Goal: Information Seeking & Learning: Learn about a topic

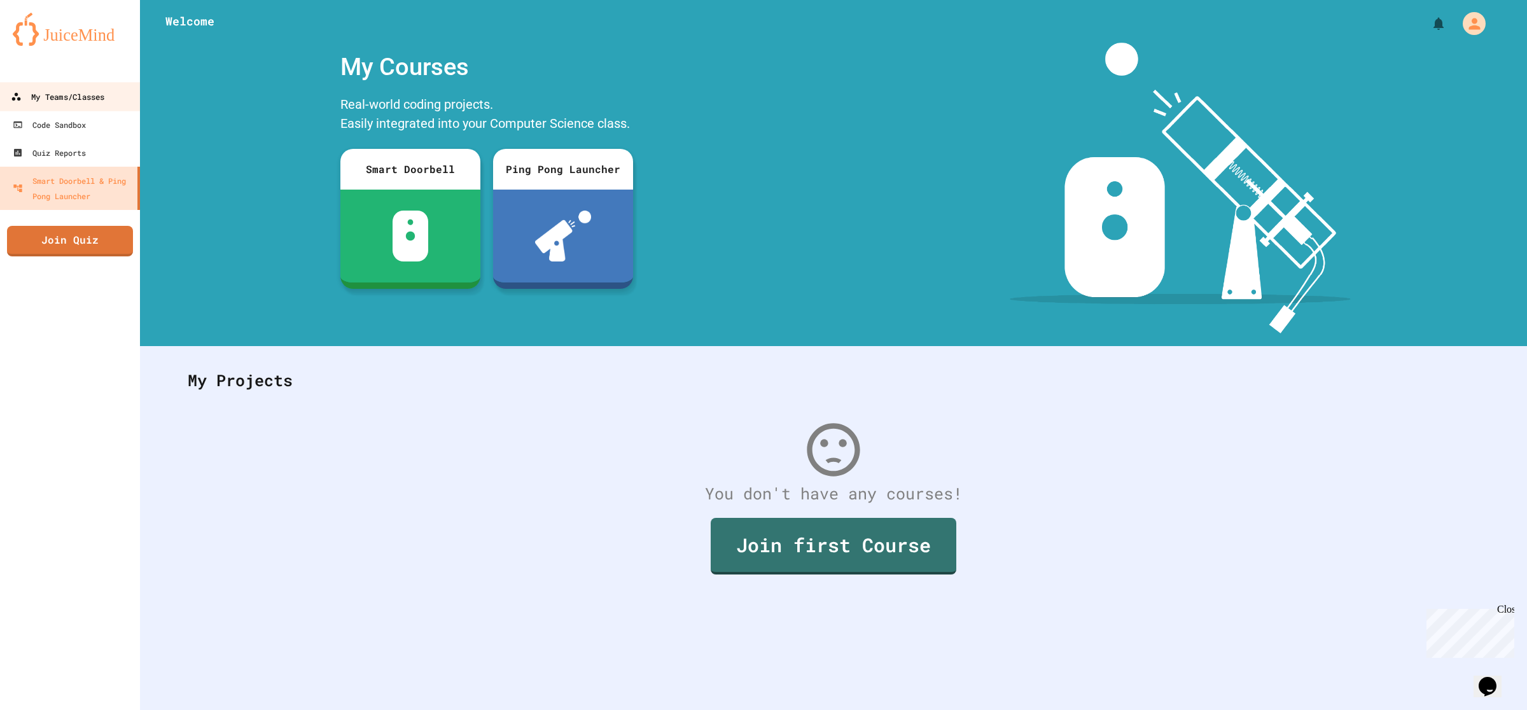
click at [90, 97] on div "My Teams/Classes" at bounding box center [58, 97] width 94 height 16
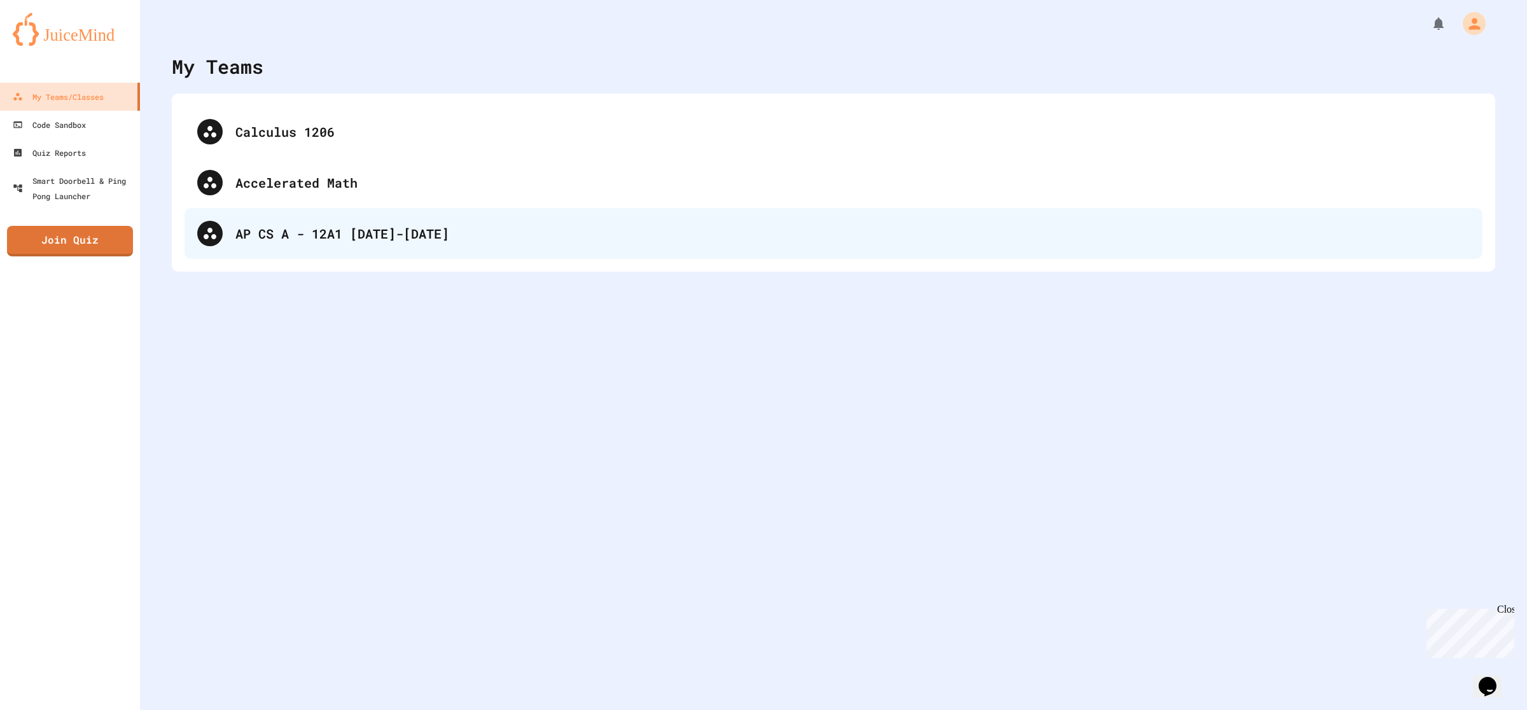
click at [405, 249] on div "AP CS A - 12A1 [DATE]-[DATE]" at bounding box center [833, 233] width 1298 height 51
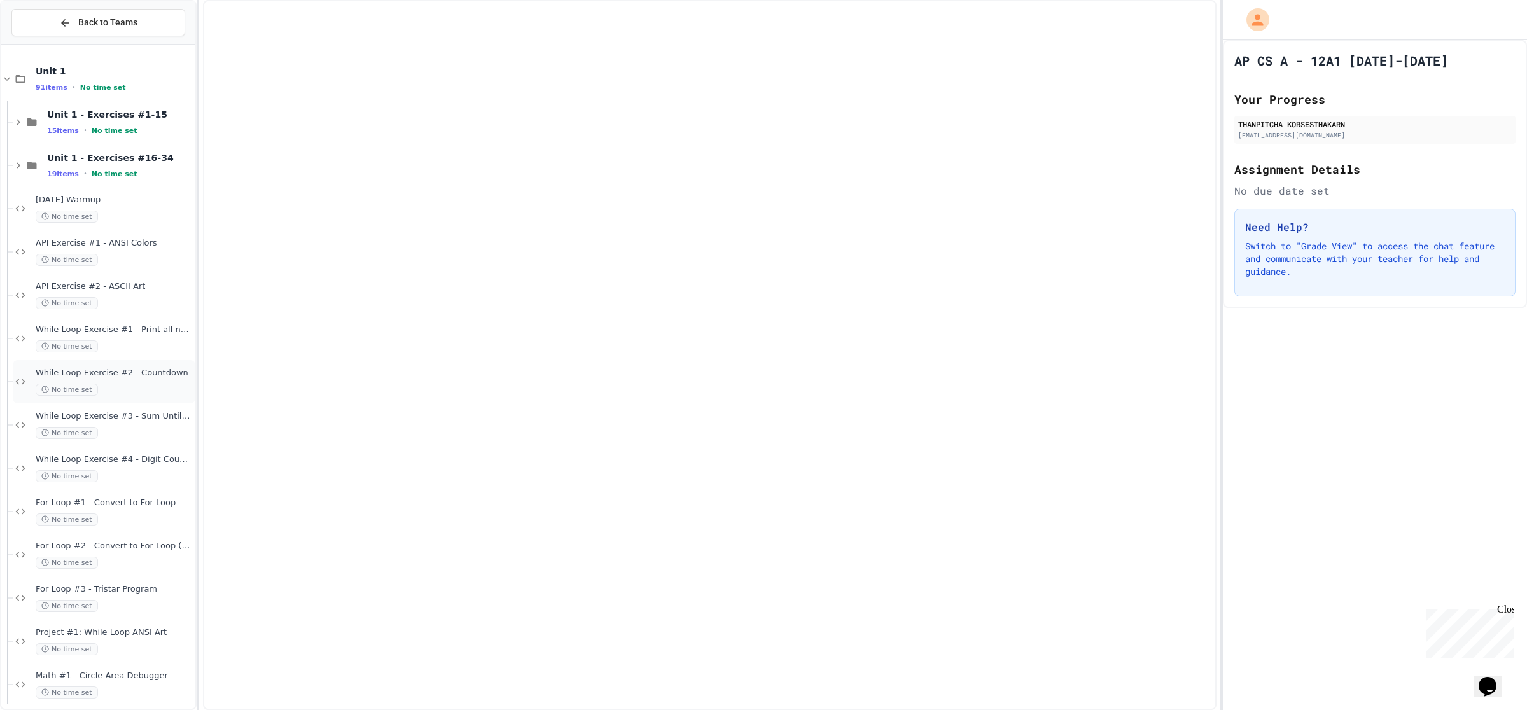
click at [71, 363] on div "While Loop Exercise #2 - Countdown No time set" at bounding box center [104, 381] width 183 height 43
click at [111, 433] on div "No time set" at bounding box center [114, 433] width 157 height 12
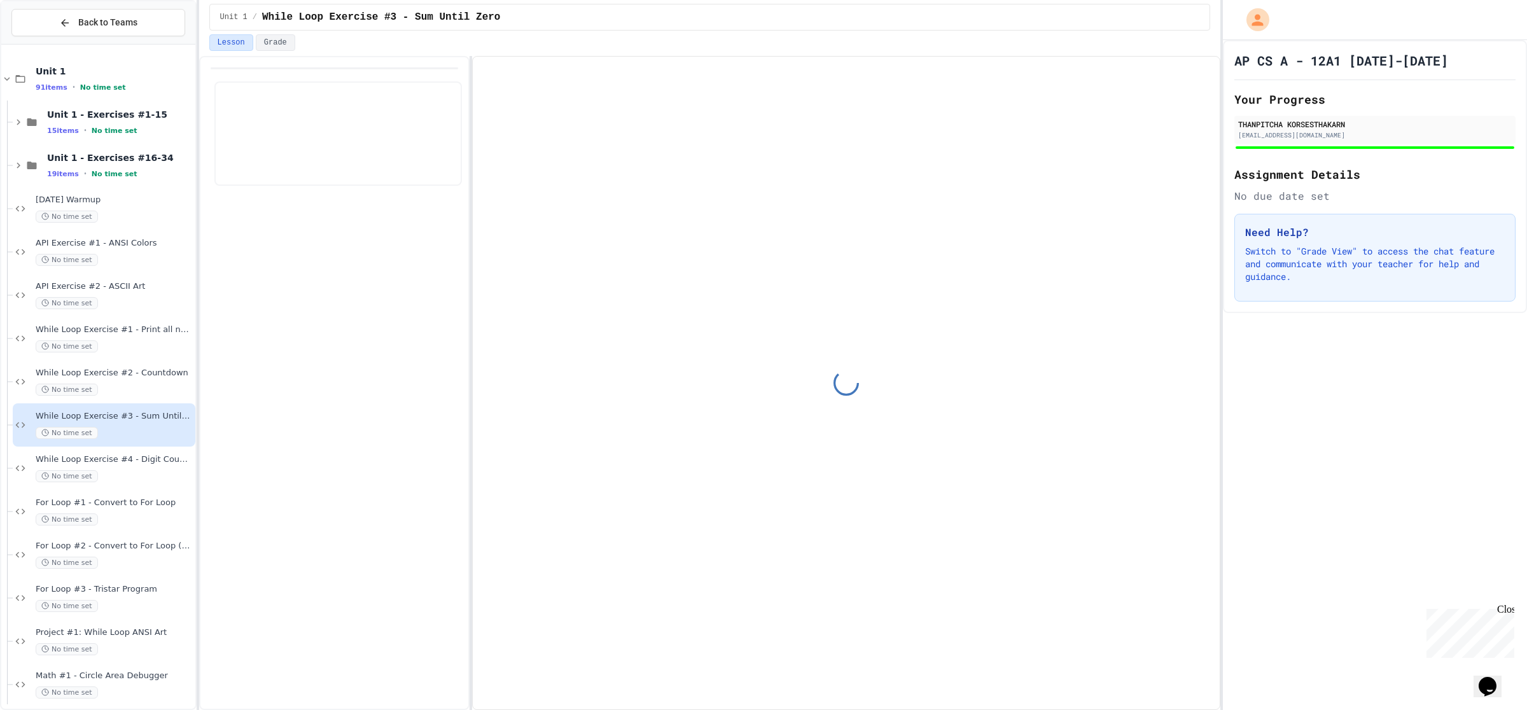
click at [120, 470] on div "No time set" at bounding box center [114, 476] width 157 height 12
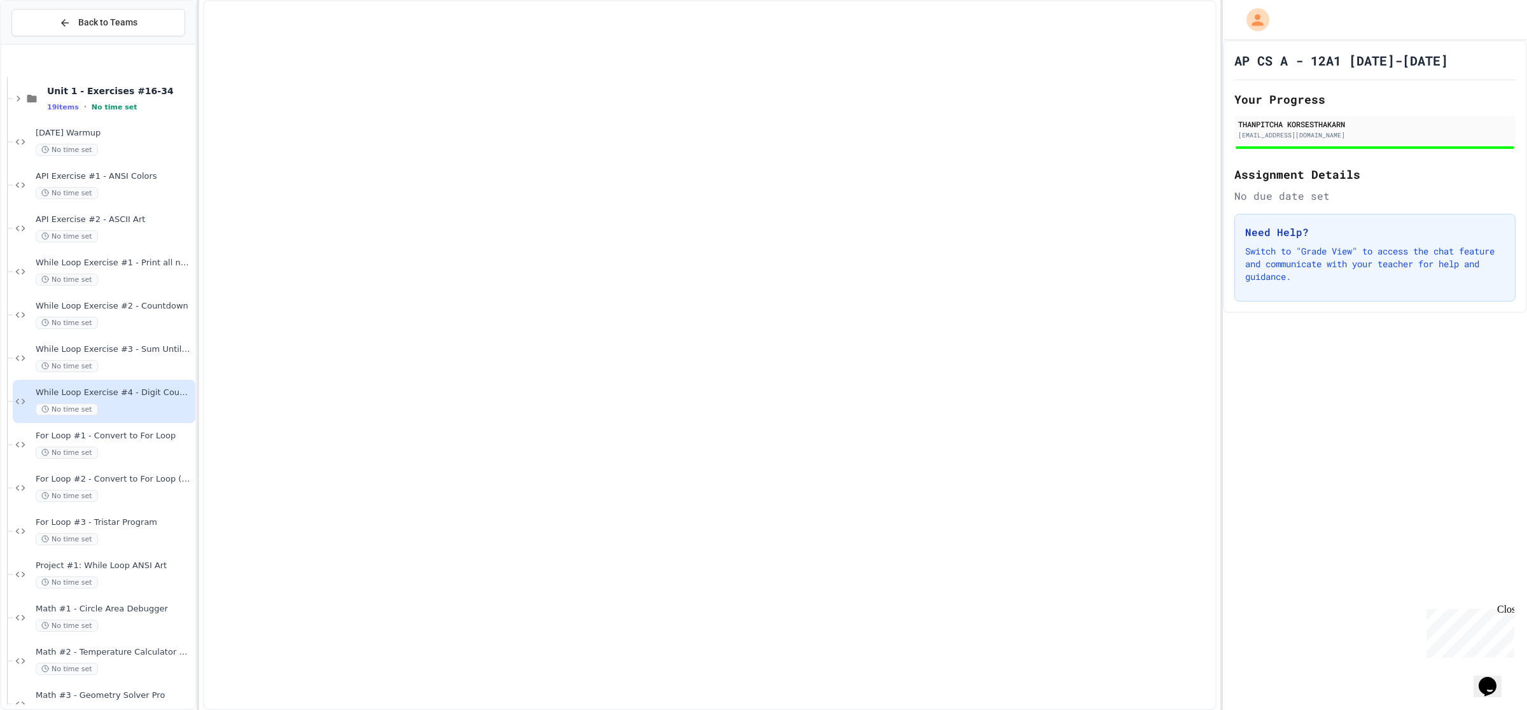
scroll to position [159, 0]
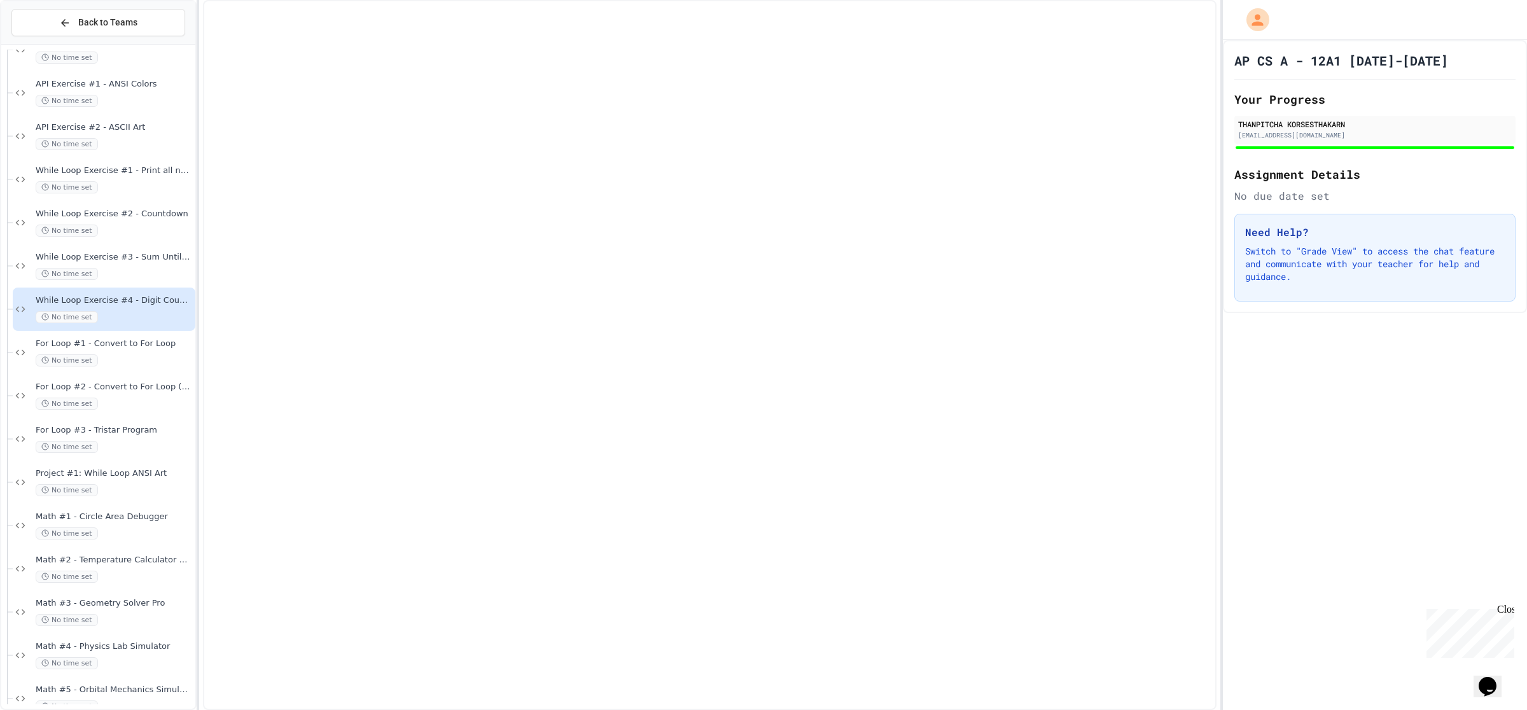
click at [123, 319] on div "While Loop Exercise #4 - Digit Counter No time set" at bounding box center [114, 309] width 157 height 28
click at [131, 365] on div "No time set" at bounding box center [114, 360] width 157 height 12
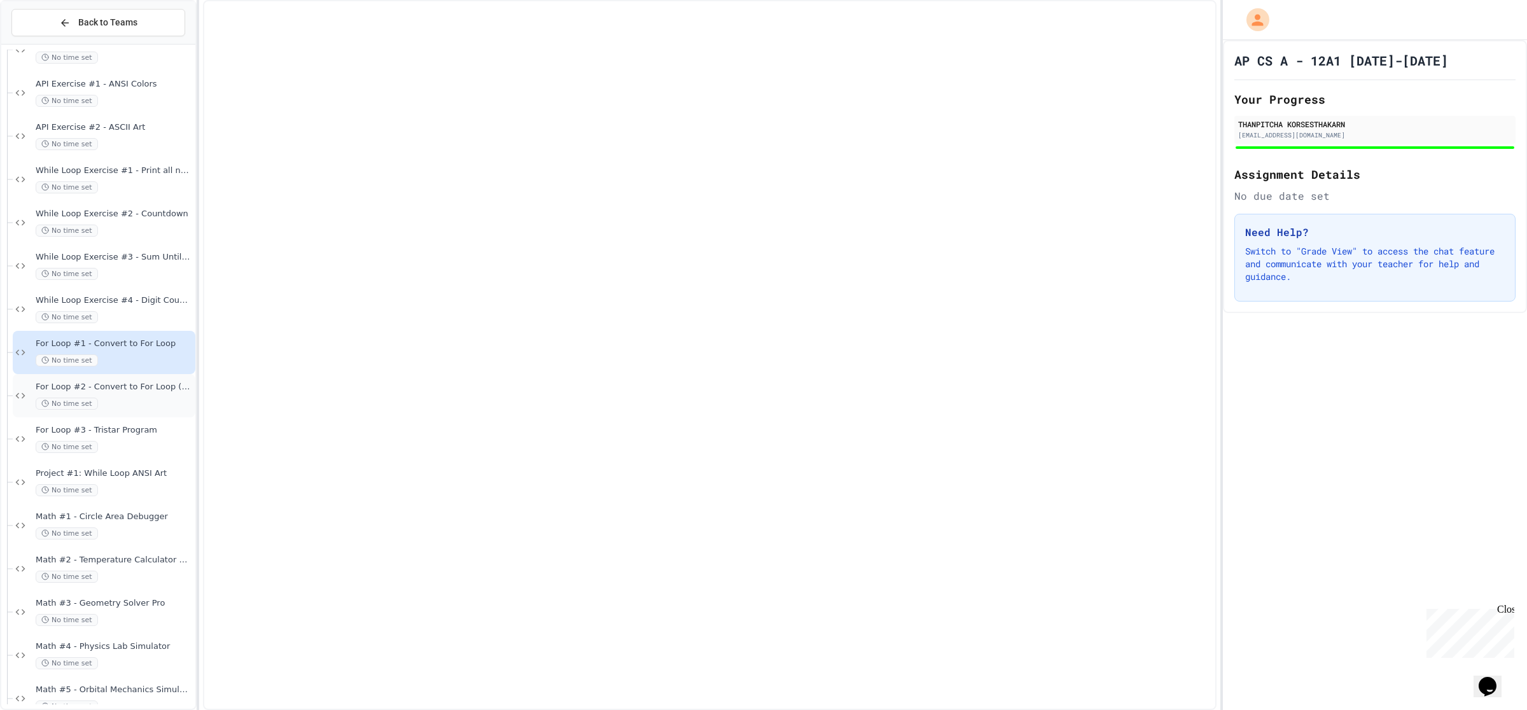
click at [134, 393] on div "For Loop #2 - Convert to For Loop (Advanced) No time set" at bounding box center [114, 396] width 157 height 28
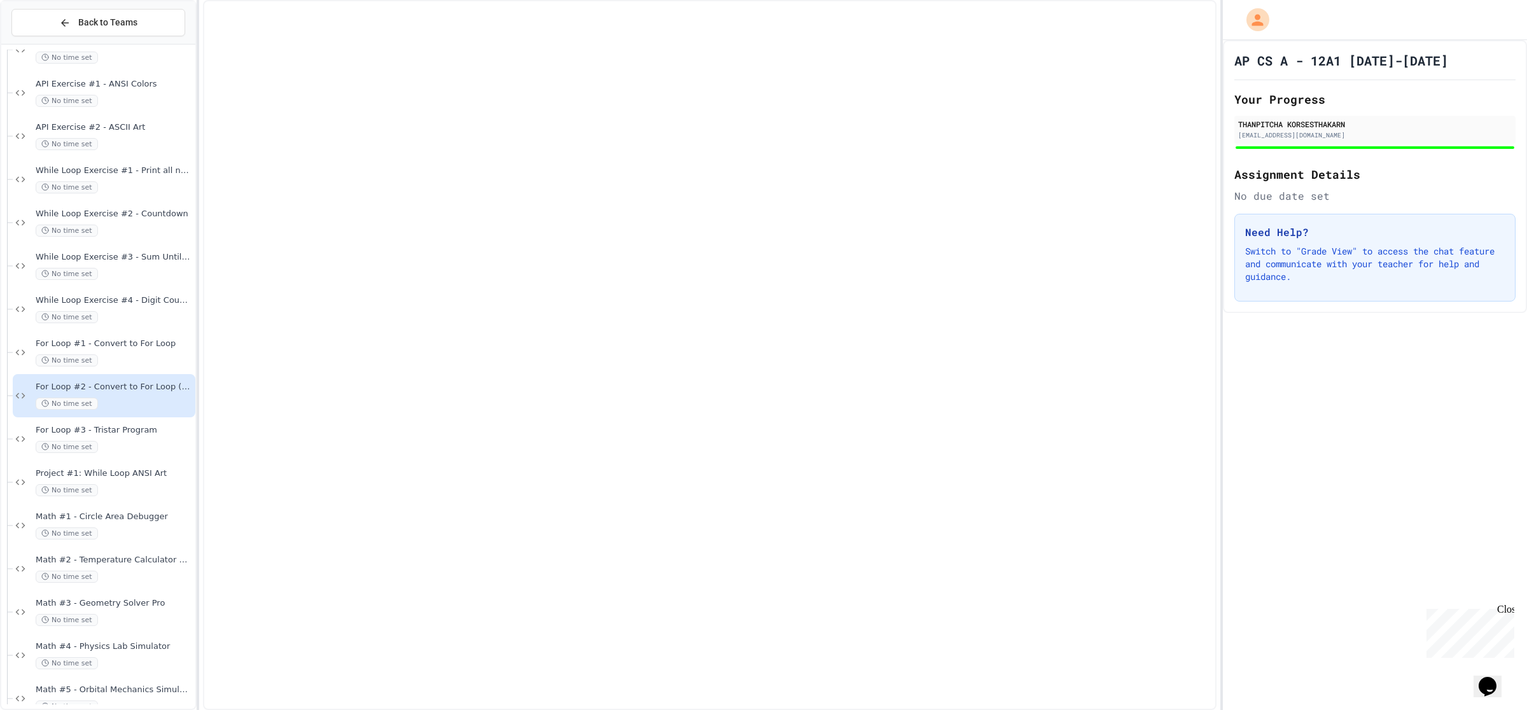
click at [143, 445] on div "No time set" at bounding box center [114, 447] width 157 height 12
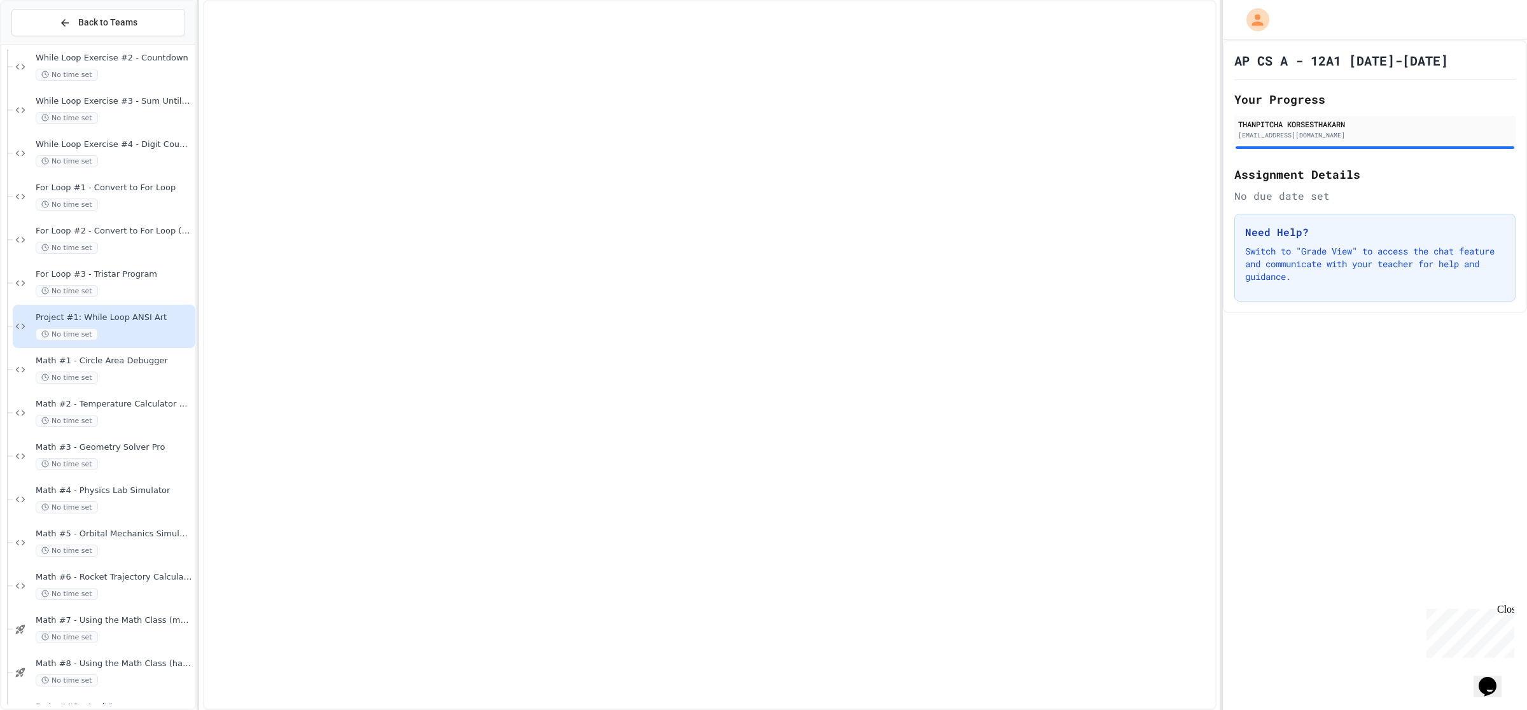
scroll to position [318, 0]
click at [137, 370] on div "No time set" at bounding box center [114, 374] width 157 height 12
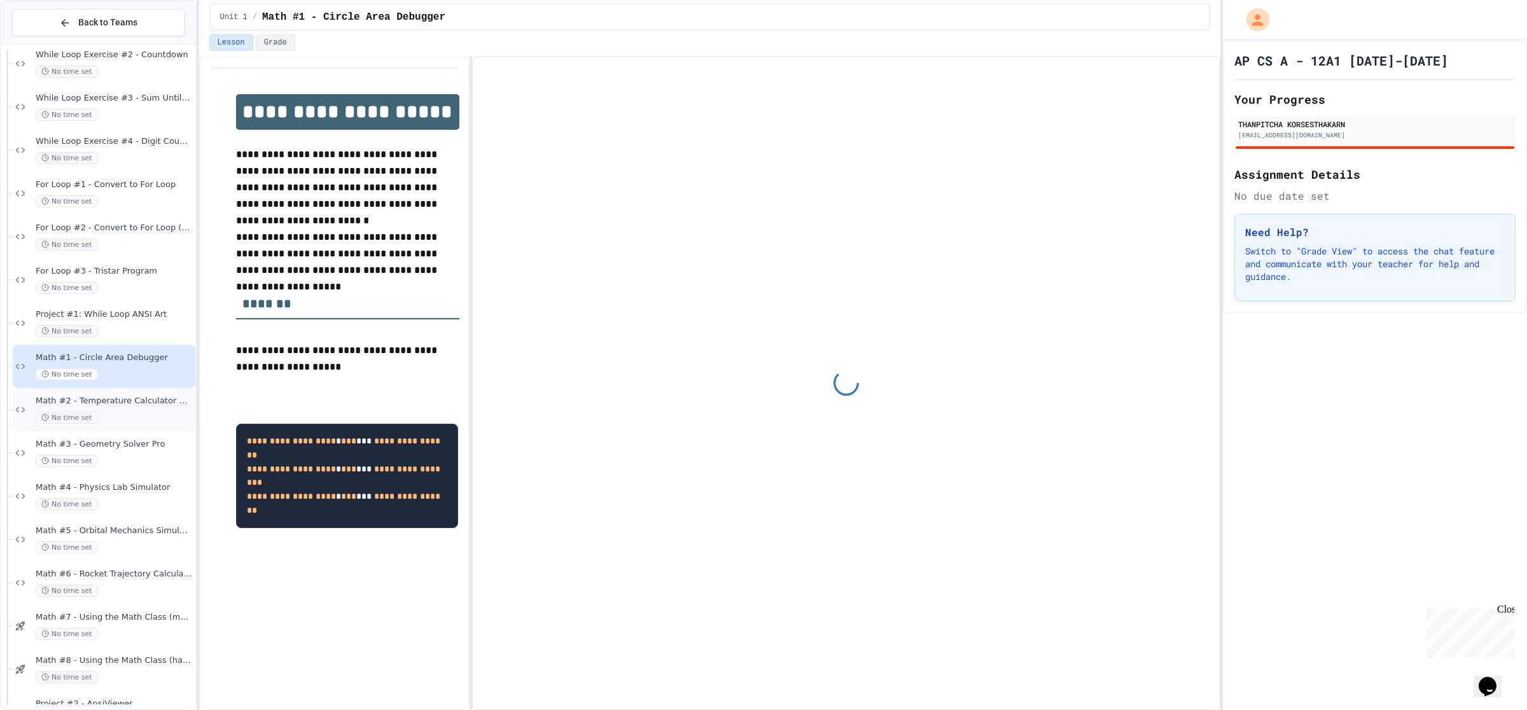
scroll to position [477, 0]
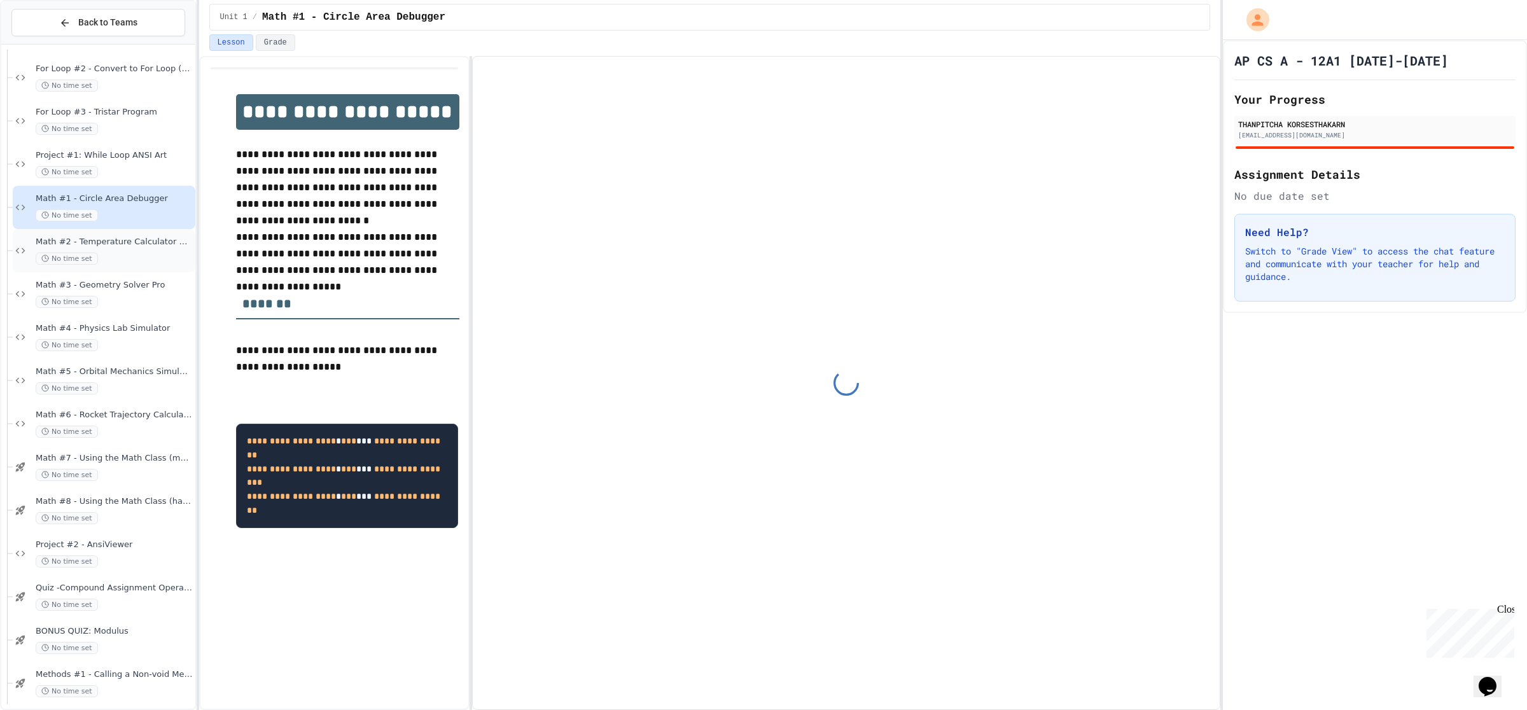
click at [135, 256] on div "No time set" at bounding box center [114, 259] width 157 height 12
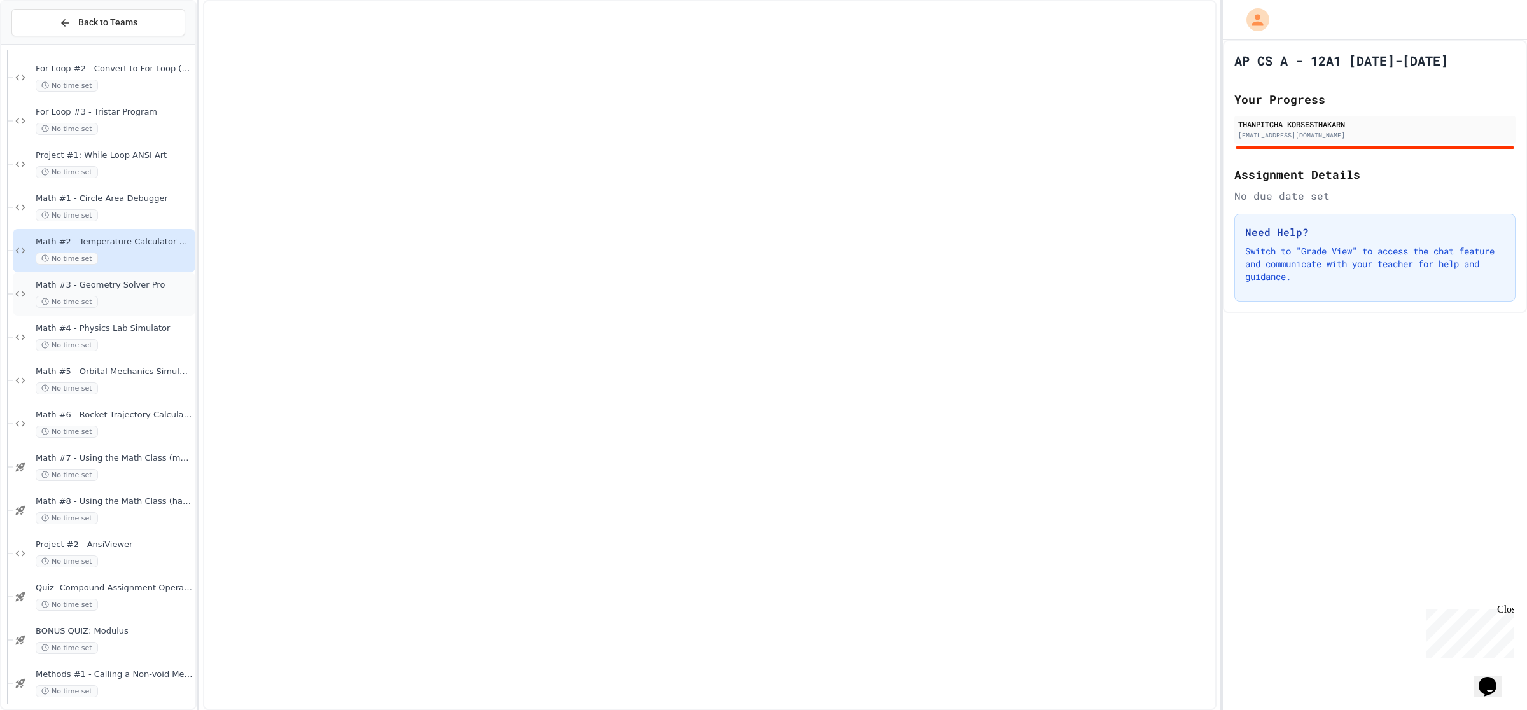
click at [141, 297] on div "No time set" at bounding box center [114, 302] width 157 height 12
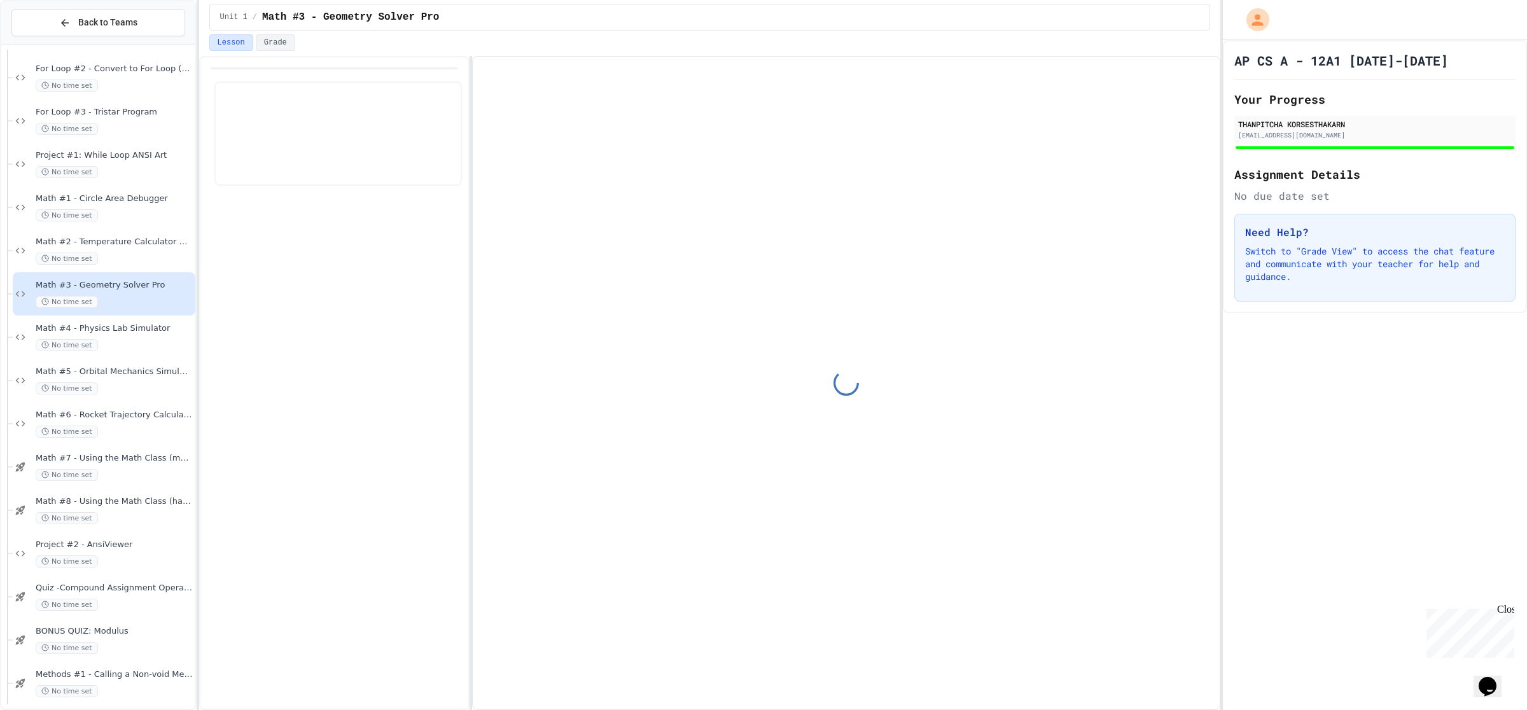
click at [143, 330] on span "Math #4 - Physics Lab Simulator" at bounding box center [114, 328] width 157 height 11
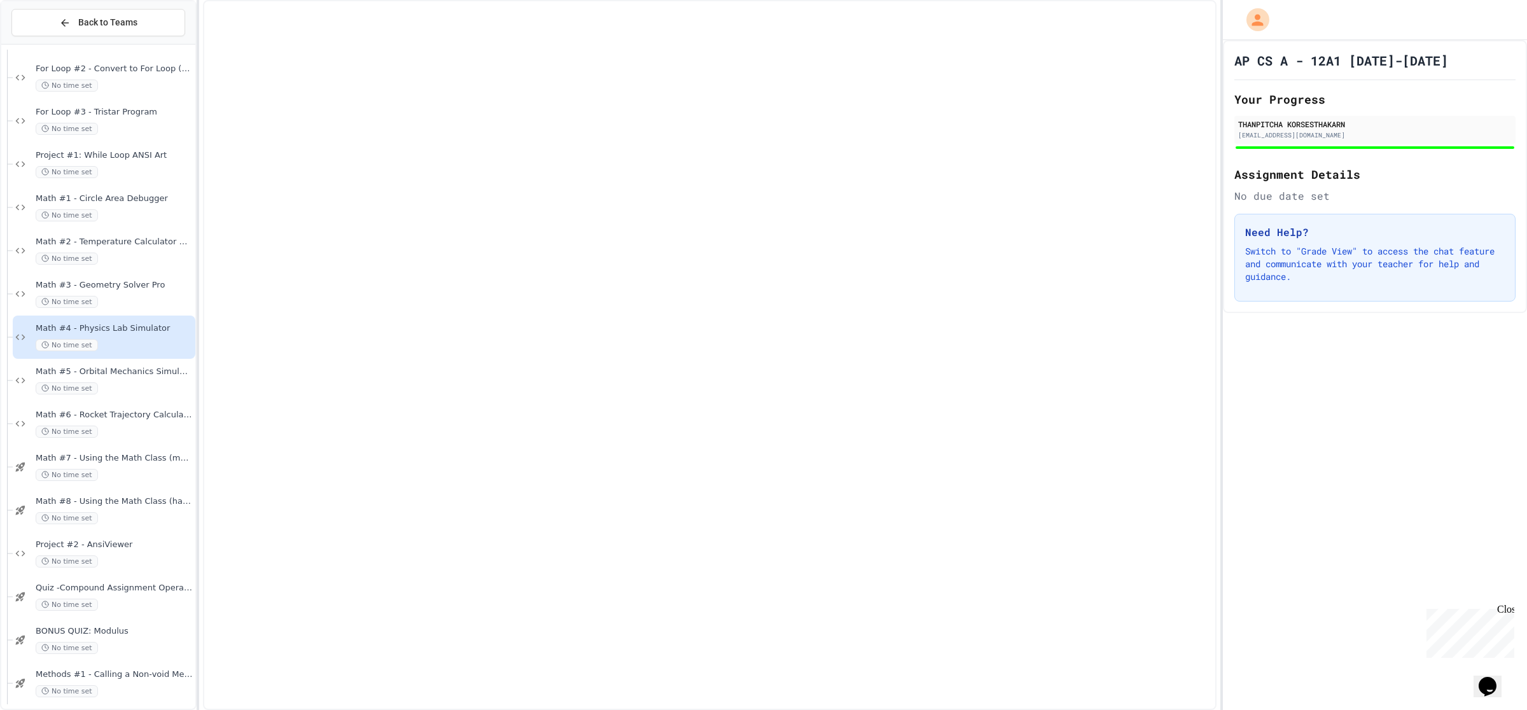
click at [145, 400] on div "Math #5 - Orbital Mechanics Simulator No time set" at bounding box center [104, 380] width 183 height 43
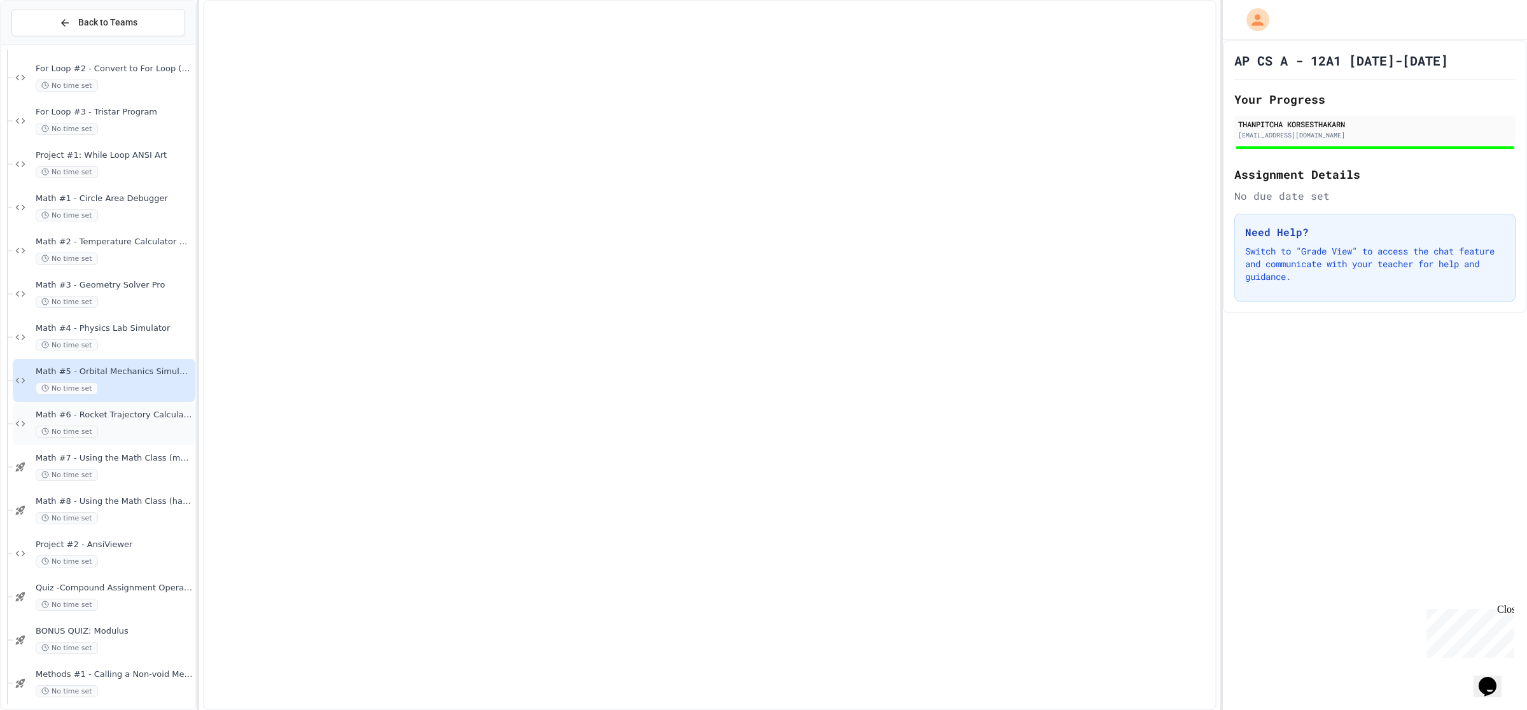
click at [141, 435] on div "No time set" at bounding box center [114, 432] width 157 height 12
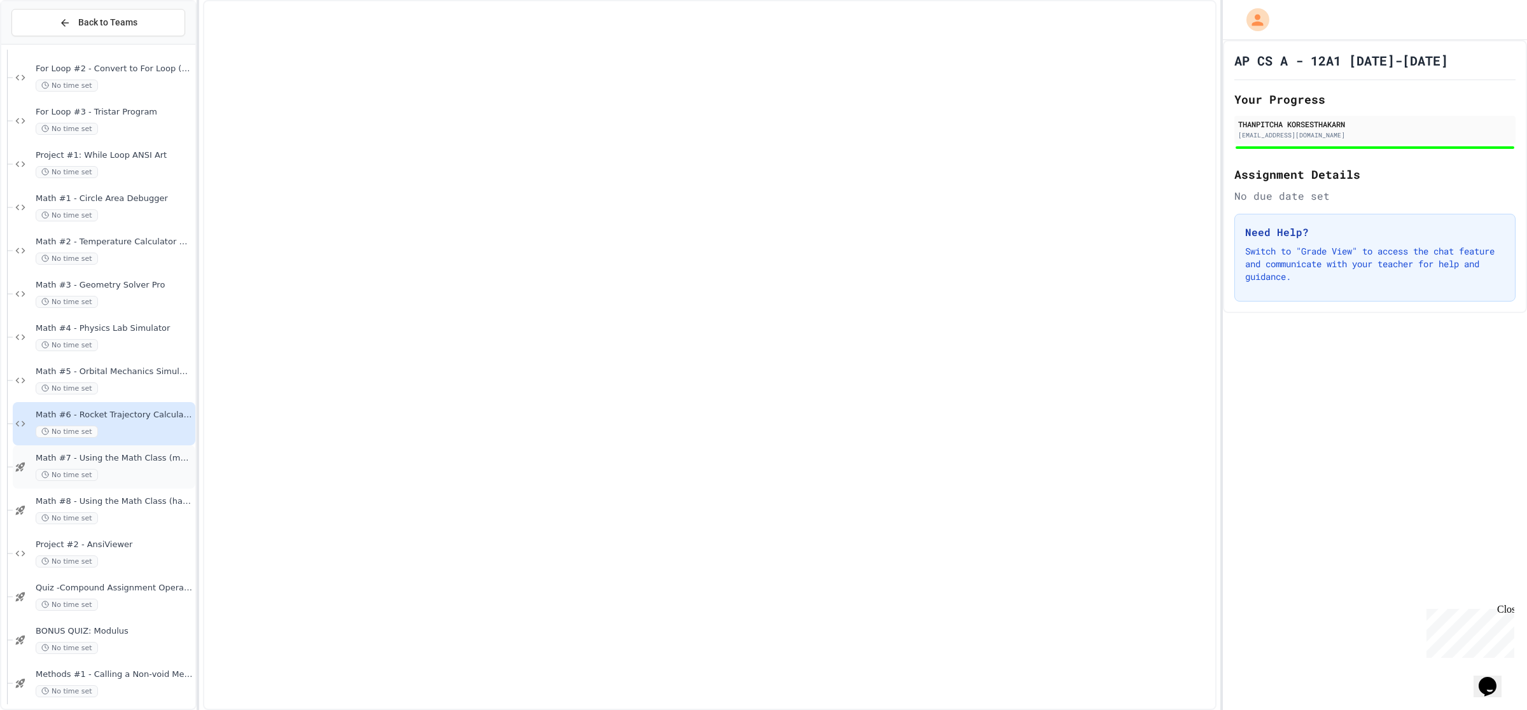
click at [131, 484] on div "Math #7 - Using the Math Class (medium) No time set" at bounding box center [104, 466] width 183 height 43
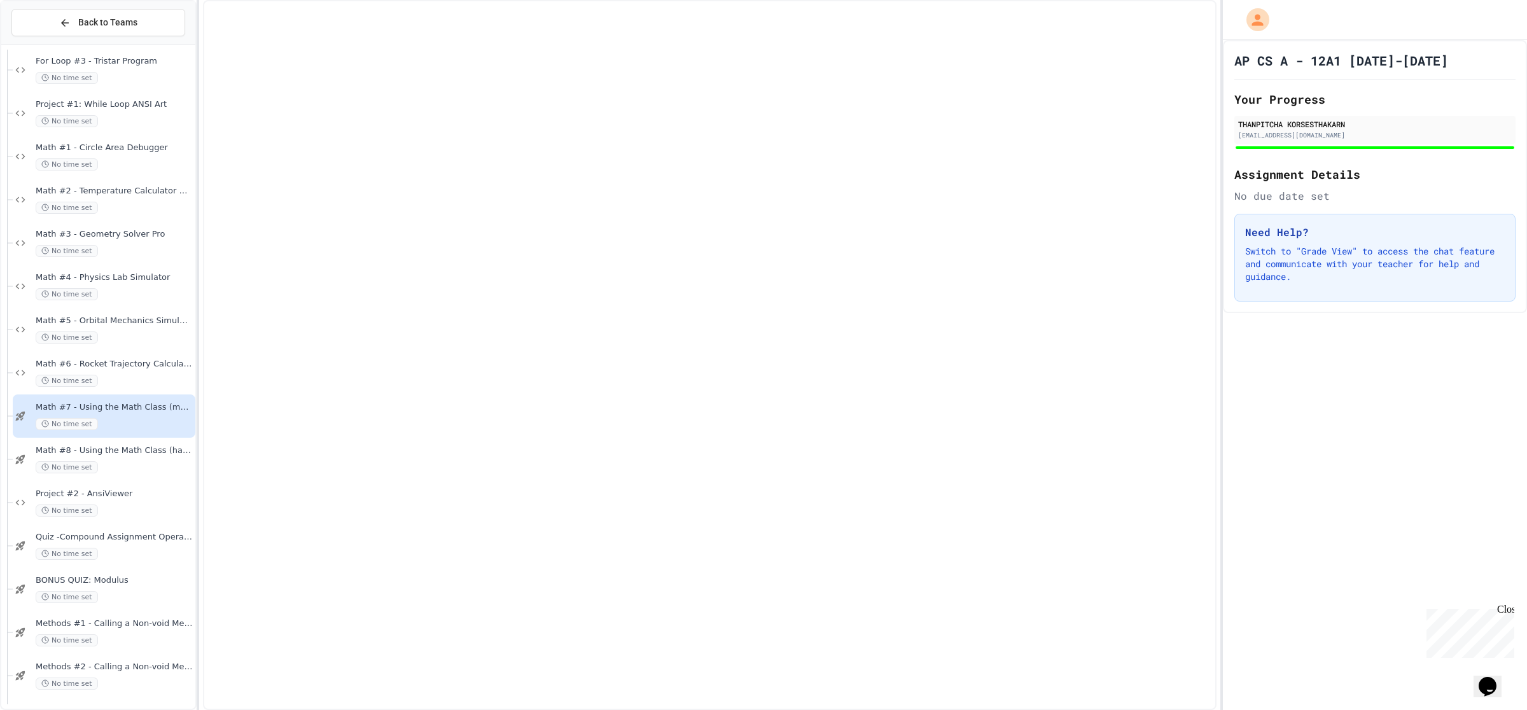
scroll to position [557, 0]
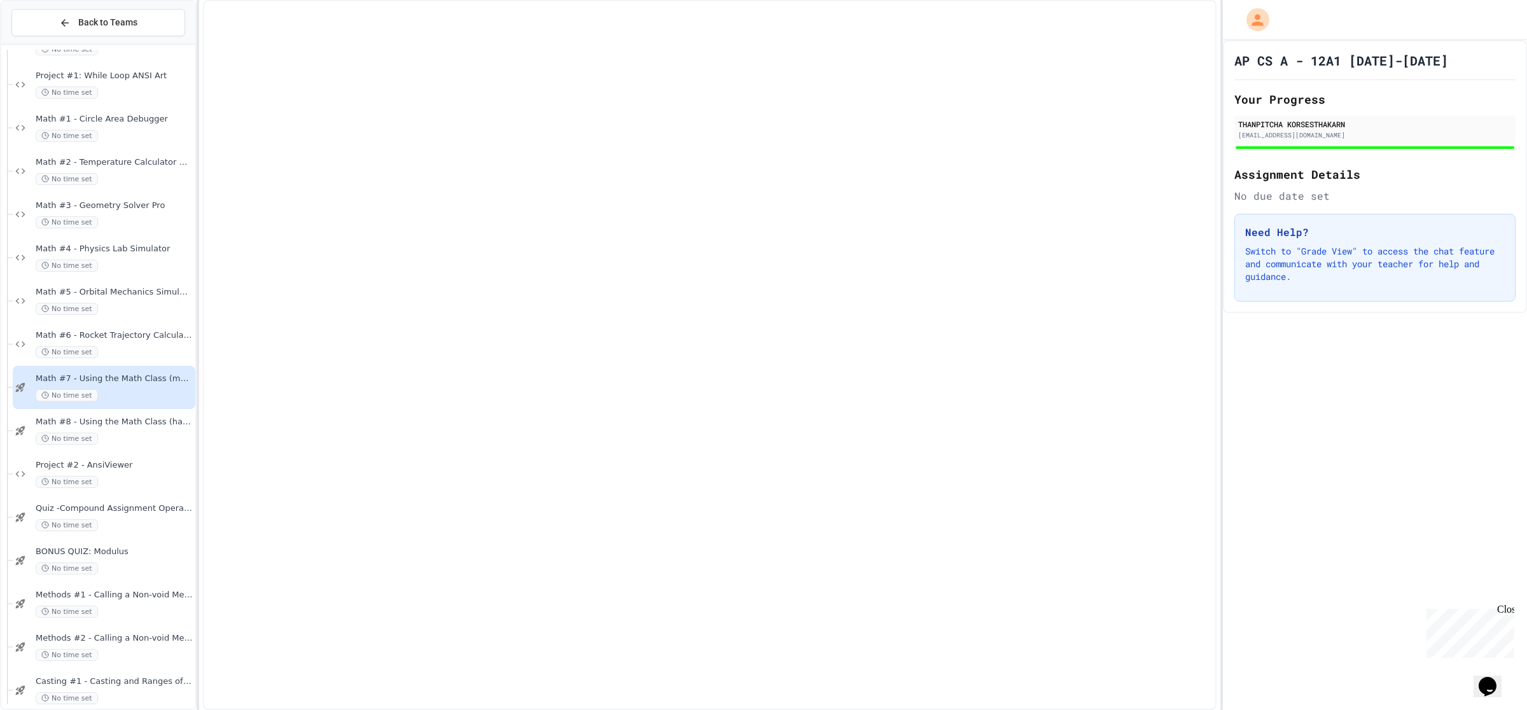
click at [122, 440] on div "No time set" at bounding box center [114, 439] width 157 height 12
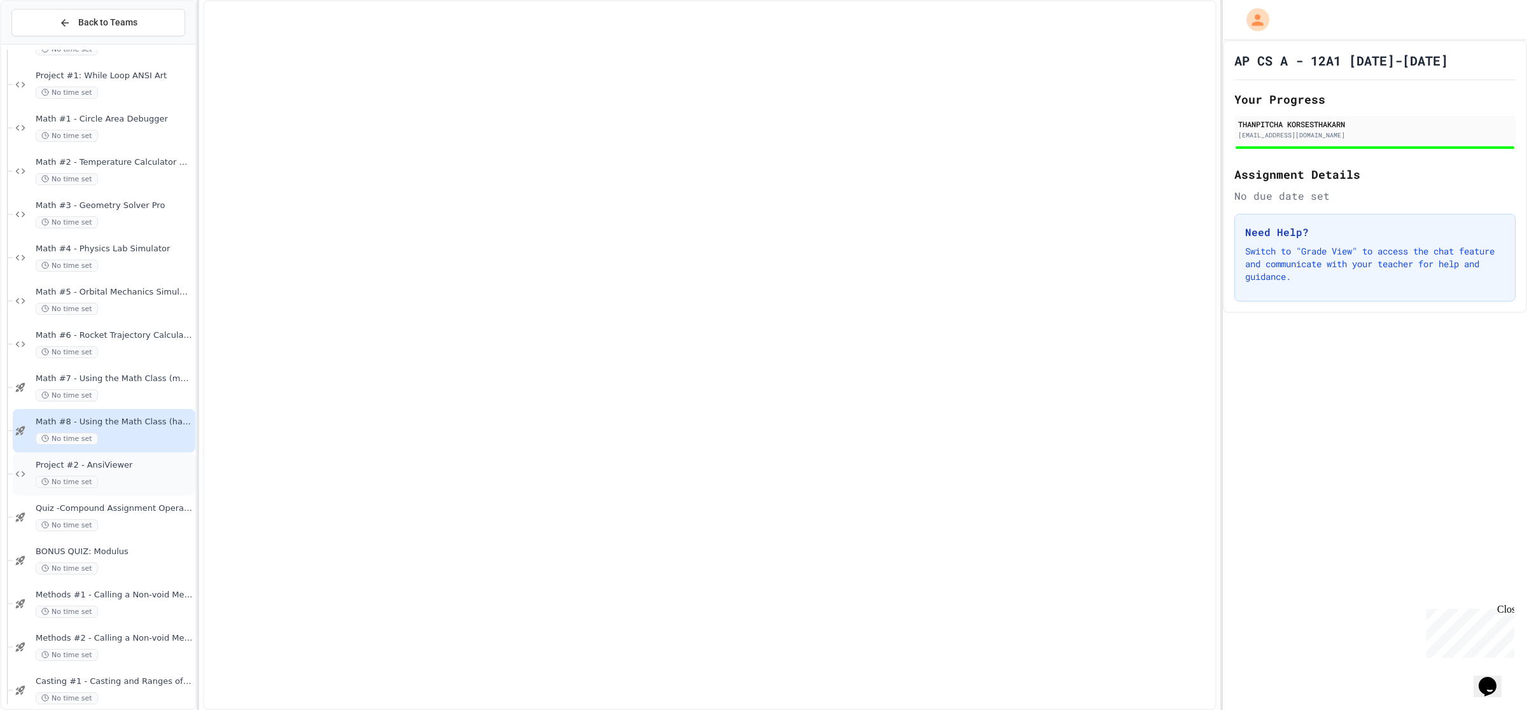
click at [130, 477] on div "No time set" at bounding box center [114, 482] width 157 height 12
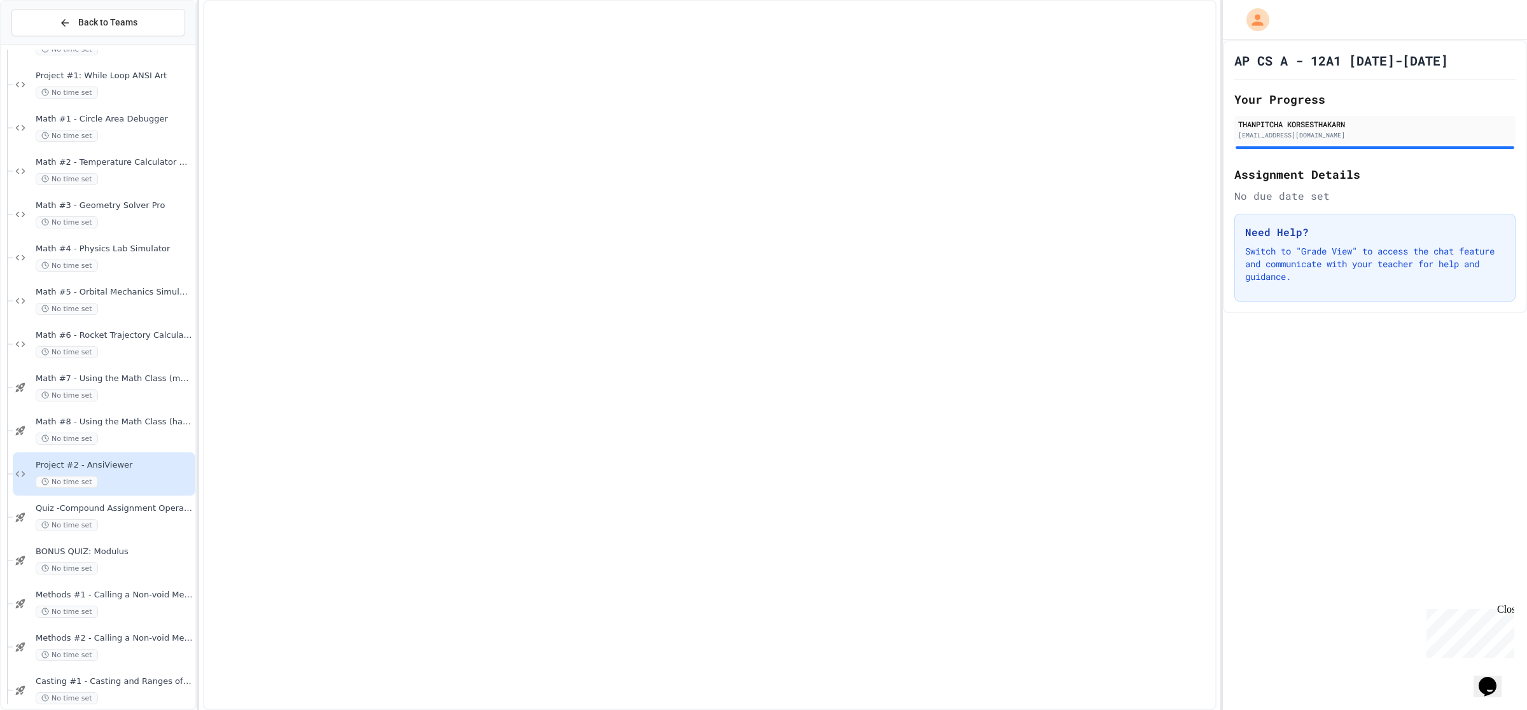
scroll to position [716, 0]
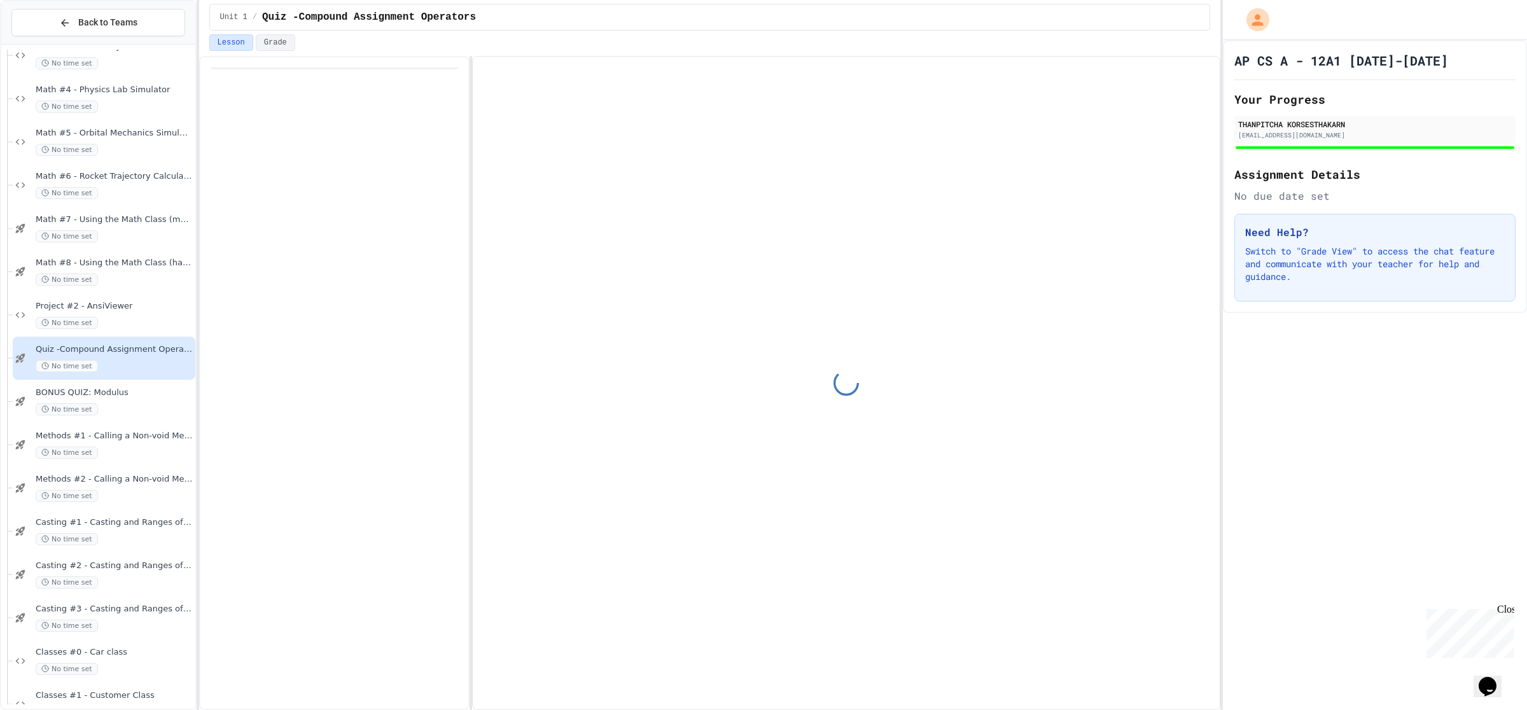
drag, startPoint x: 142, startPoint y: 415, endPoint x: 142, endPoint y: 475, distance: 60.4
click at [142, 479] on span "Methods #2 - Calling a Non-void Method" at bounding box center [114, 479] width 157 height 11
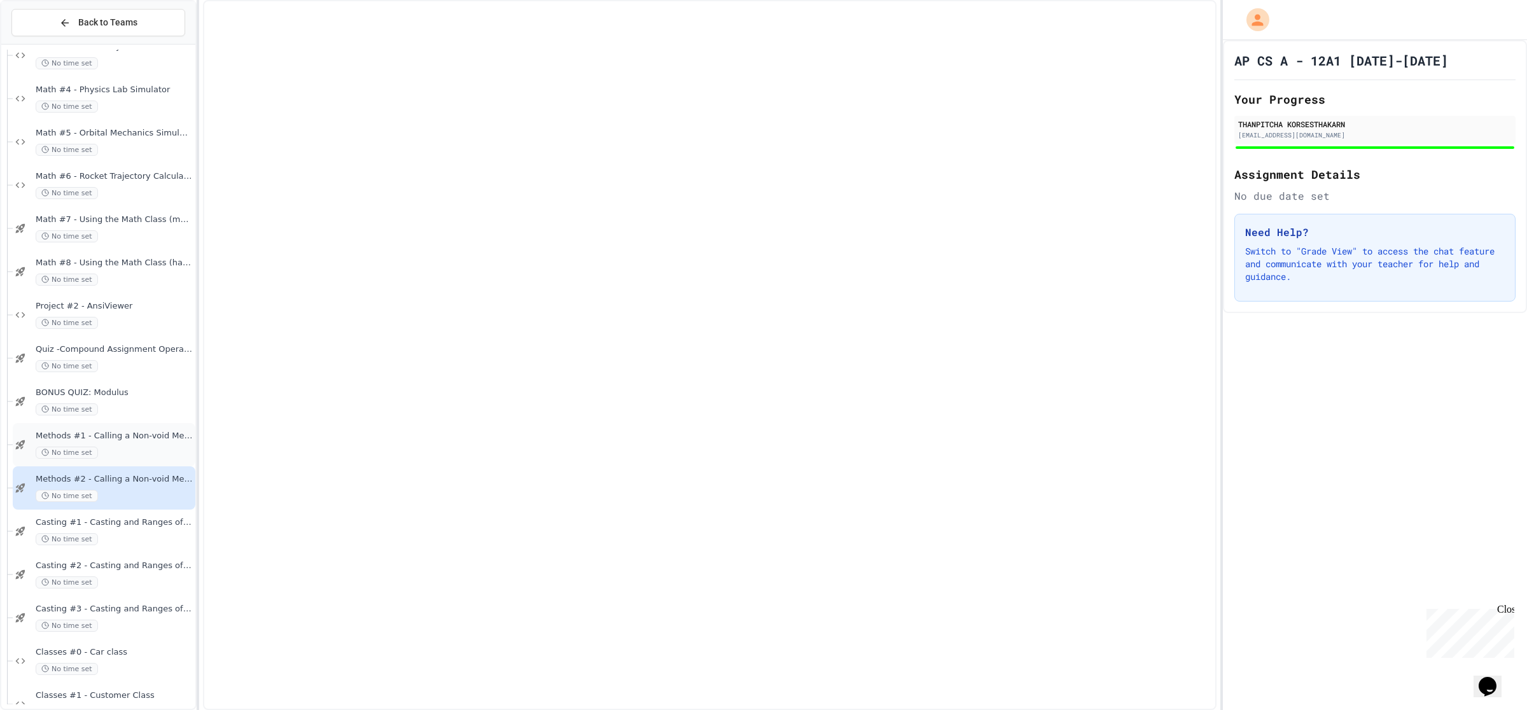
click at [132, 423] on div "Methods #1 - Calling a Non-void Method No time set" at bounding box center [104, 444] width 183 height 43
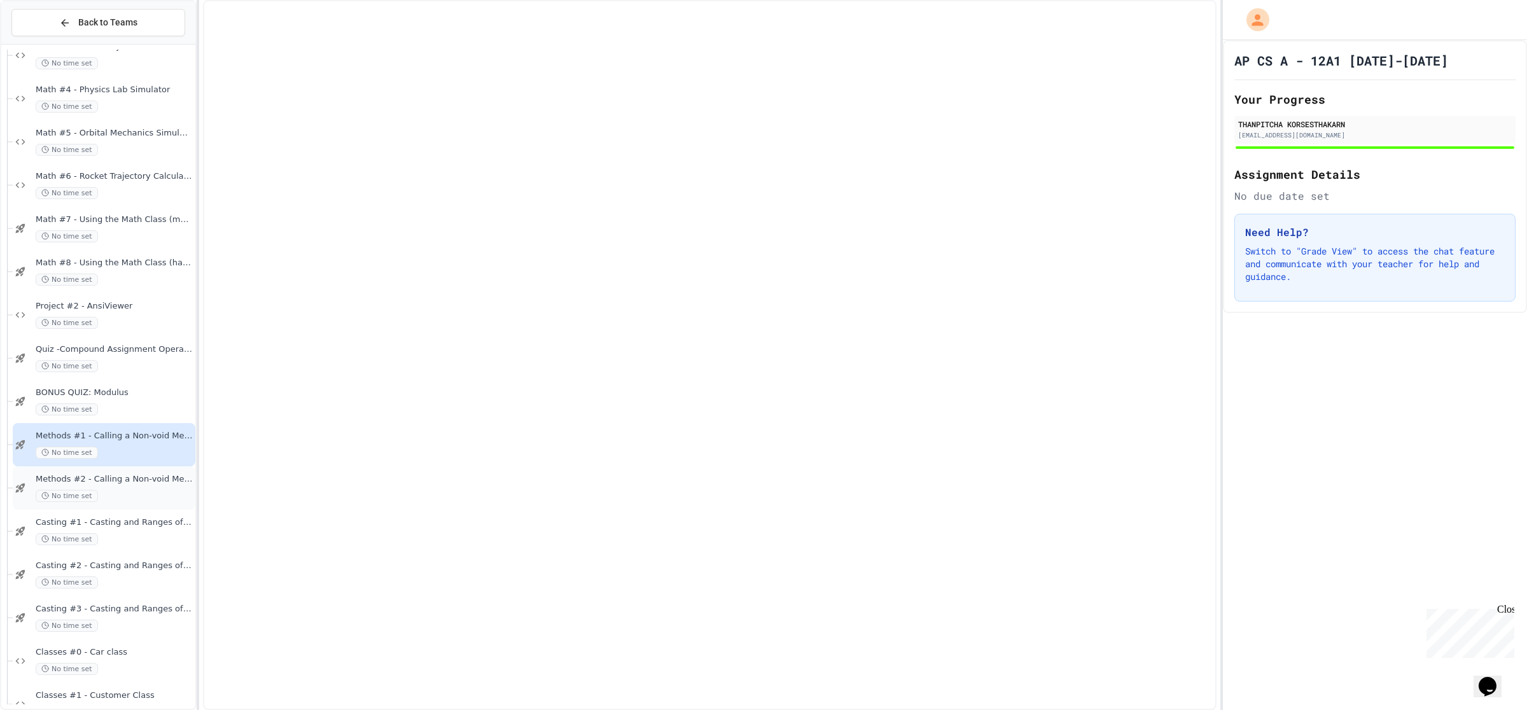
click at [142, 506] on div "Methods #2 - Calling a Non-void Method No time set" at bounding box center [104, 487] width 183 height 43
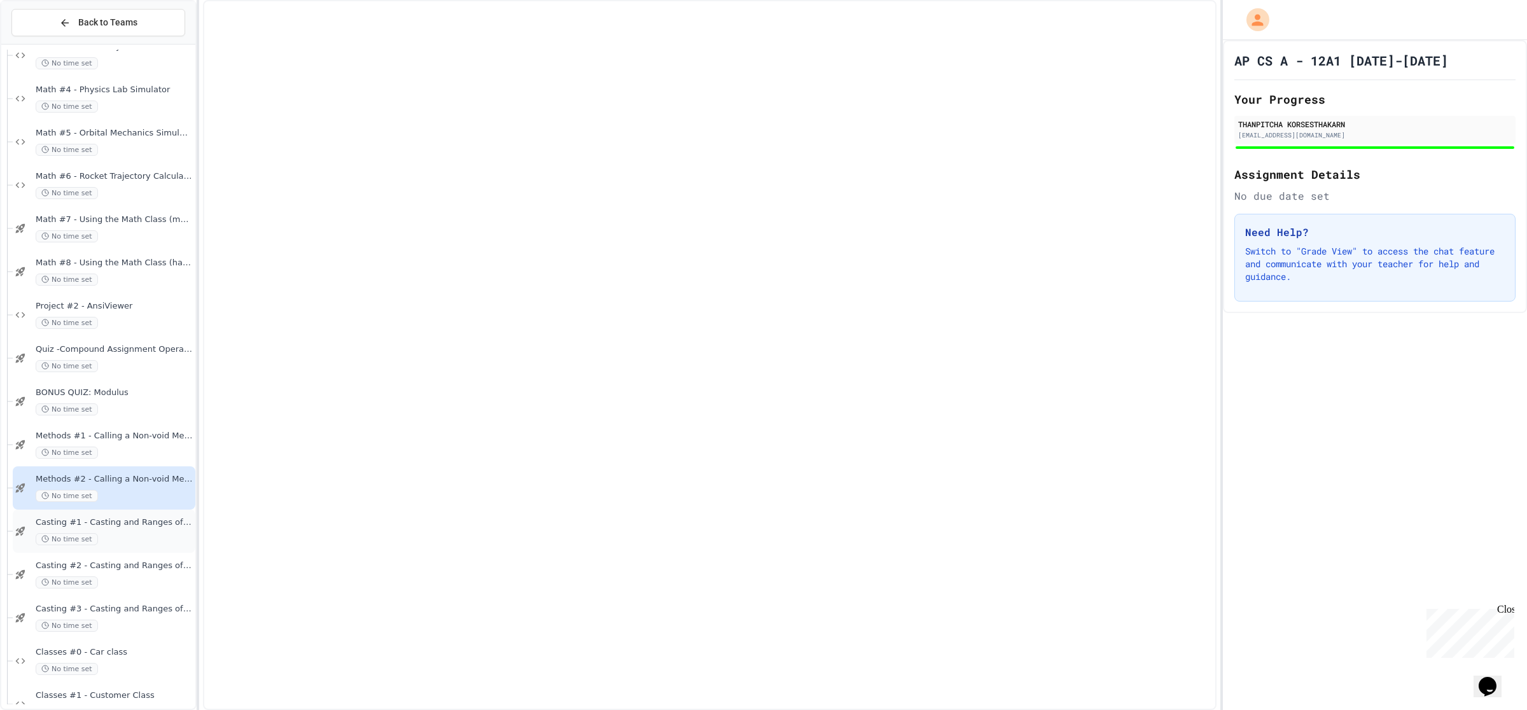
click at [142, 538] on div "No time set" at bounding box center [114, 539] width 157 height 12
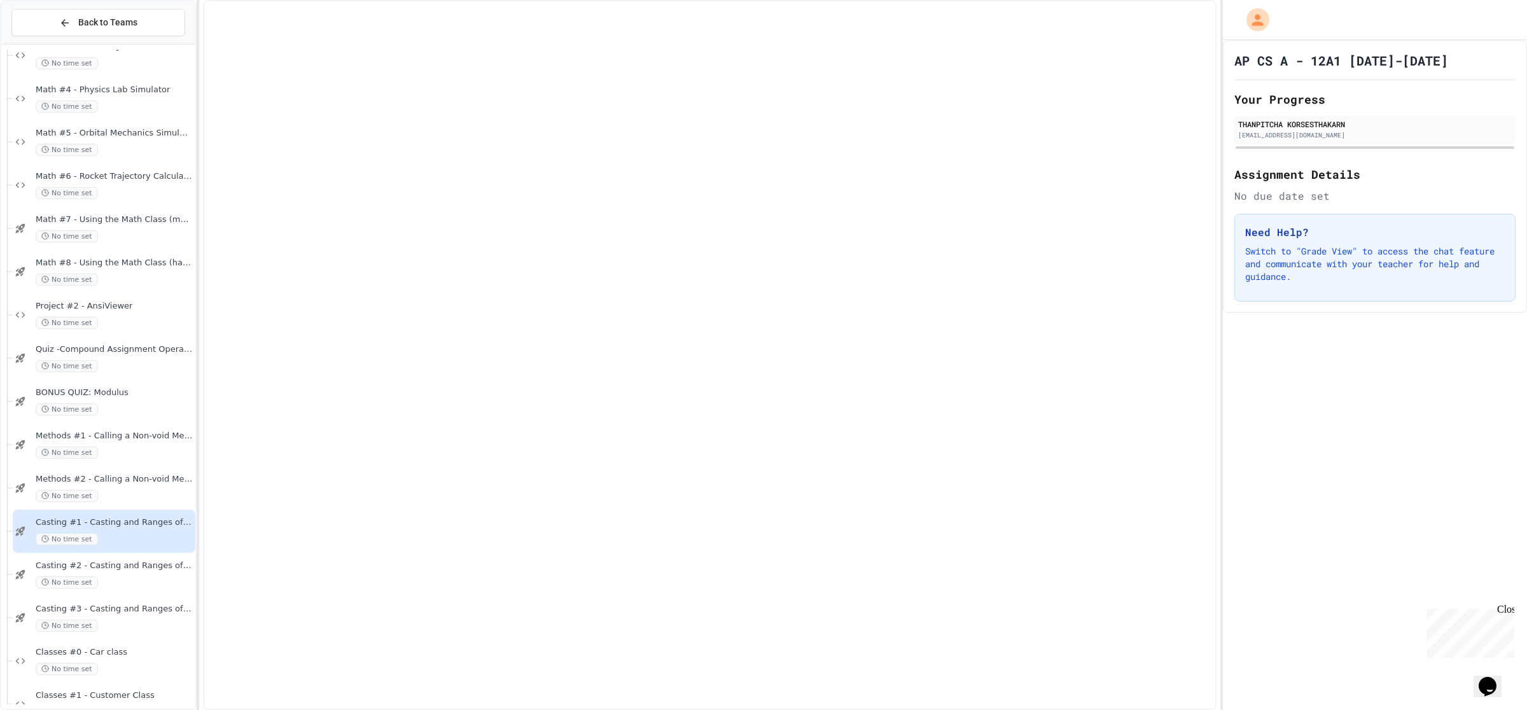
click at [140, 567] on span "Casting #2 - Casting and Ranges of Variables" at bounding box center [114, 565] width 157 height 11
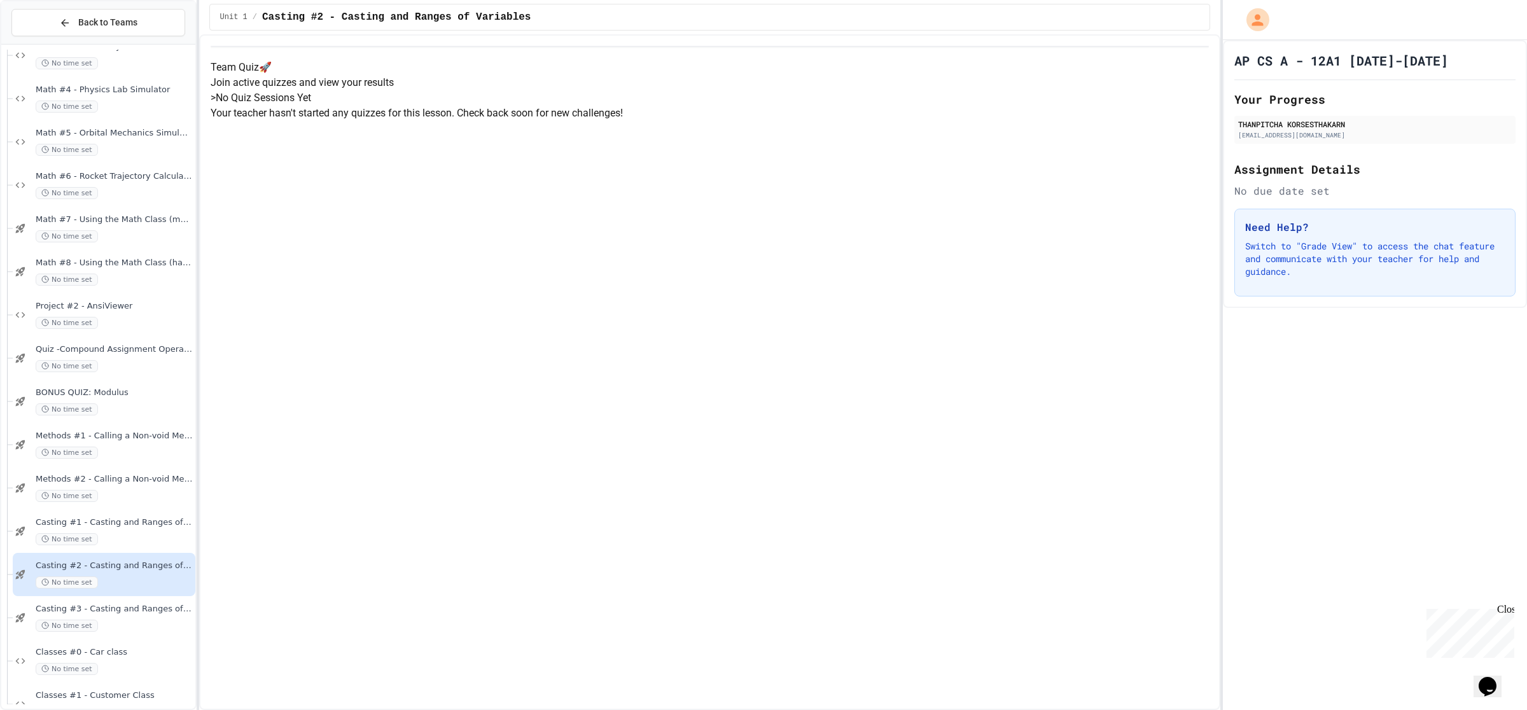
click at [121, 527] on span "Casting #1 - Casting and Ranges of Variables" at bounding box center [114, 522] width 157 height 11
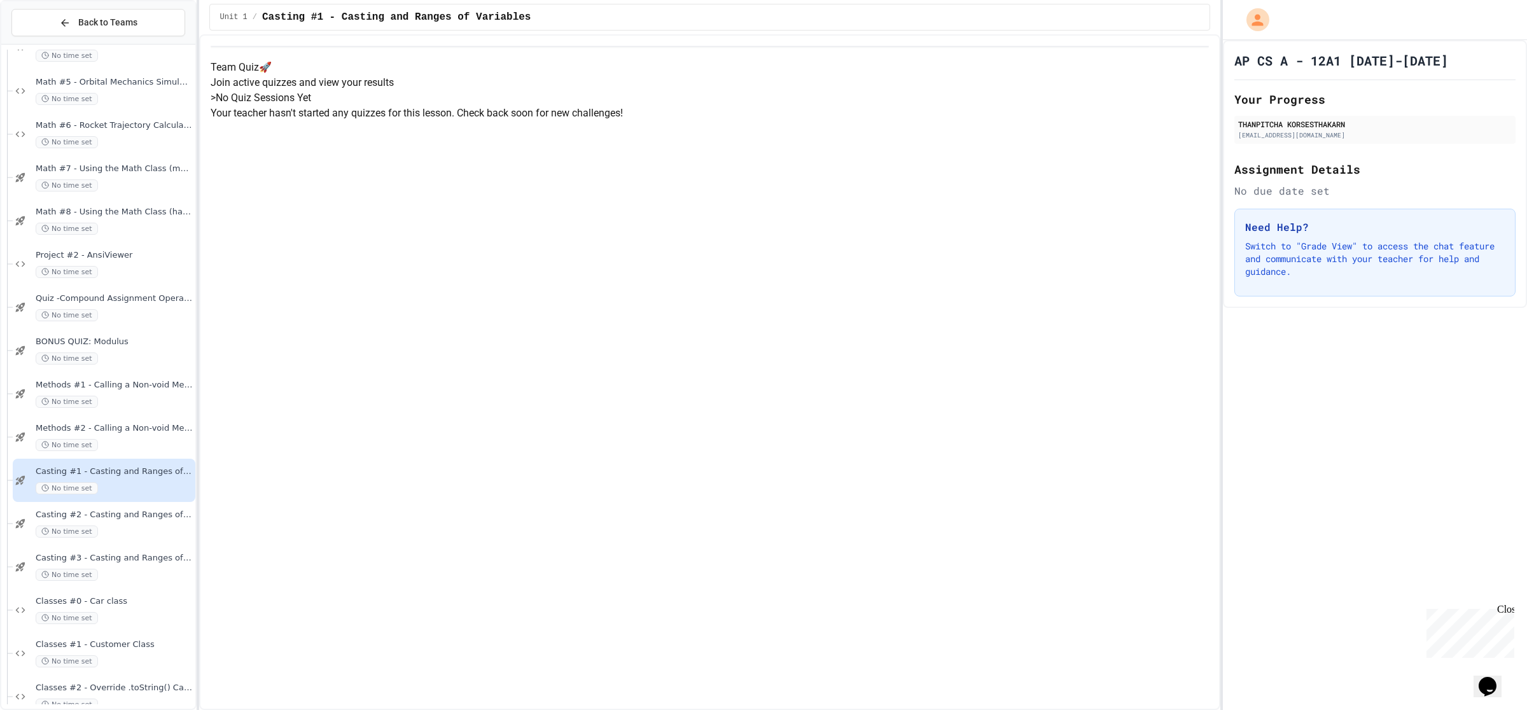
scroll to position [795, 0]
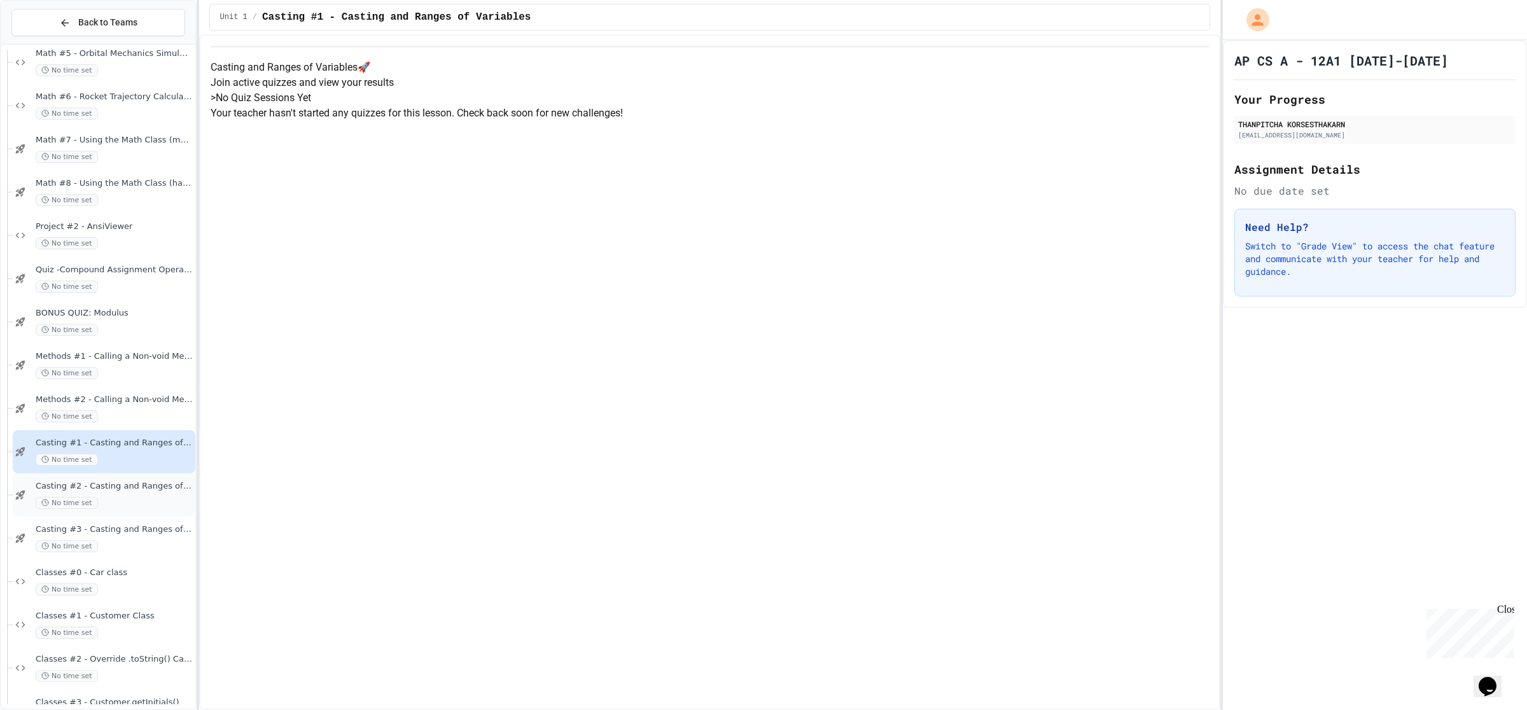
click at [118, 488] on span "Casting #2 - Casting and Ranges of Variables" at bounding box center [114, 486] width 157 height 11
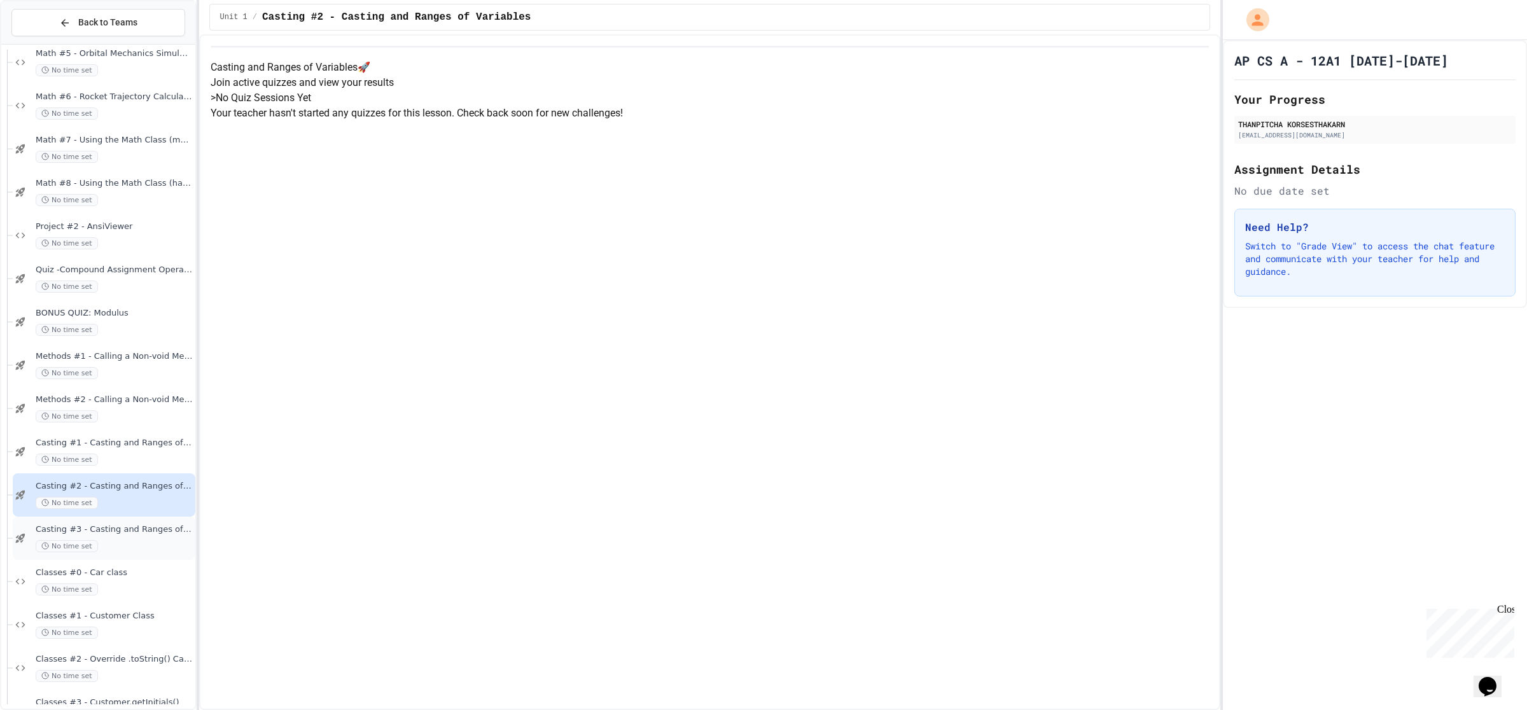
click at [125, 520] on div "Casting #3 - Casting and Ranges of Variables No time set" at bounding box center [104, 538] width 183 height 43
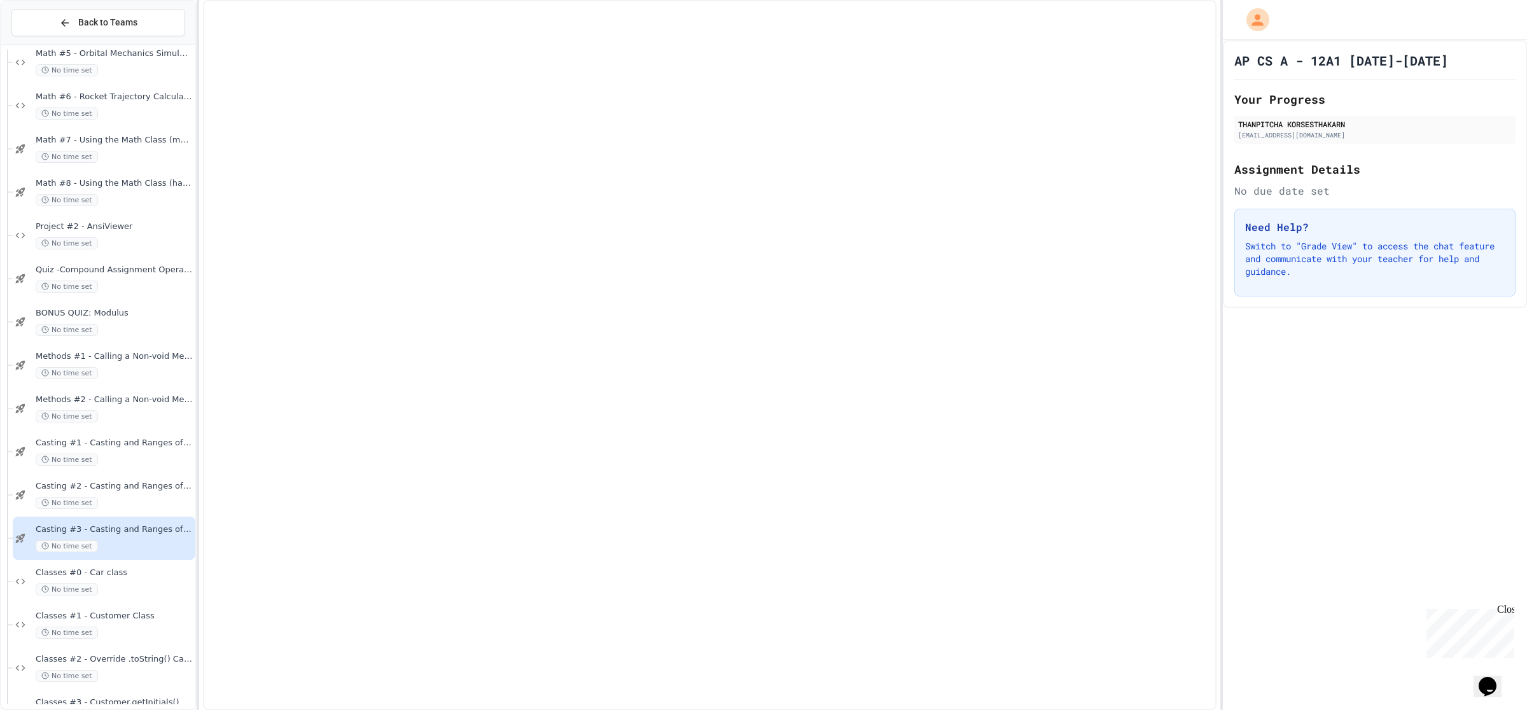
click at [118, 567] on span "Classes #0 - Car class" at bounding box center [114, 572] width 157 height 11
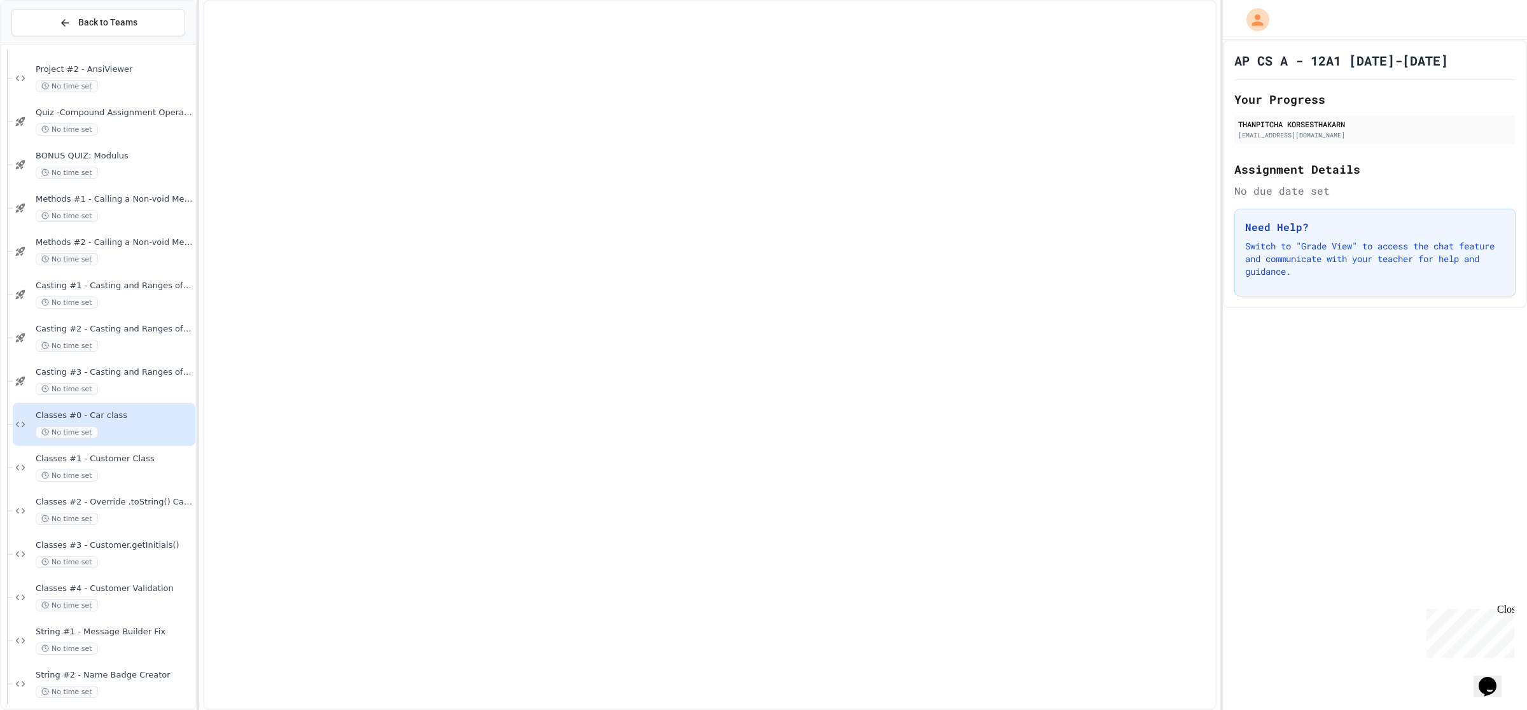
scroll to position [954, 0]
click at [118, 470] on div "No time set" at bounding box center [114, 474] width 157 height 12
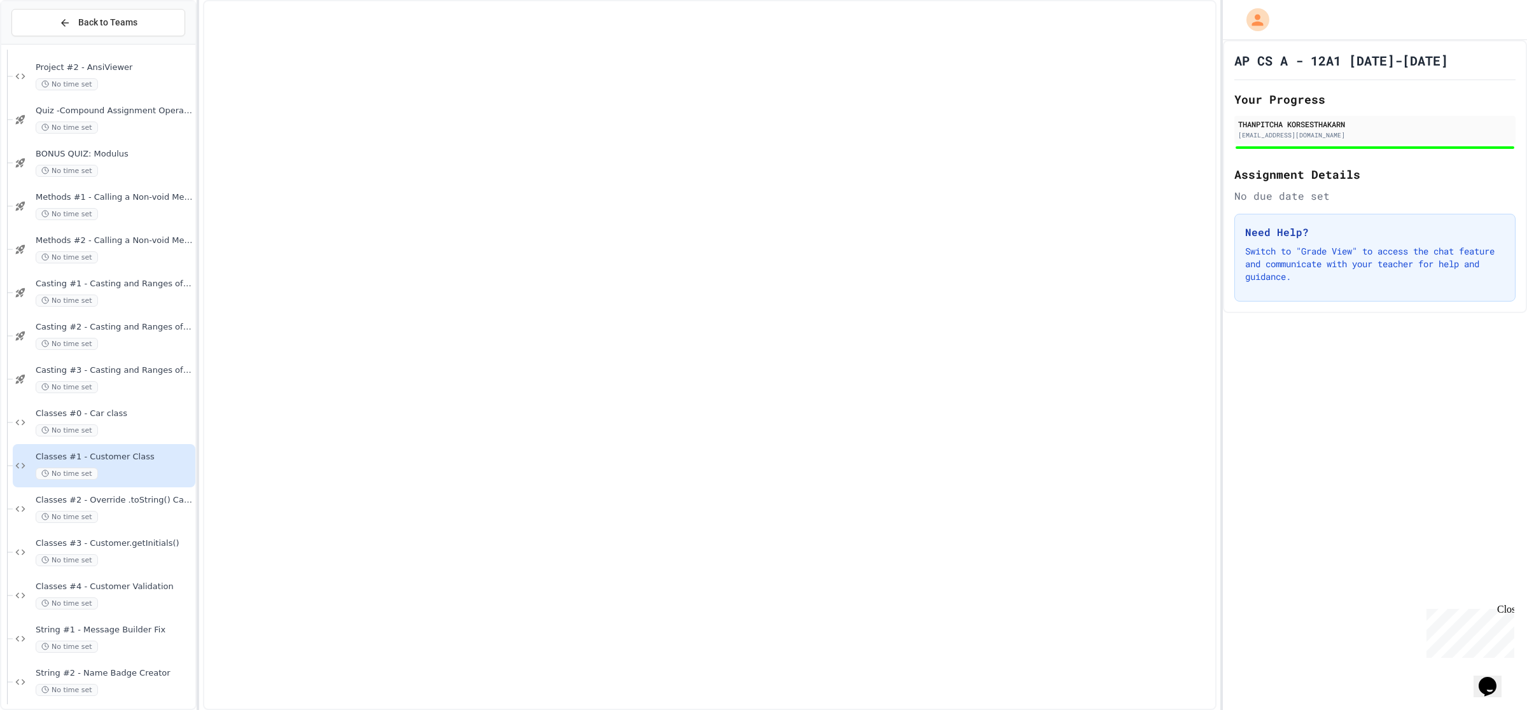
click at [135, 523] on div "Classes #2 - Override .toString() Car2.java No time set" at bounding box center [104, 508] width 183 height 43
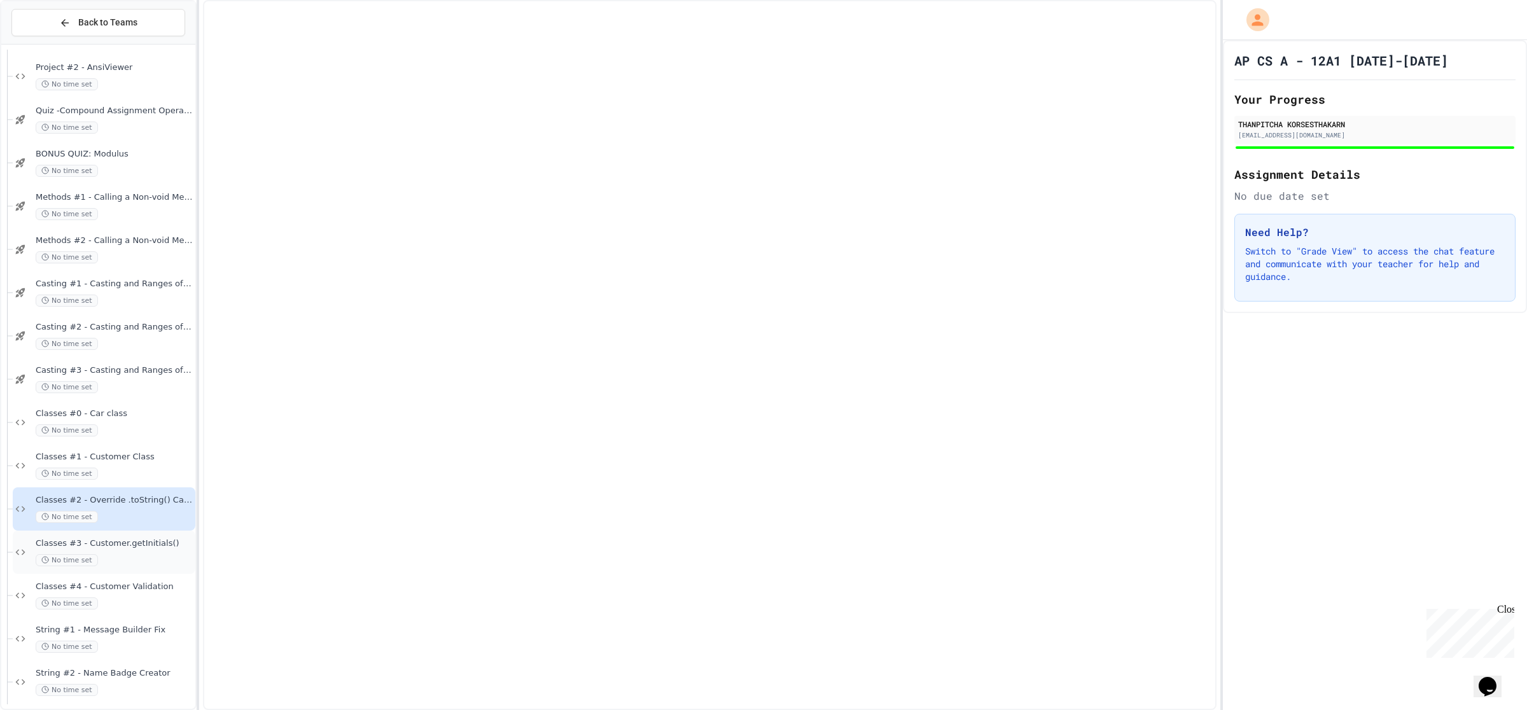
click at [131, 548] on span "Classes #3 - Customer.getInitials()" at bounding box center [114, 543] width 157 height 11
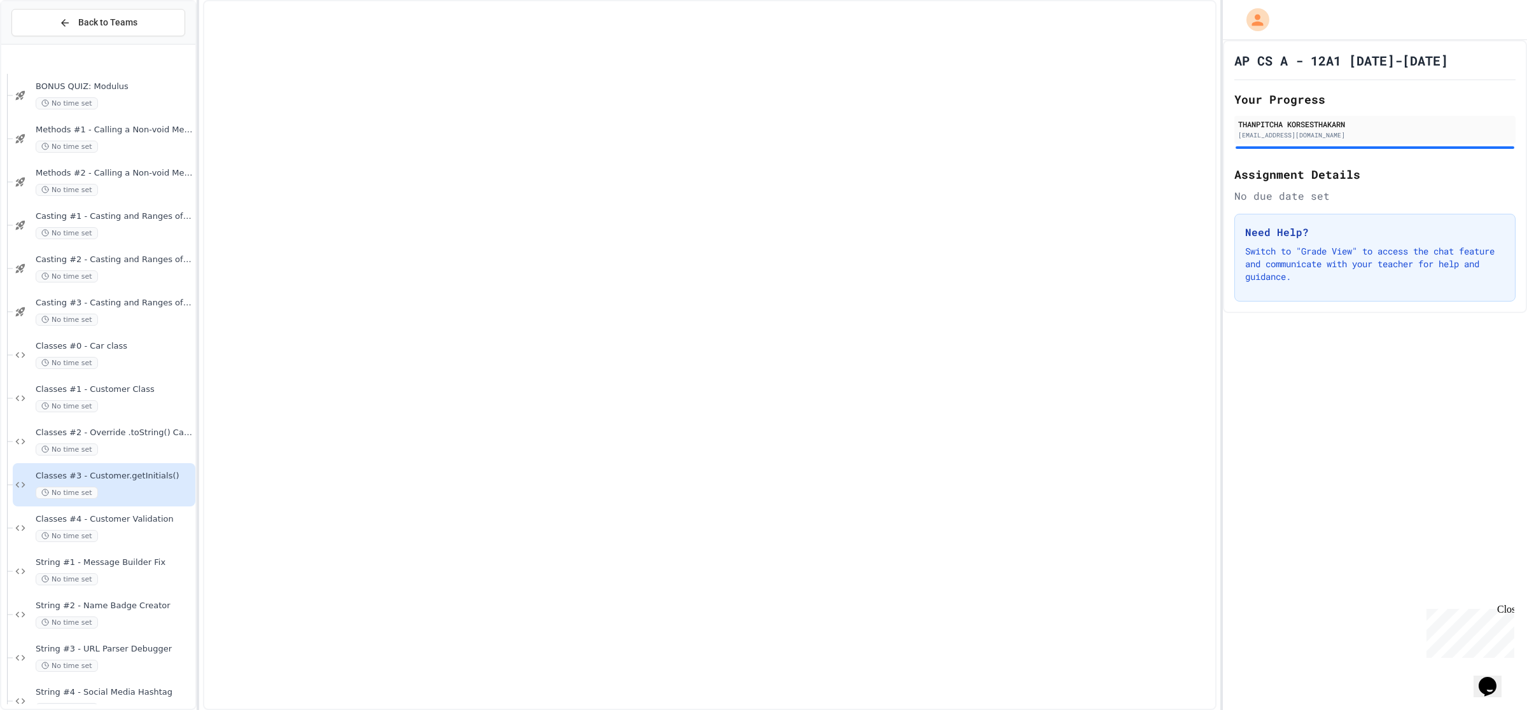
scroll to position [1113, 0]
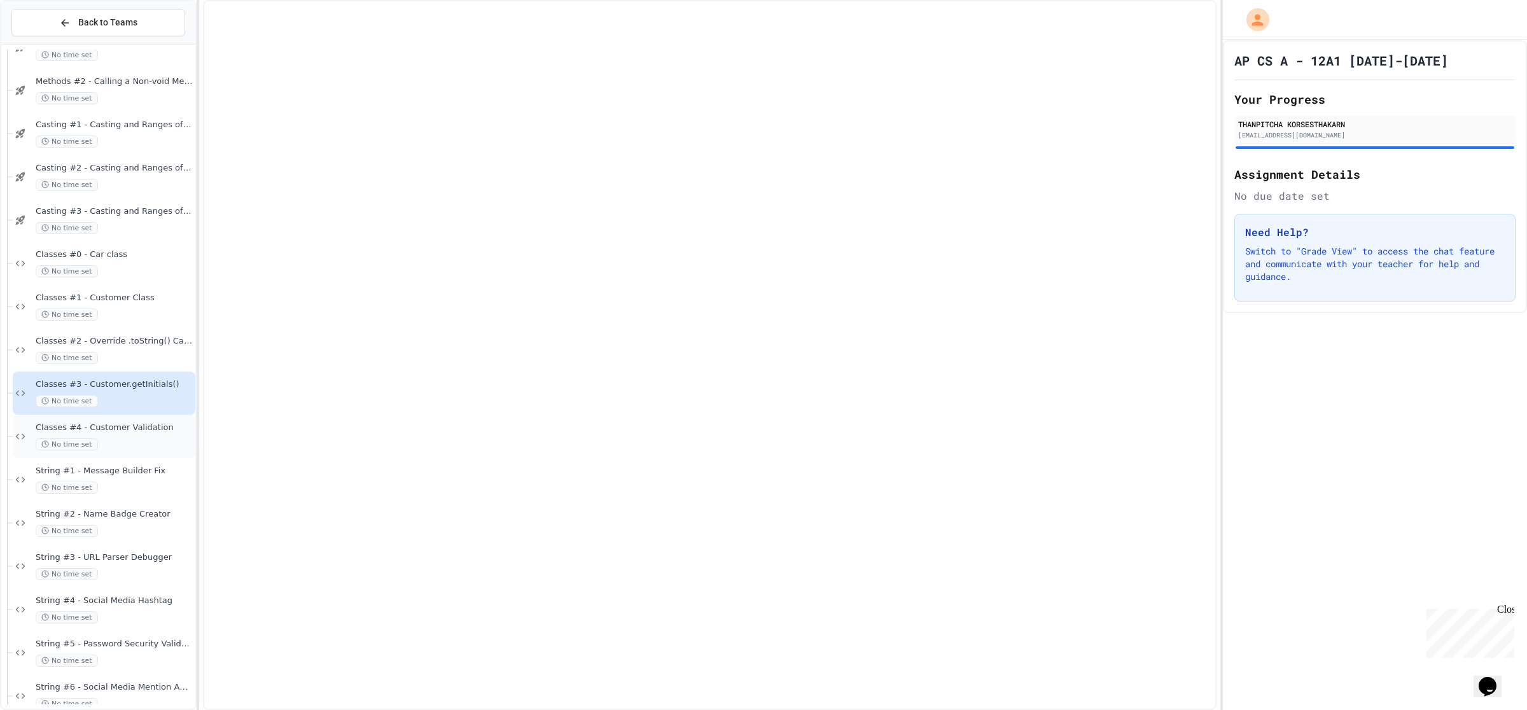
click at [118, 424] on span "Classes #4 - Customer Validation" at bounding box center [114, 427] width 157 height 11
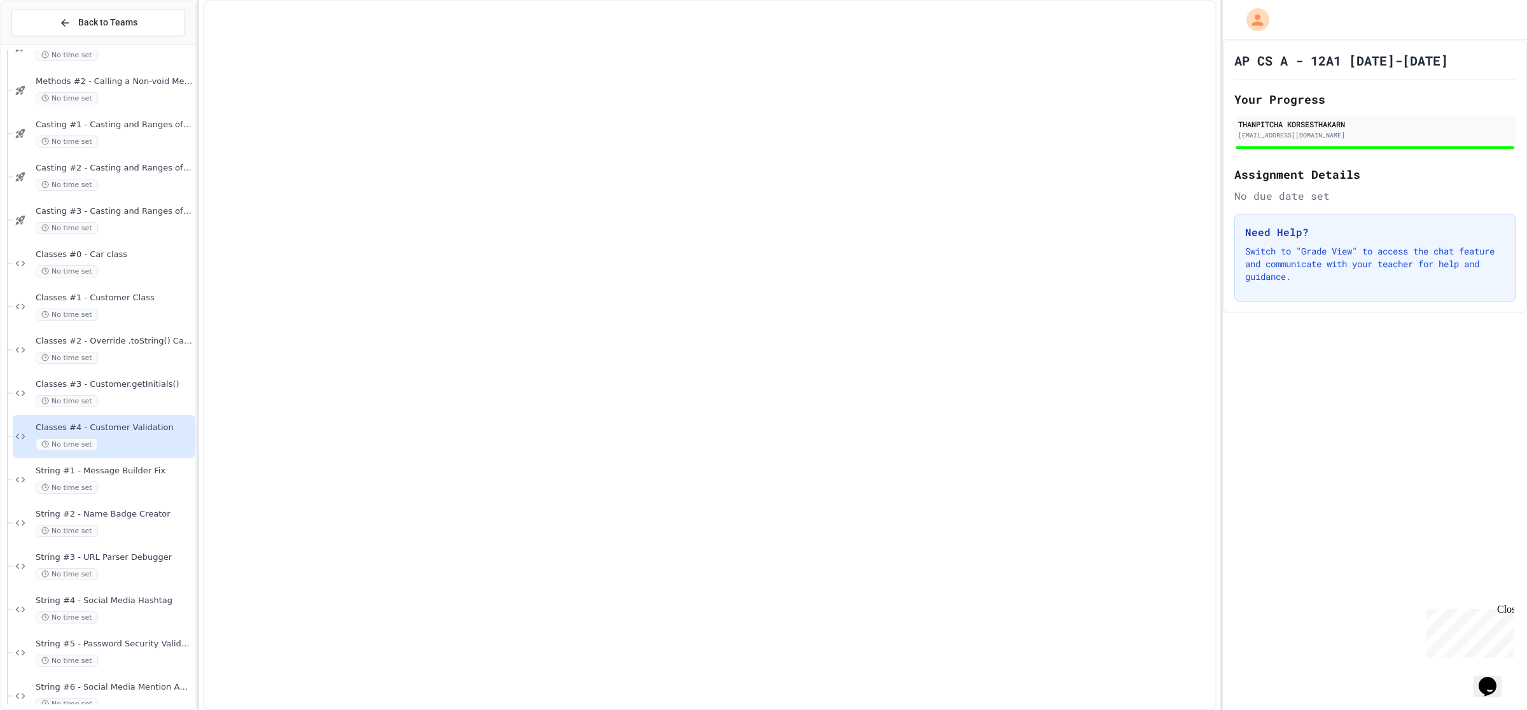
click at [144, 464] on div "String #1 - Message Builder Fix No time set" at bounding box center [104, 479] width 183 height 43
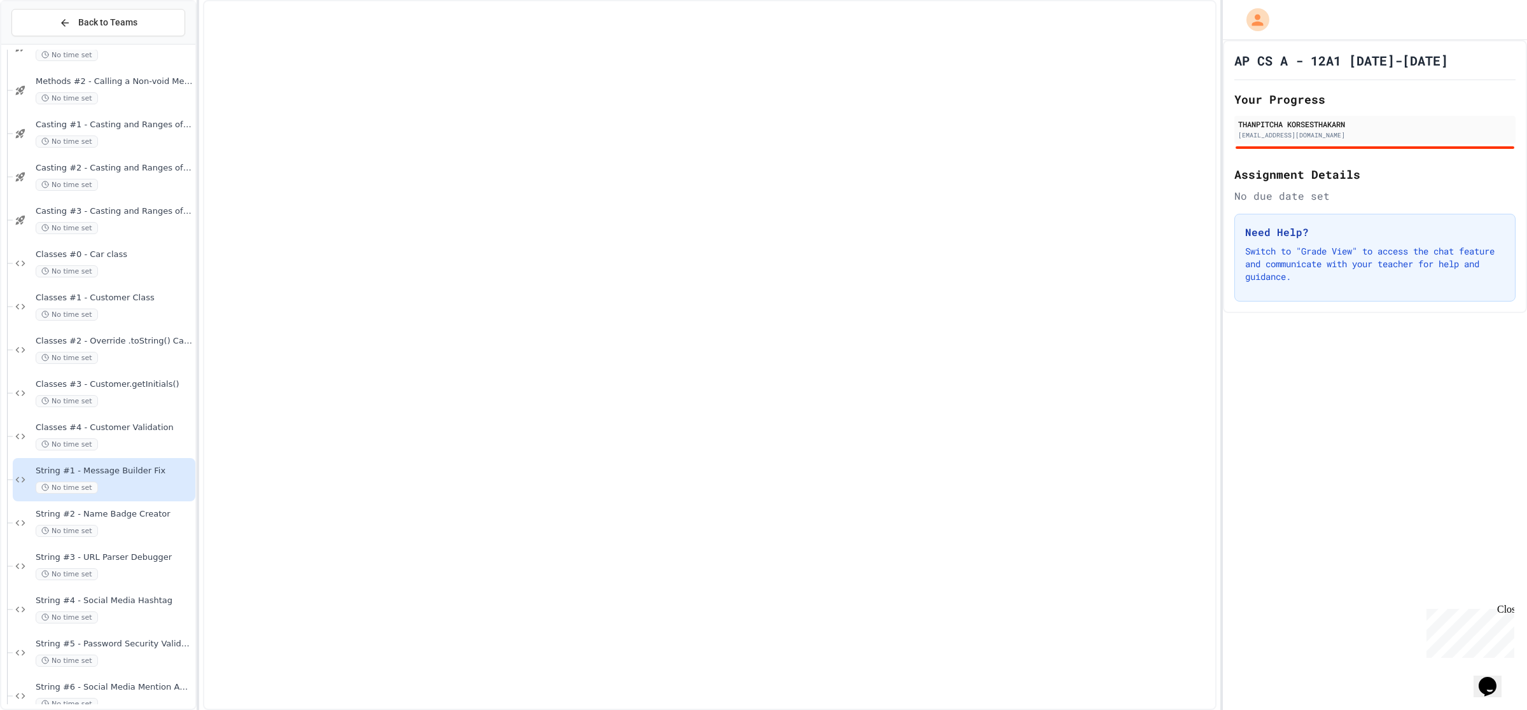
click at [135, 518] on span "String #2 - Name Badge Creator" at bounding box center [114, 514] width 157 height 11
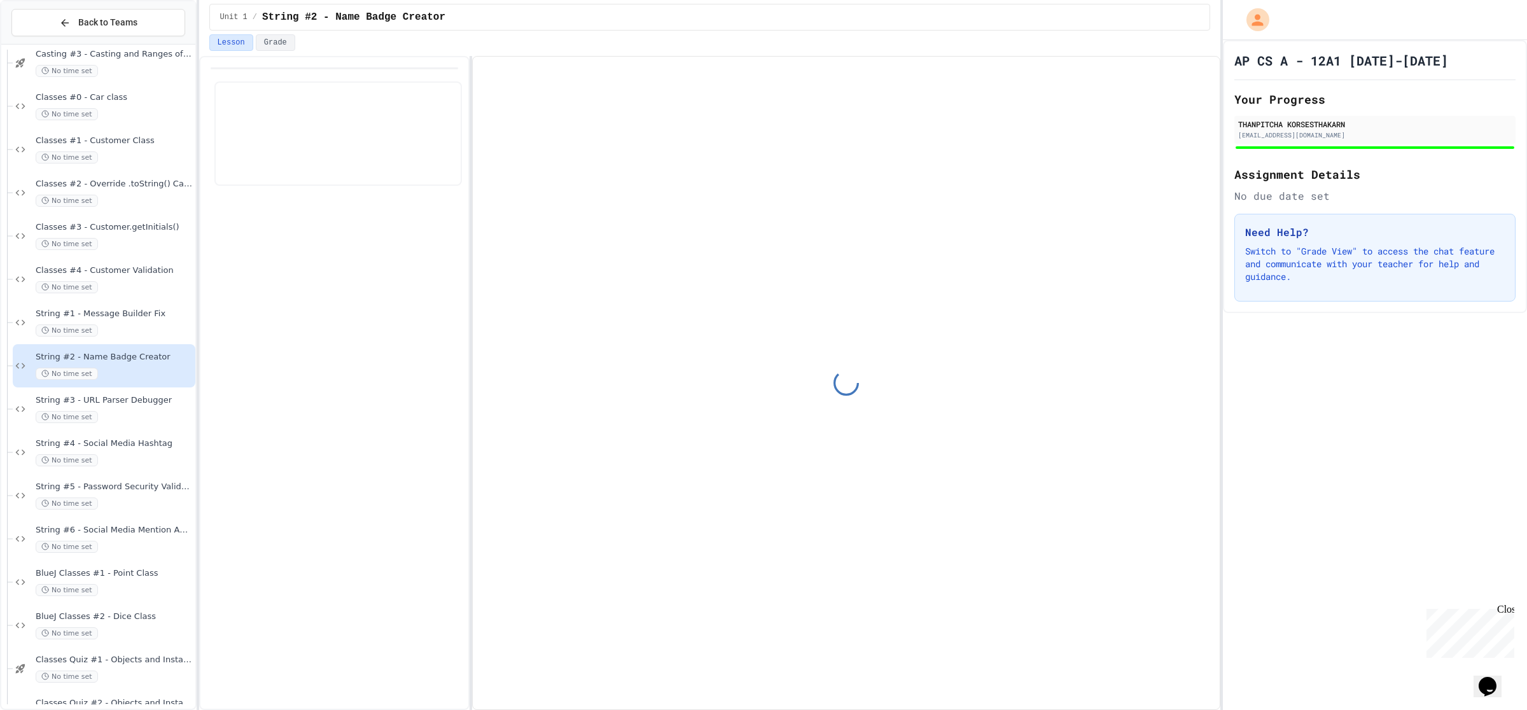
scroll to position [1272, 0]
click at [129, 410] on div "No time set" at bounding box center [114, 415] width 157 height 12
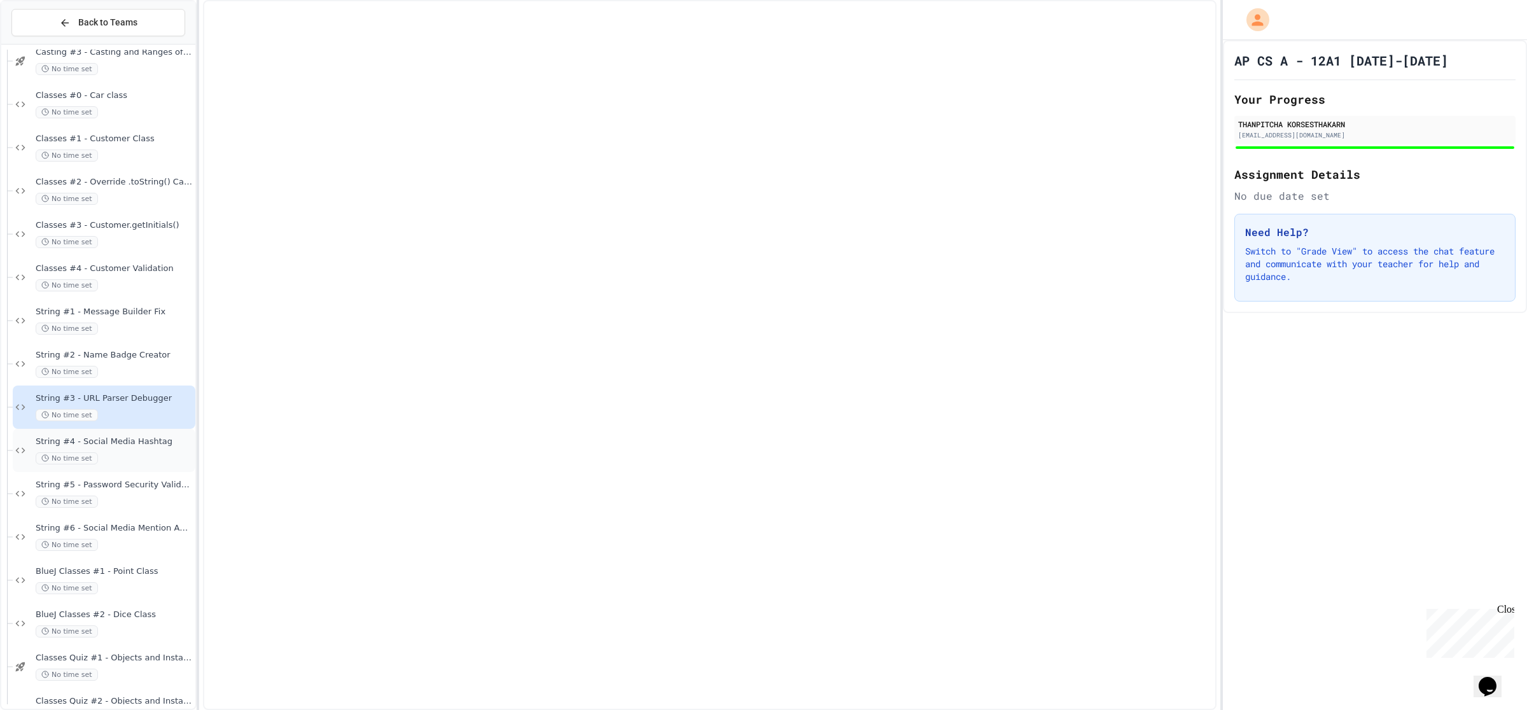
click at [144, 454] on div "No time set" at bounding box center [114, 458] width 157 height 12
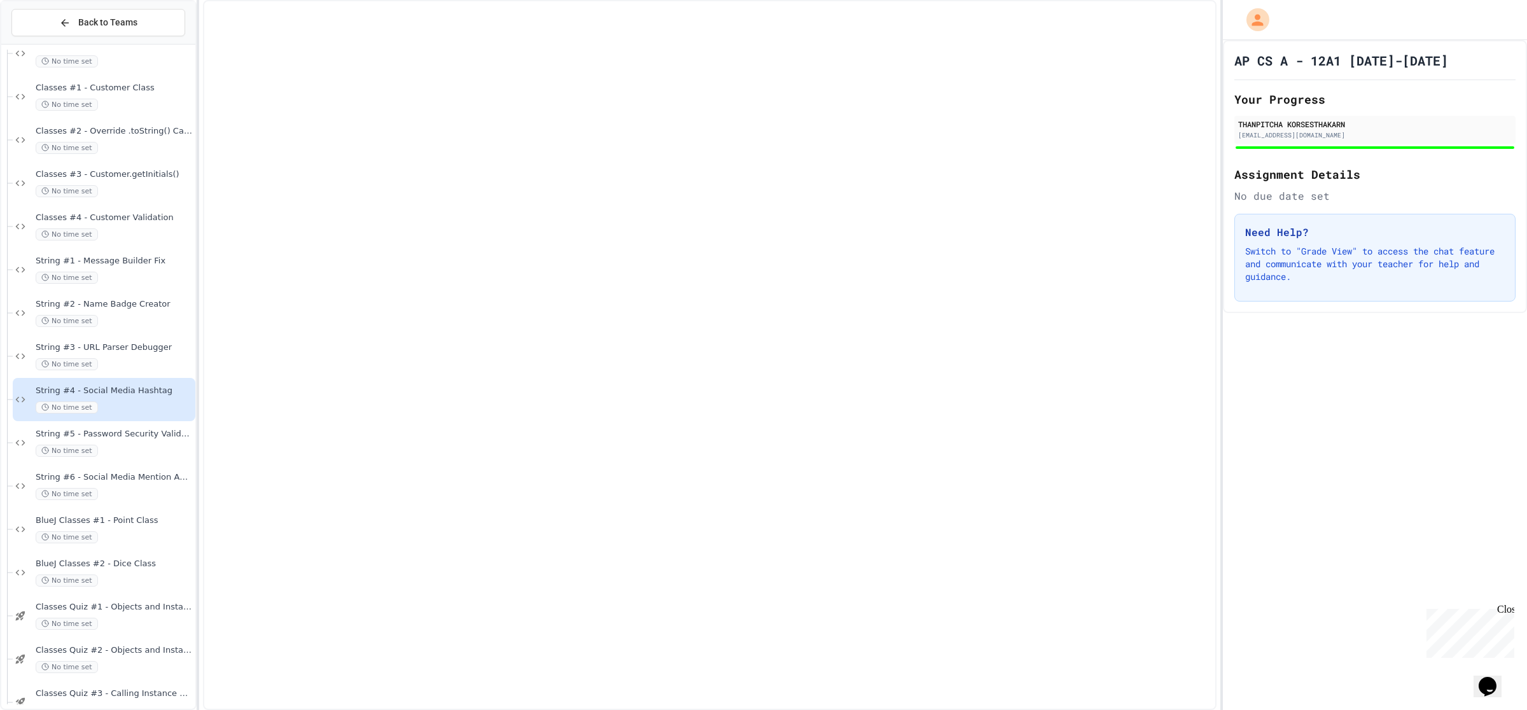
scroll to position [1352, 0]
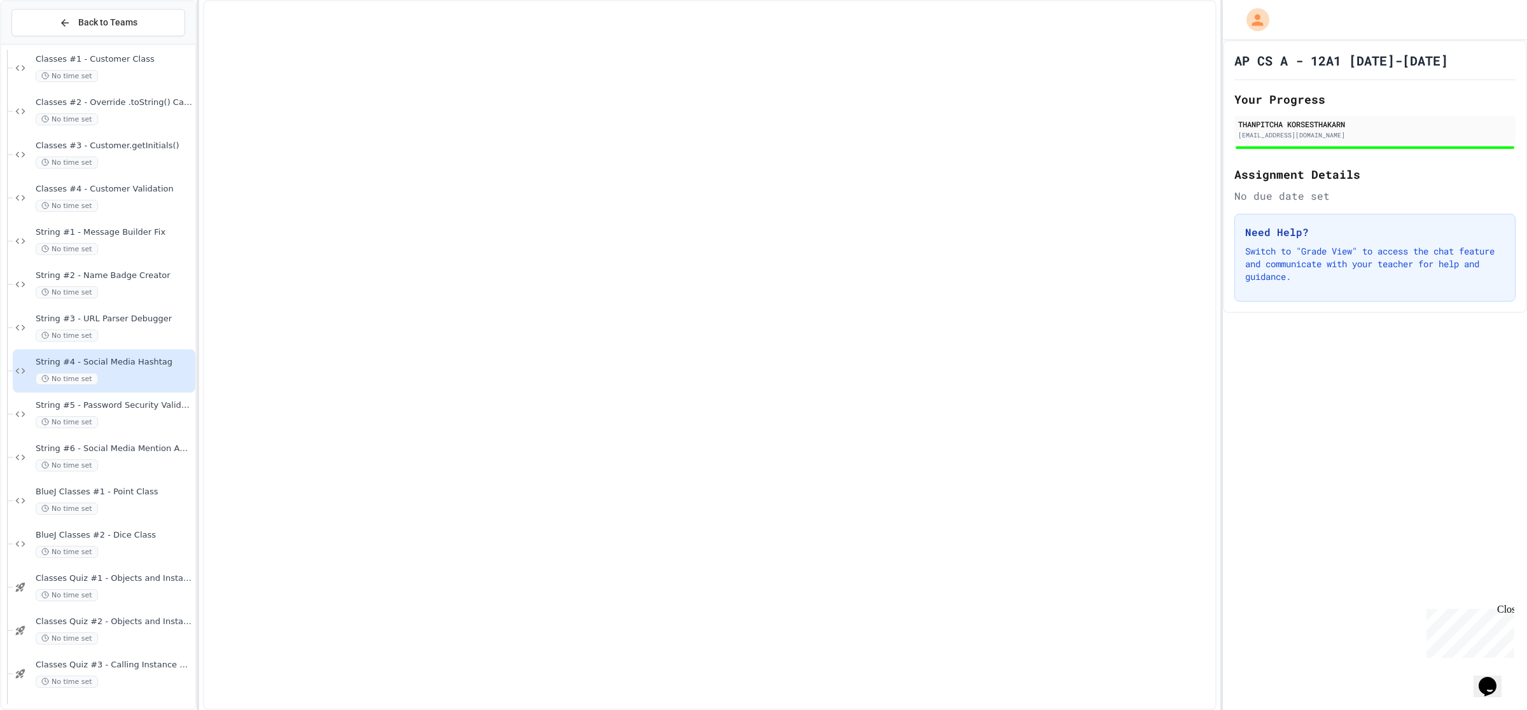
click at [137, 420] on div "No time set" at bounding box center [114, 422] width 157 height 12
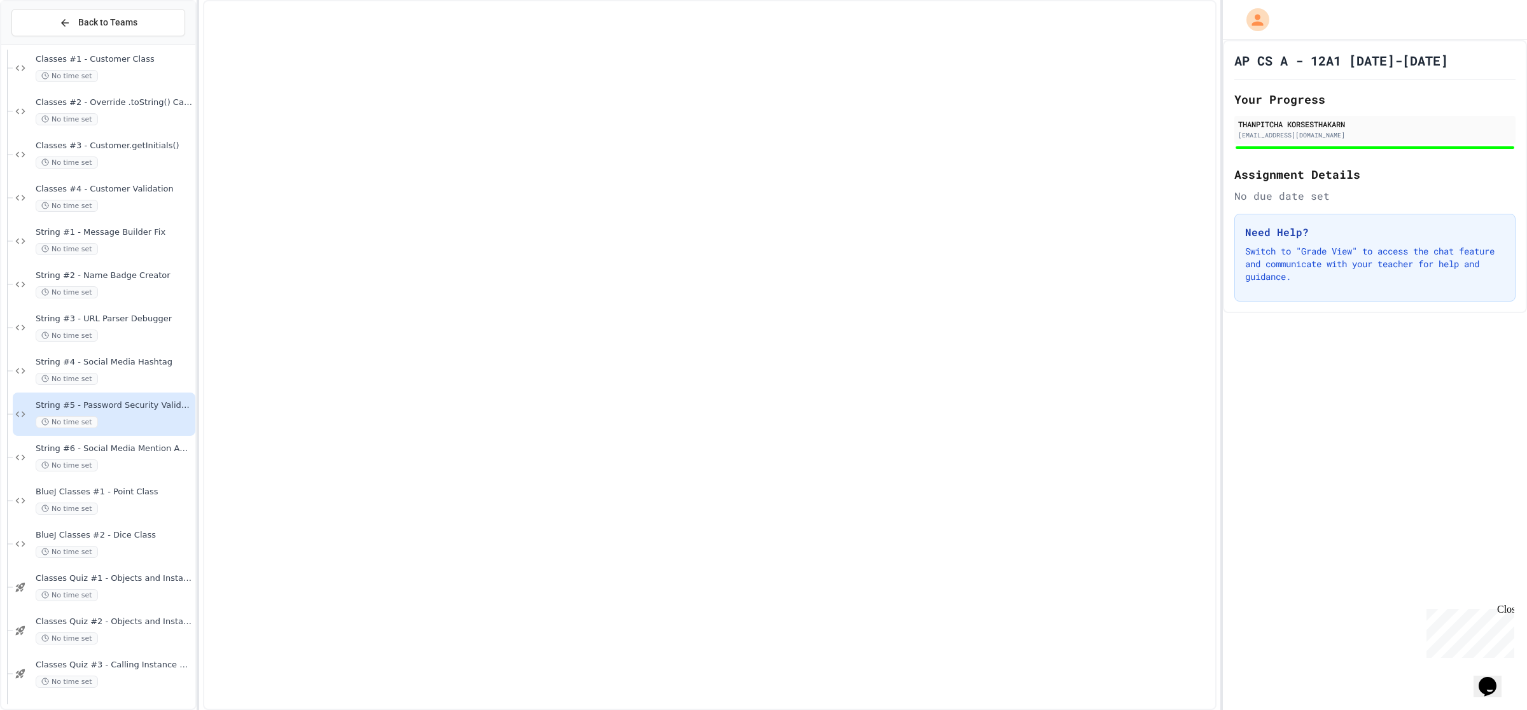
click at [139, 459] on div "No time set" at bounding box center [114, 465] width 157 height 12
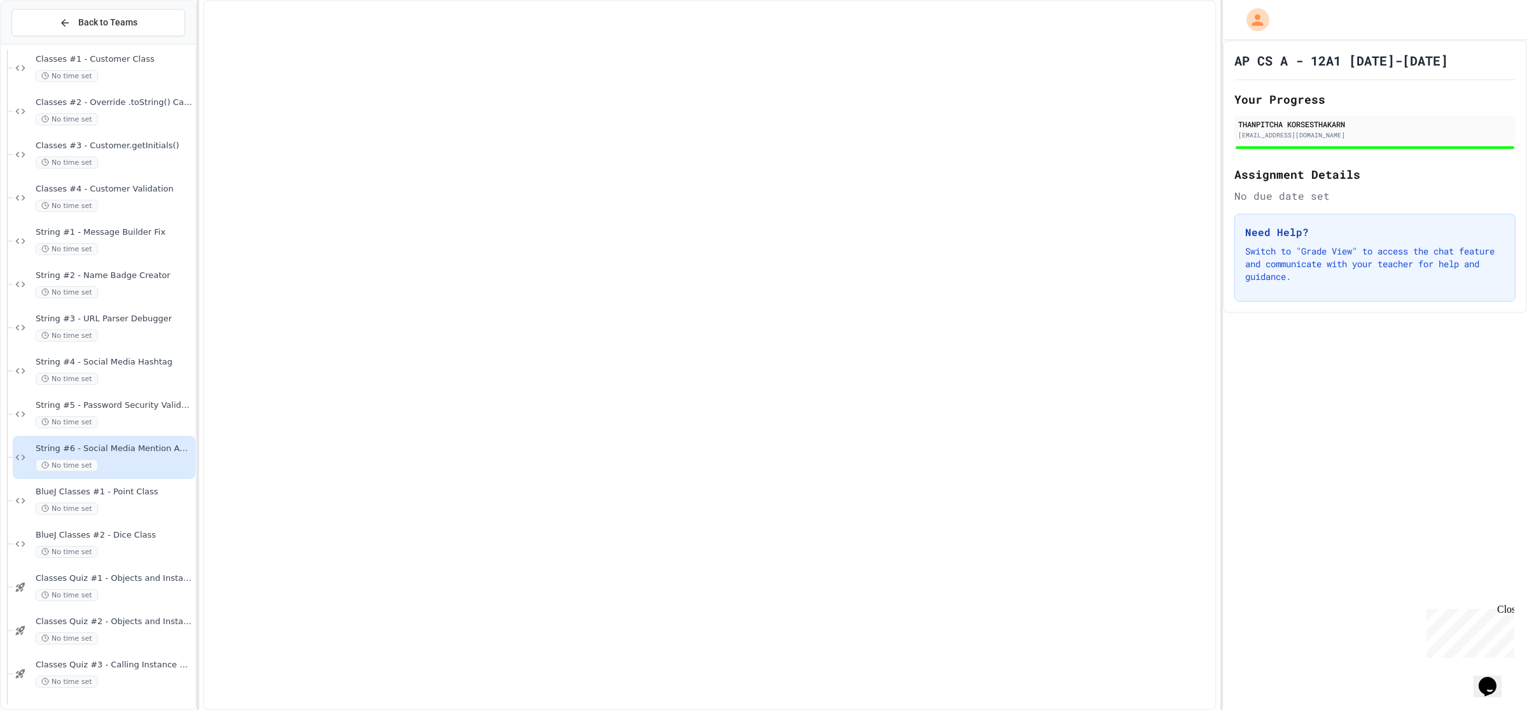
scroll to position [1431, 0]
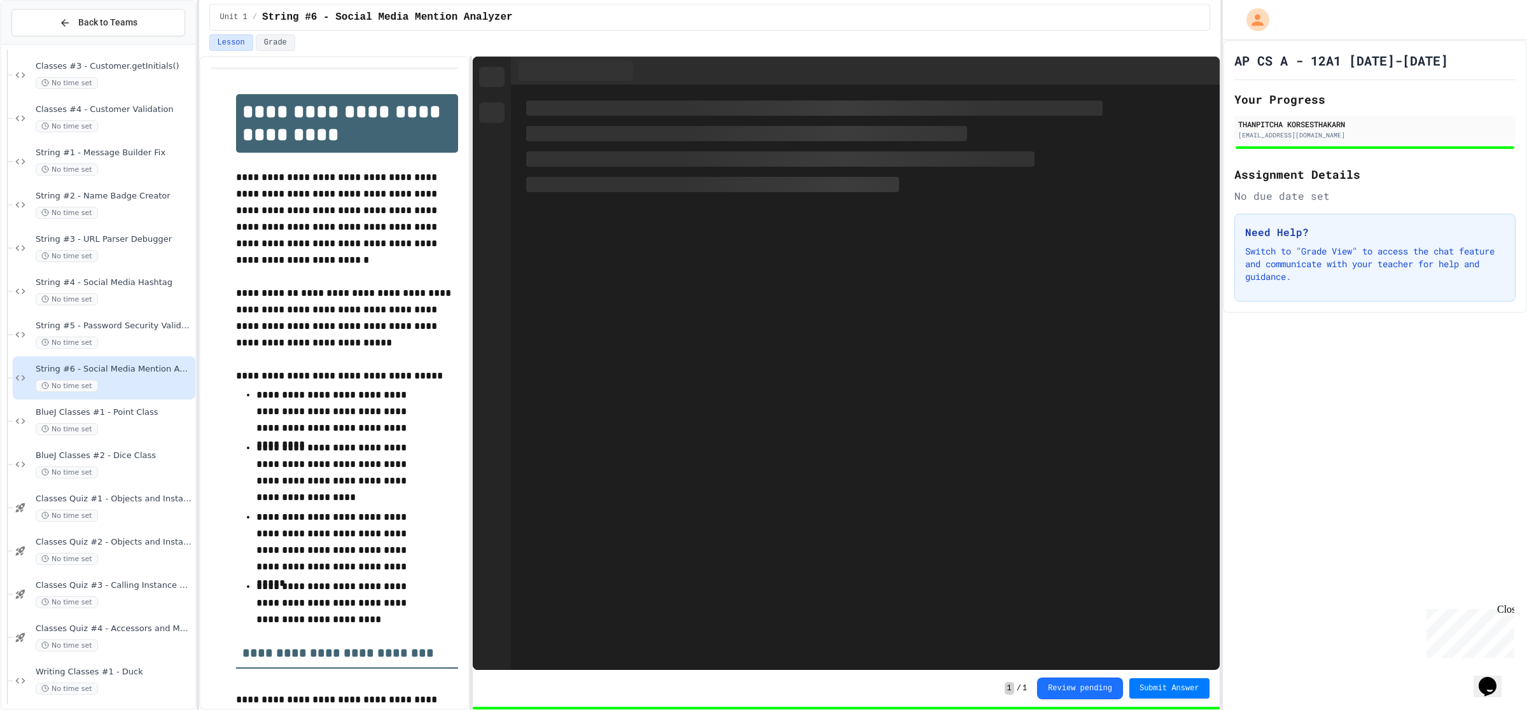
click at [140, 426] on div "No time set" at bounding box center [114, 429] width 157 height 12
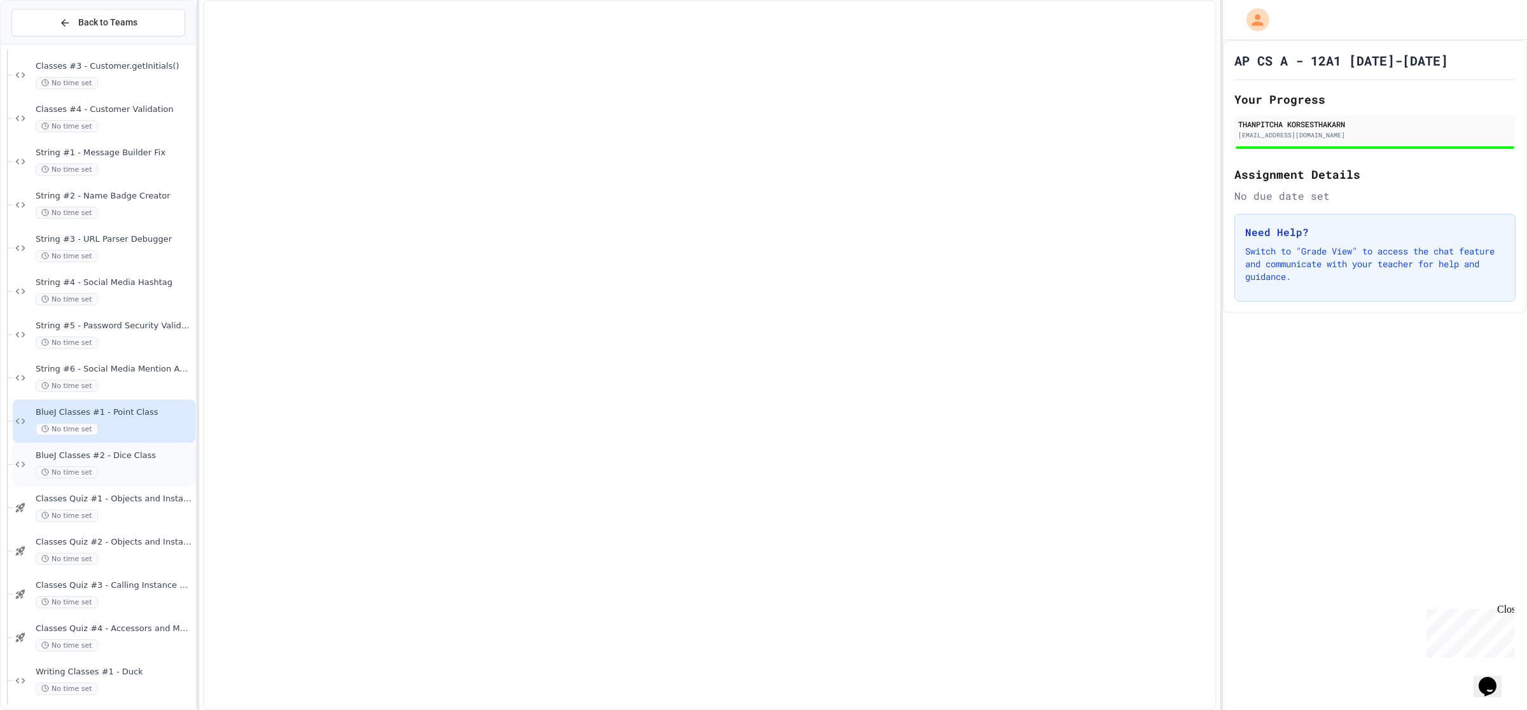
click at [140, 452] on span "BlueJ Classes #2 - Dice Class" at bounding box center [114, 455] width 157 height 11
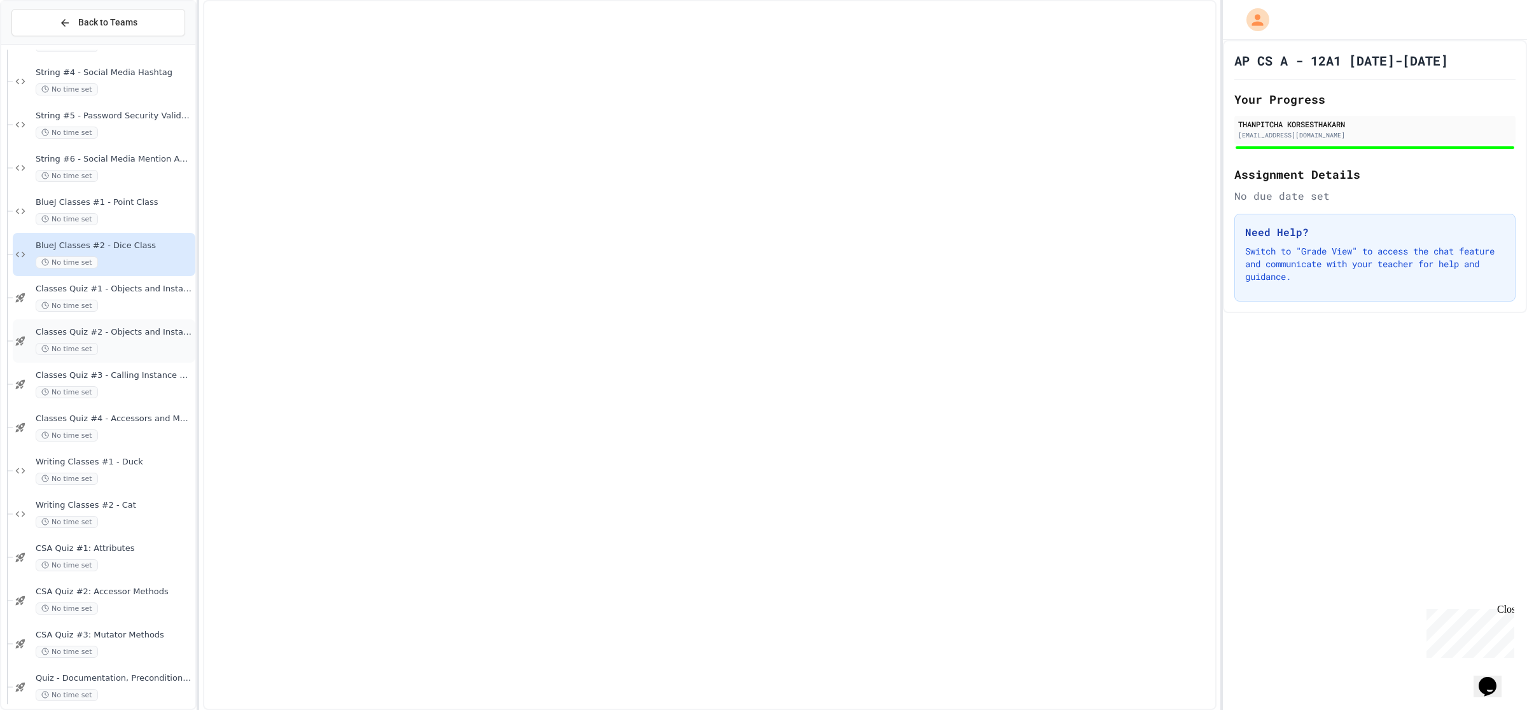
scroll to position [1670, 0]
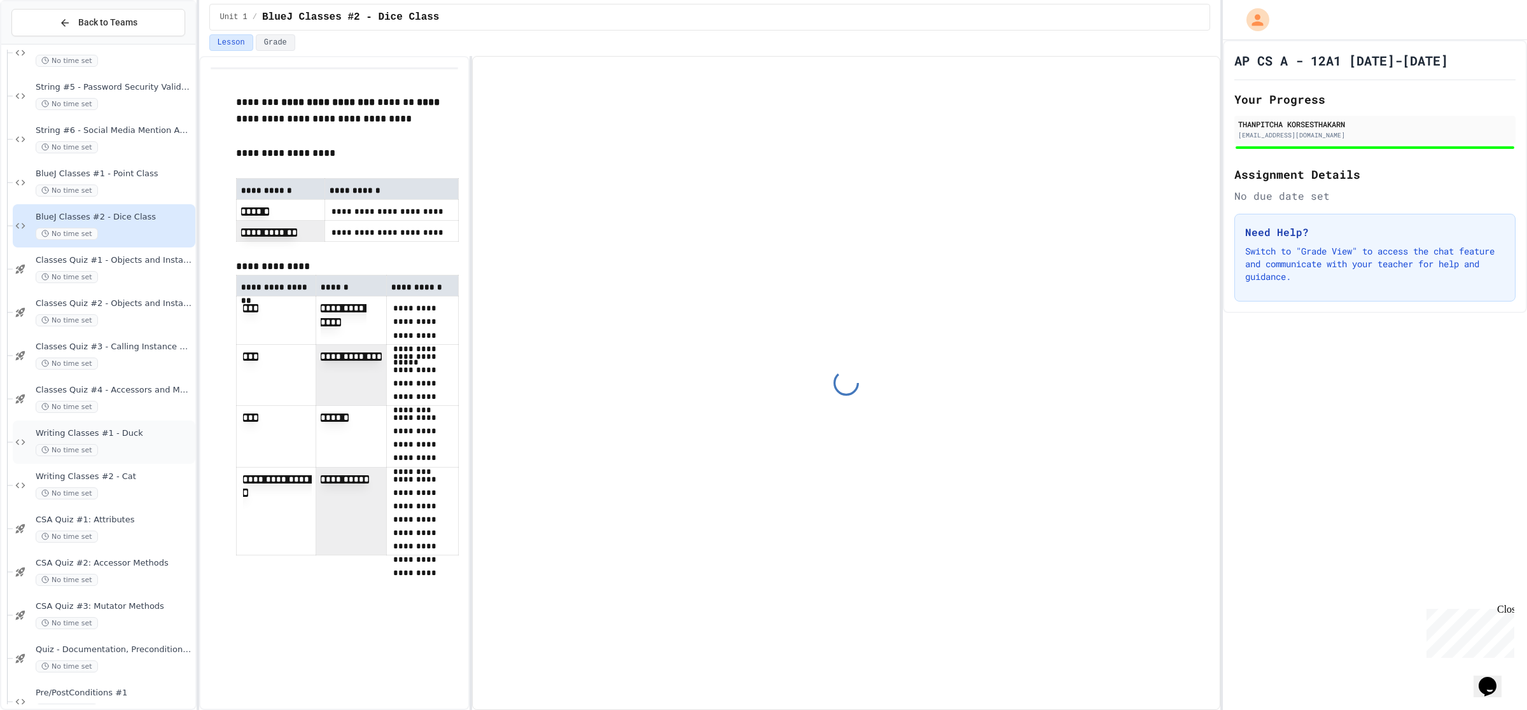
click at [135, 439] on div "Writing Classes #1 - Duck No time set" at bounding box center [114, 442] width 157 height 28
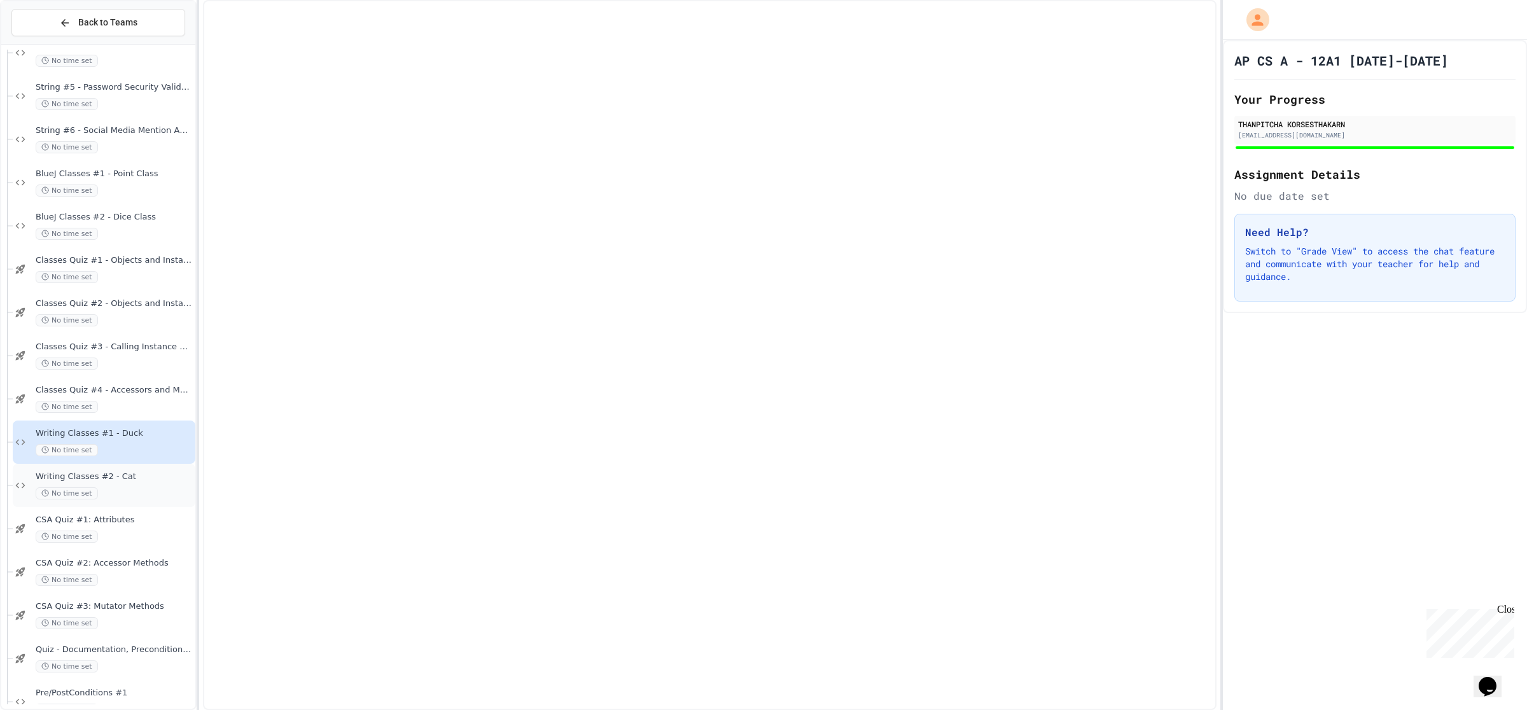
click at [137, 501] on div "Writing Classes #2 - Cat No time set" at bounding box center [104, 485] width 183 height 43
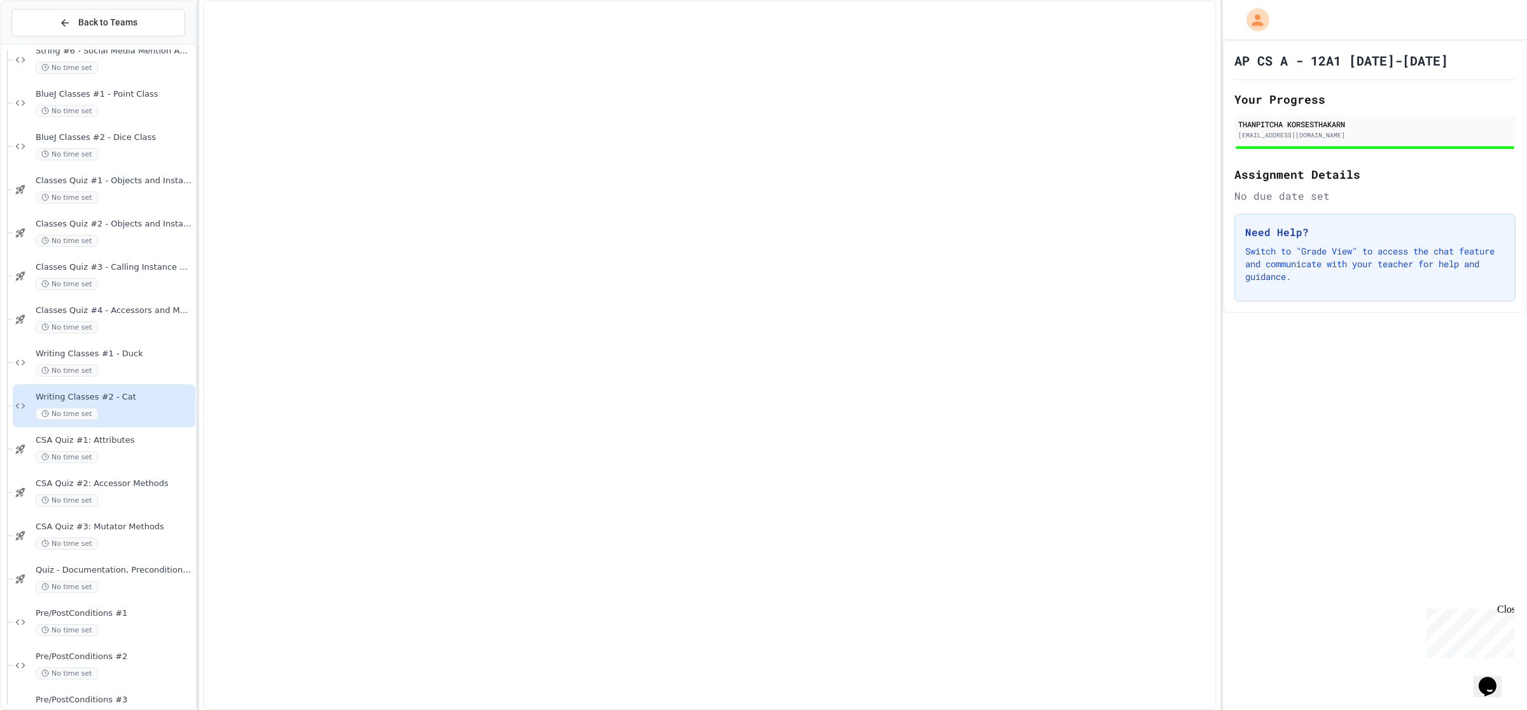
click at [144, 445] on span "CSA Quiz #1: Attributes" at bounding box center [114, 440] width 157 height 11
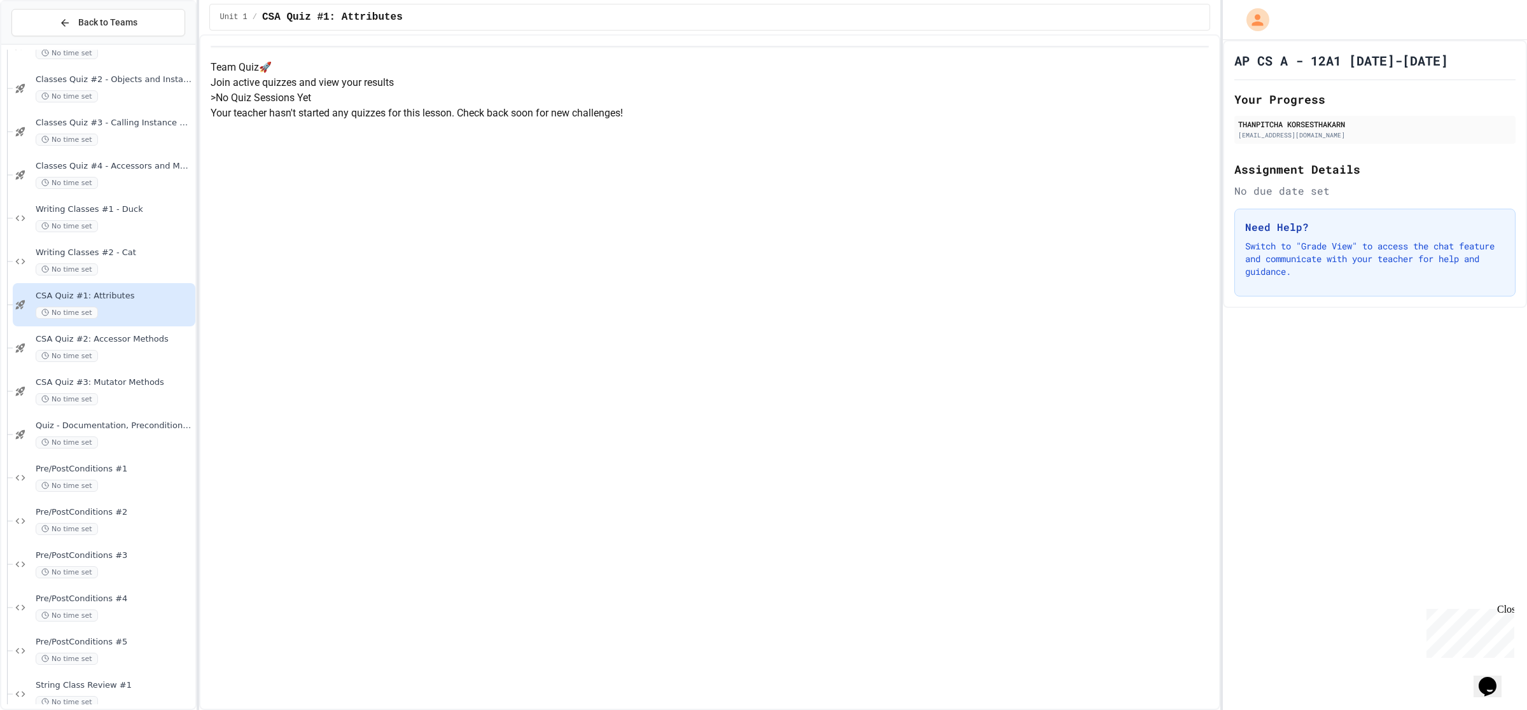
scroll to position [1909, 0]
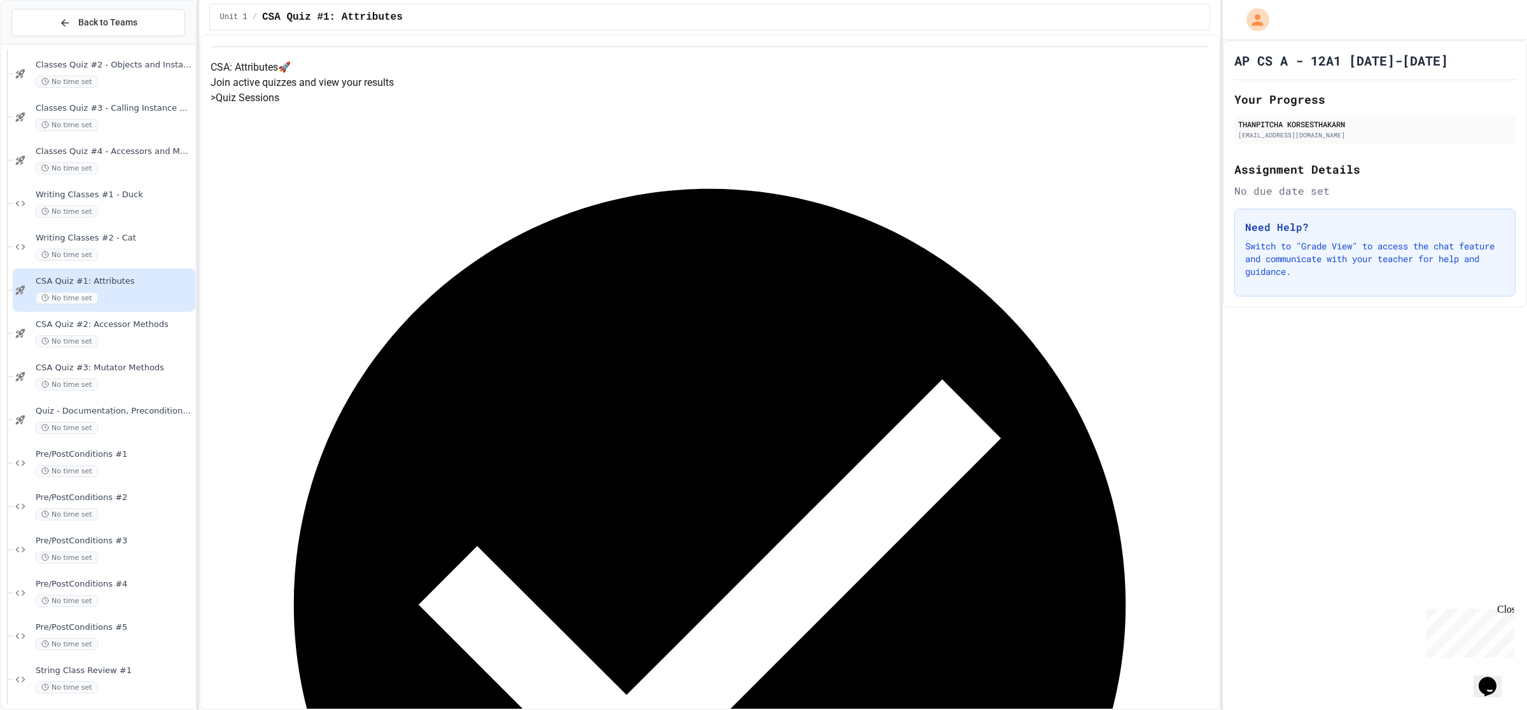
click at [142, 455] on span "Pre/PostConditions #1" at bounding box center [114, 454] width 157 height 11
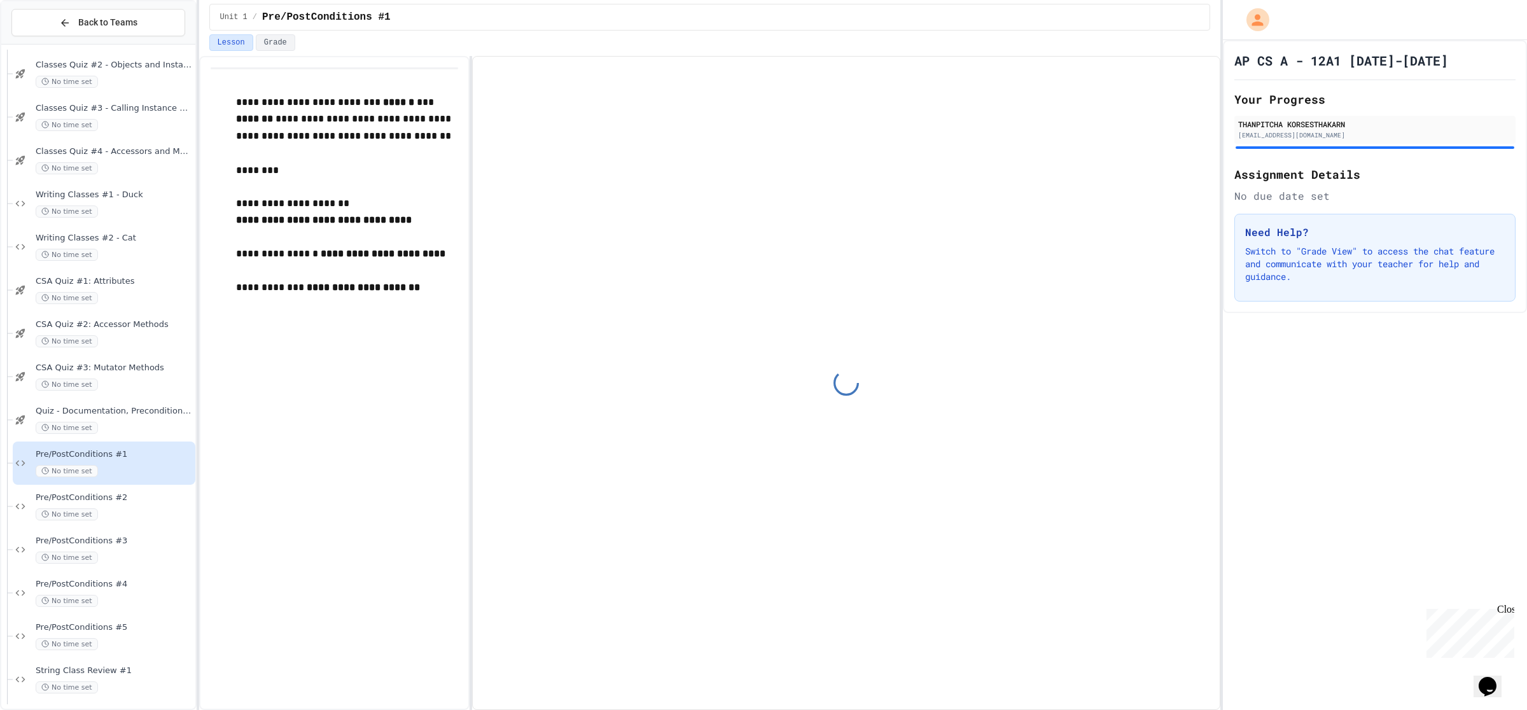
click at [136, 459] on span "Pre/PostConditions #1" at bounding box center [114, 454] width 157 height 11
click at [137, 508] on div "No time set" at bounding box center [114, 514] width 157 height 12
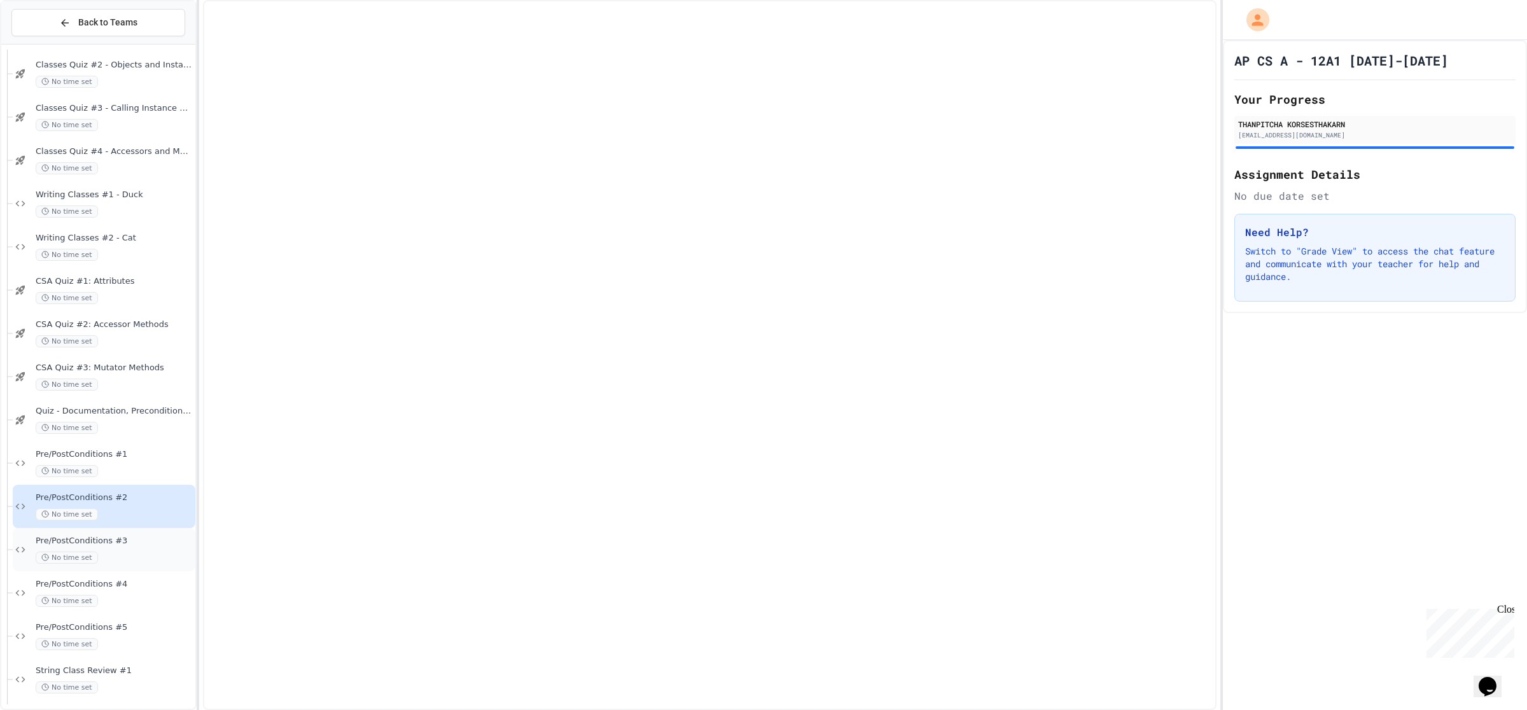
click at [137, 536] on span "Pre/PostConditions #3" at bounding box center [114, 541] width 157 height 11
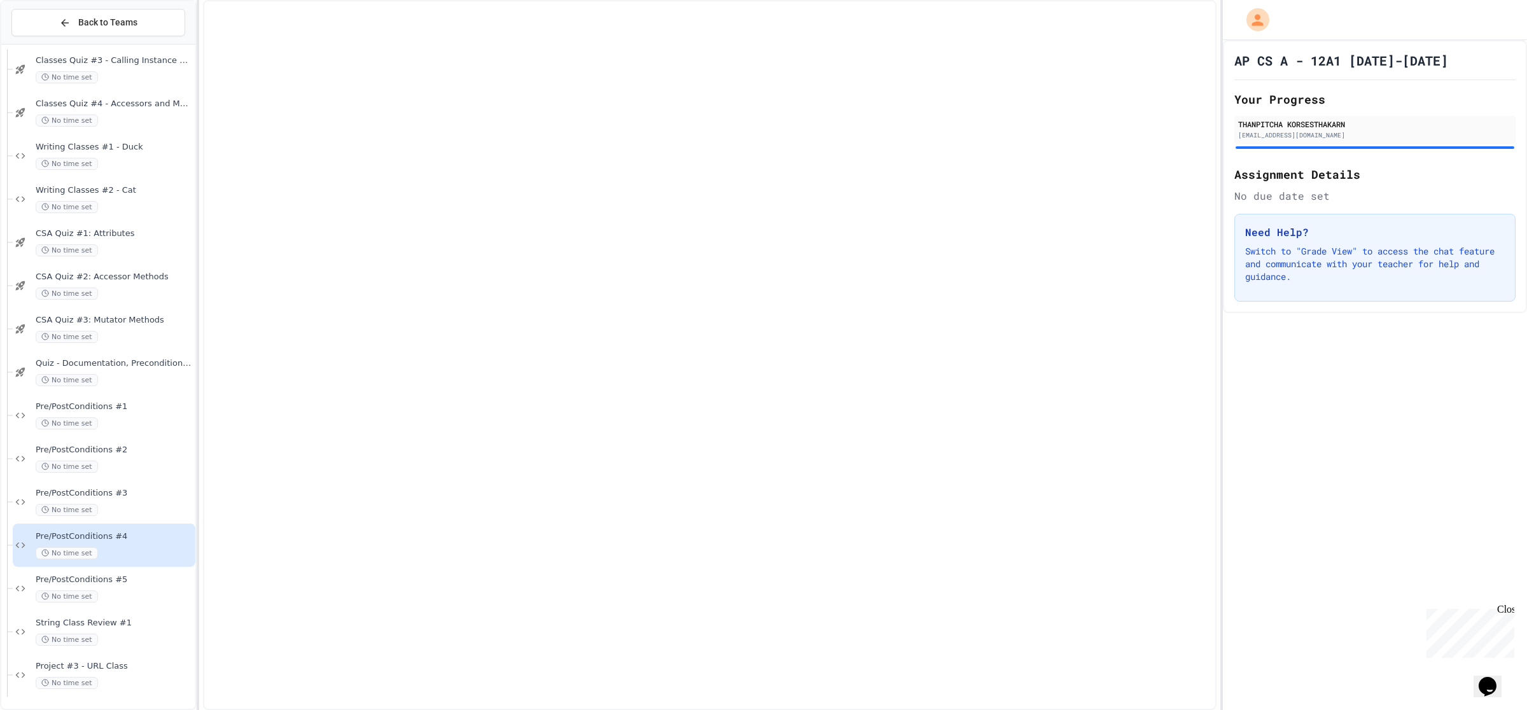
scroll to position [1941, 0]
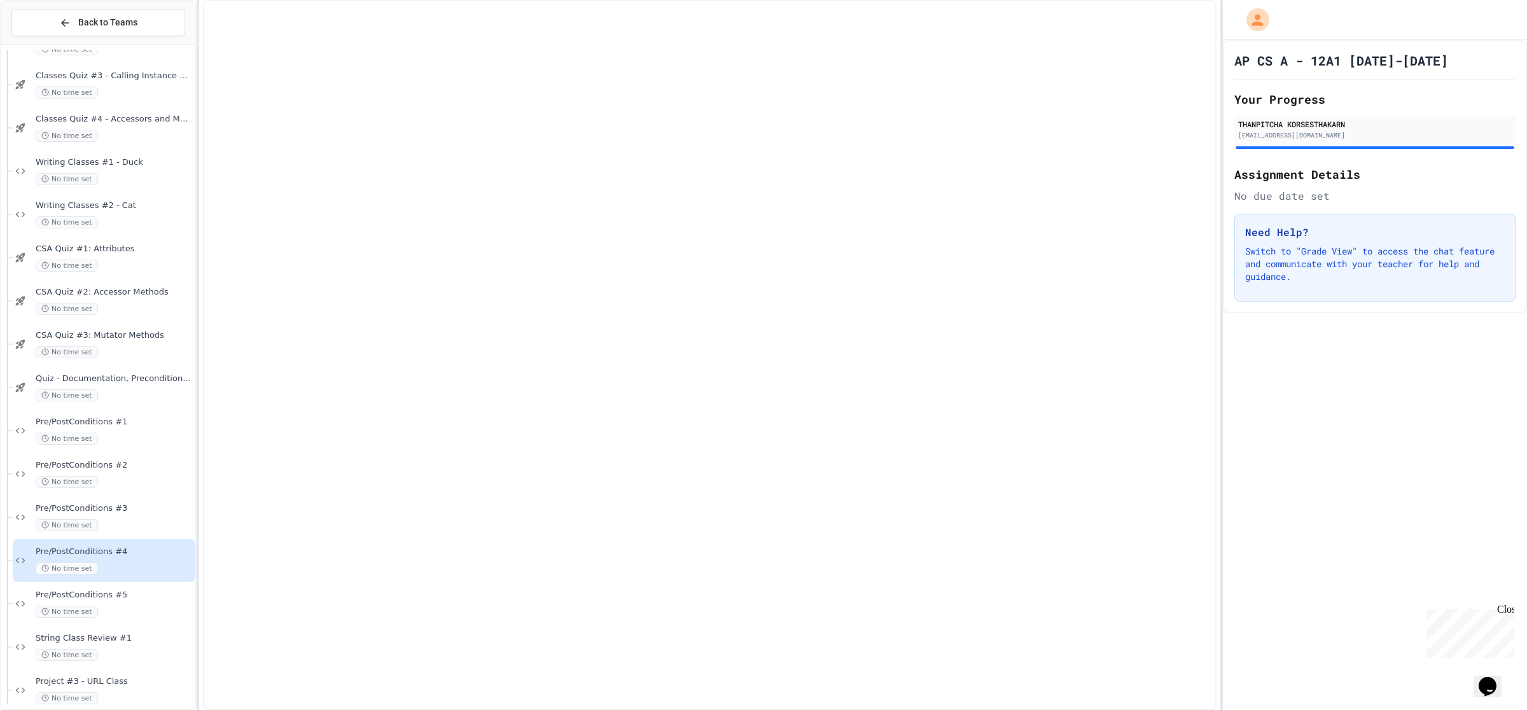
click at [134, 539] on div "Pre/PostConditions #4 No time set" at bounding box center [104, 560] width 183 height 43
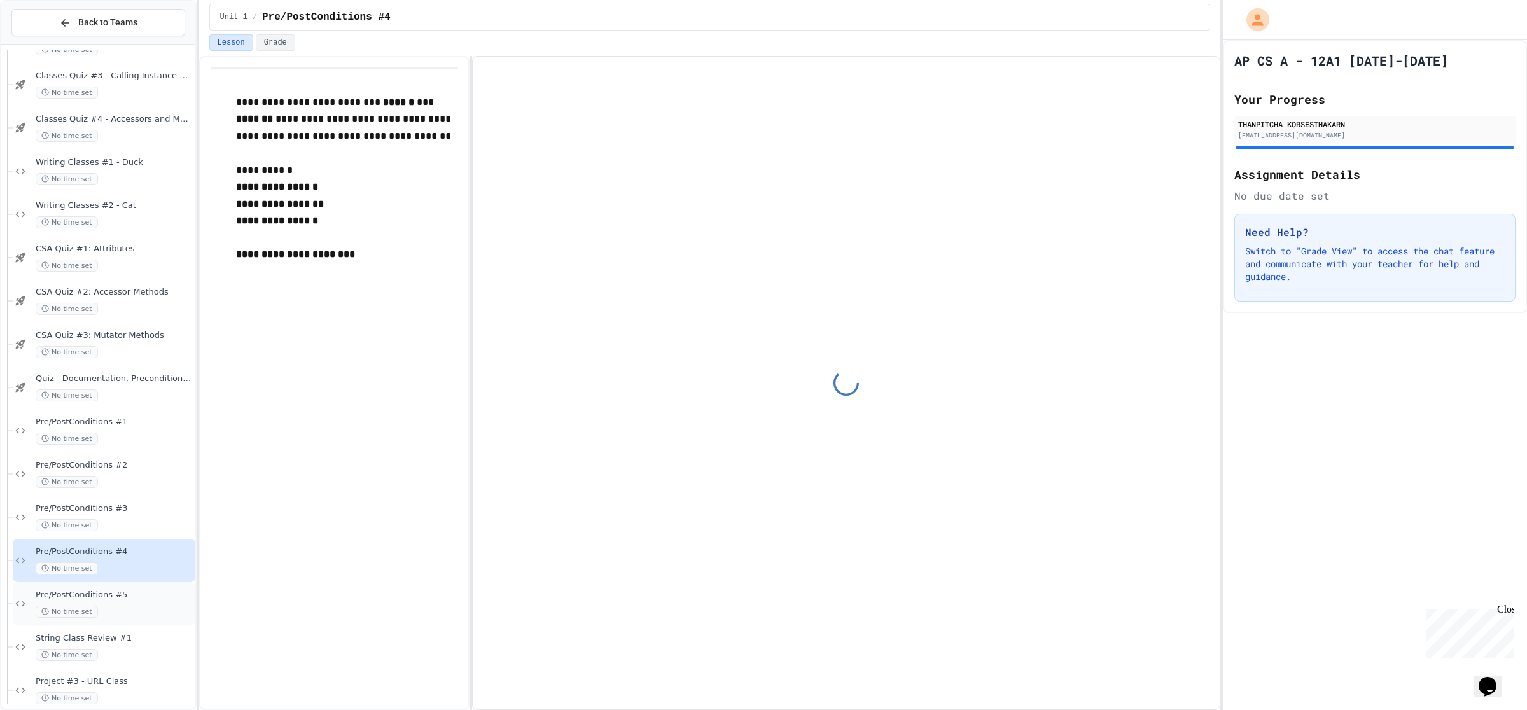
click at [135, 599] on span "Pre/PostConditions #5" at bounding box center [114, 595] width 157 height 11
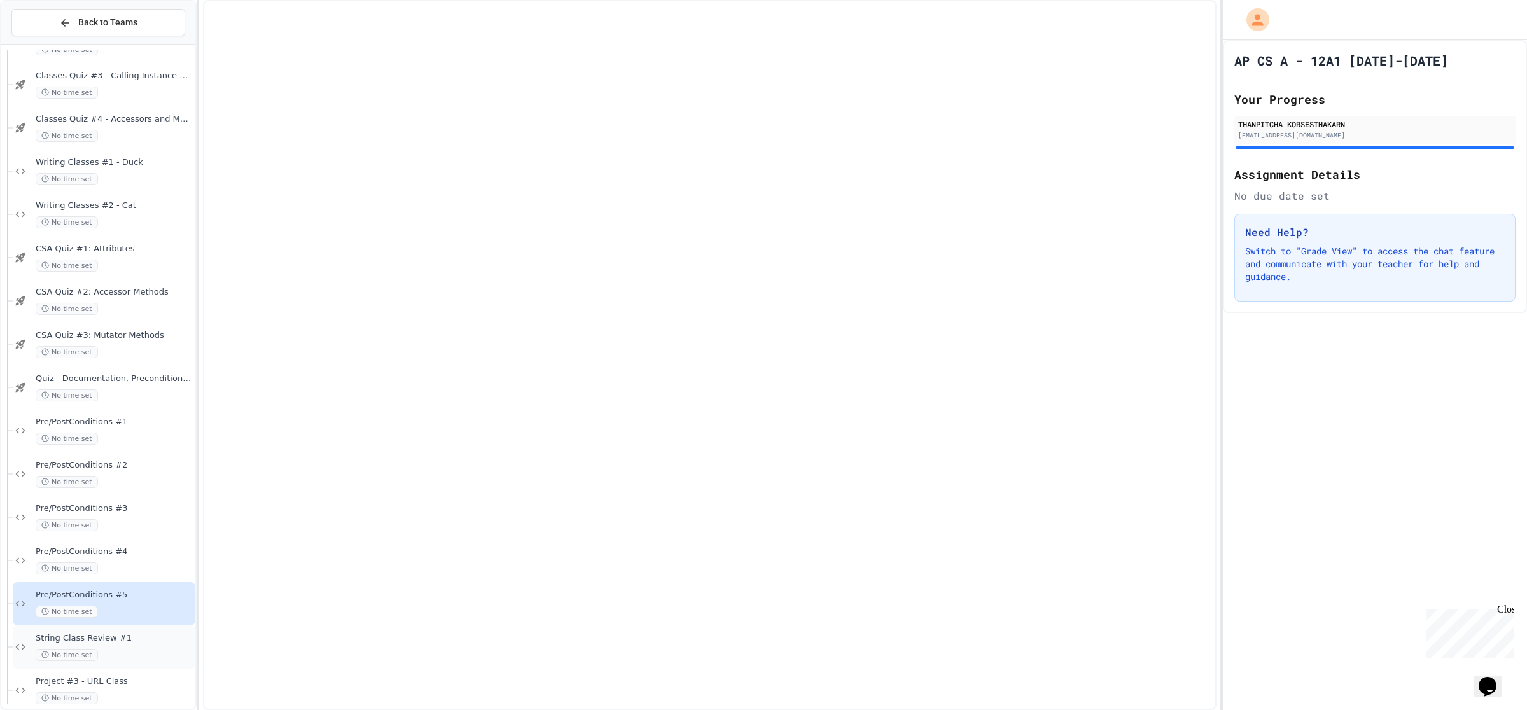
click at [129, 637] on span "String Class Review #1" at bounding box center [114, 638] width 157 height 11
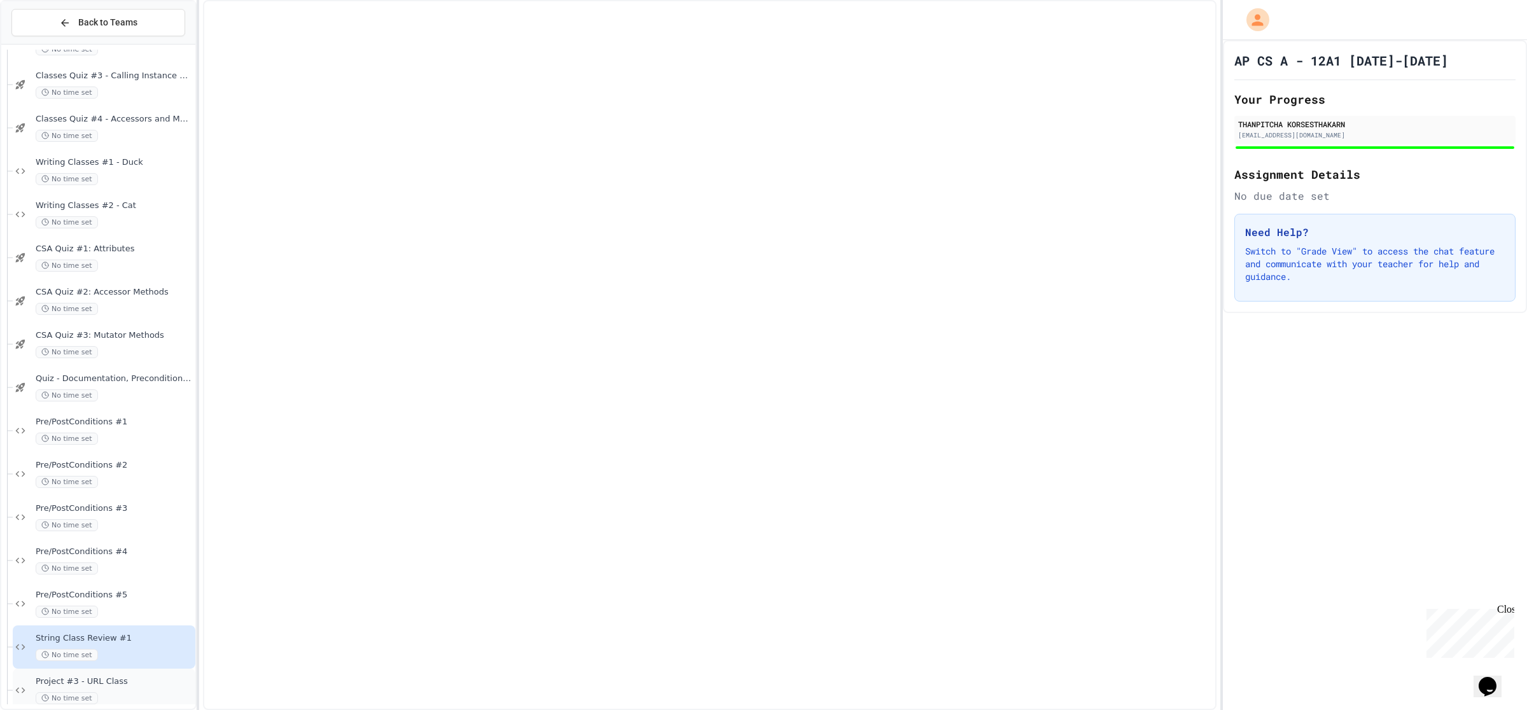
click at [129, 681] on span "Project #3 - URL Class" at bounding box center [114, 681] width 157 height 11
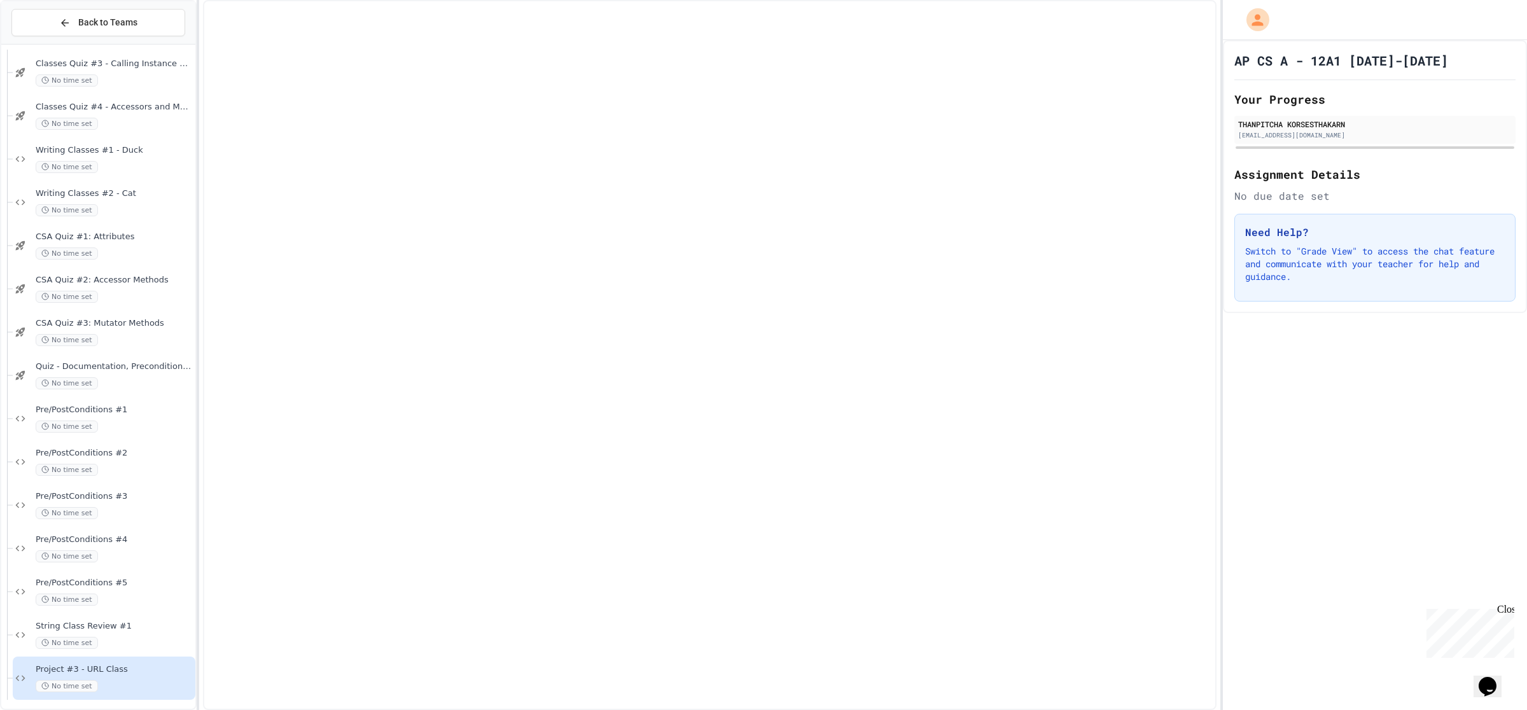
scroll to position [1956, 0]
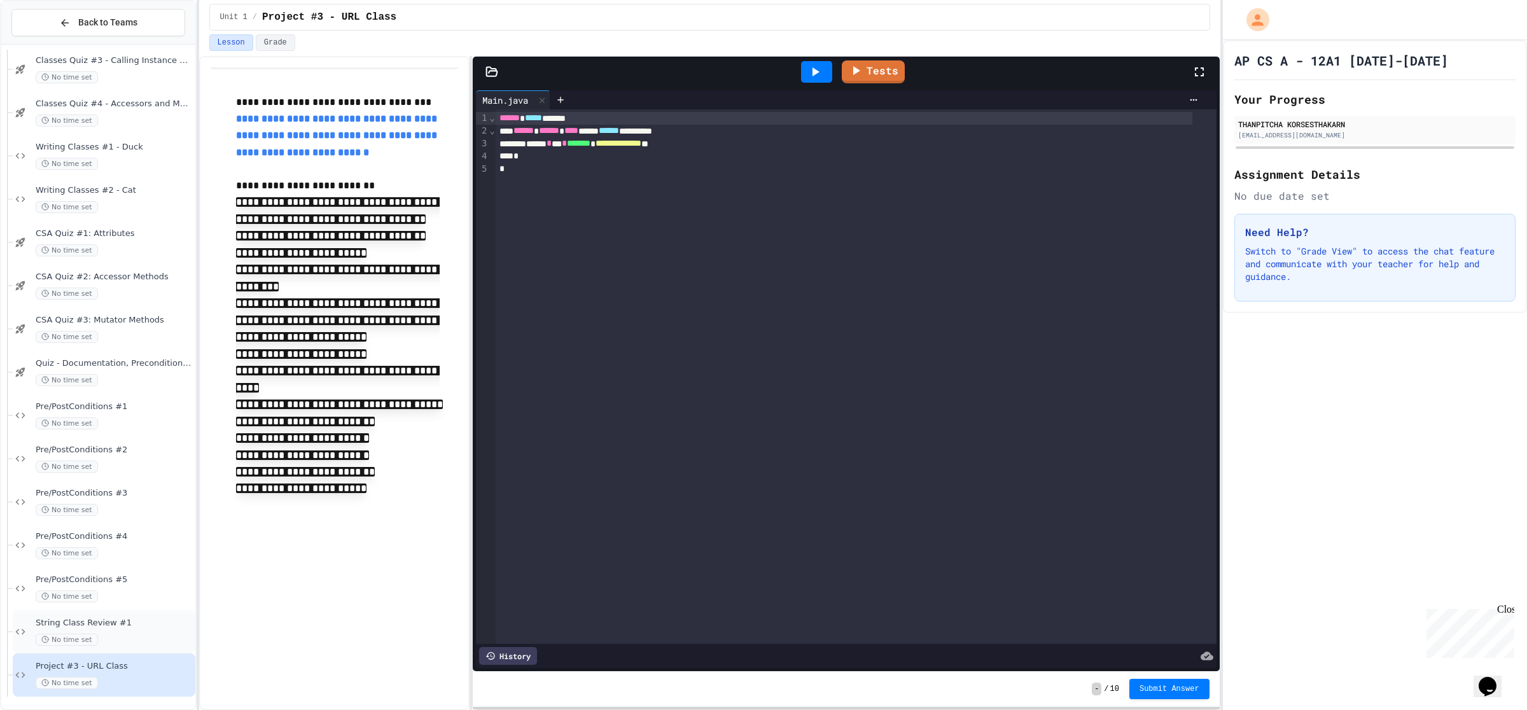
click at [84, 634] on span "No time set" at bounding box center [67, 640] width 62 height 12
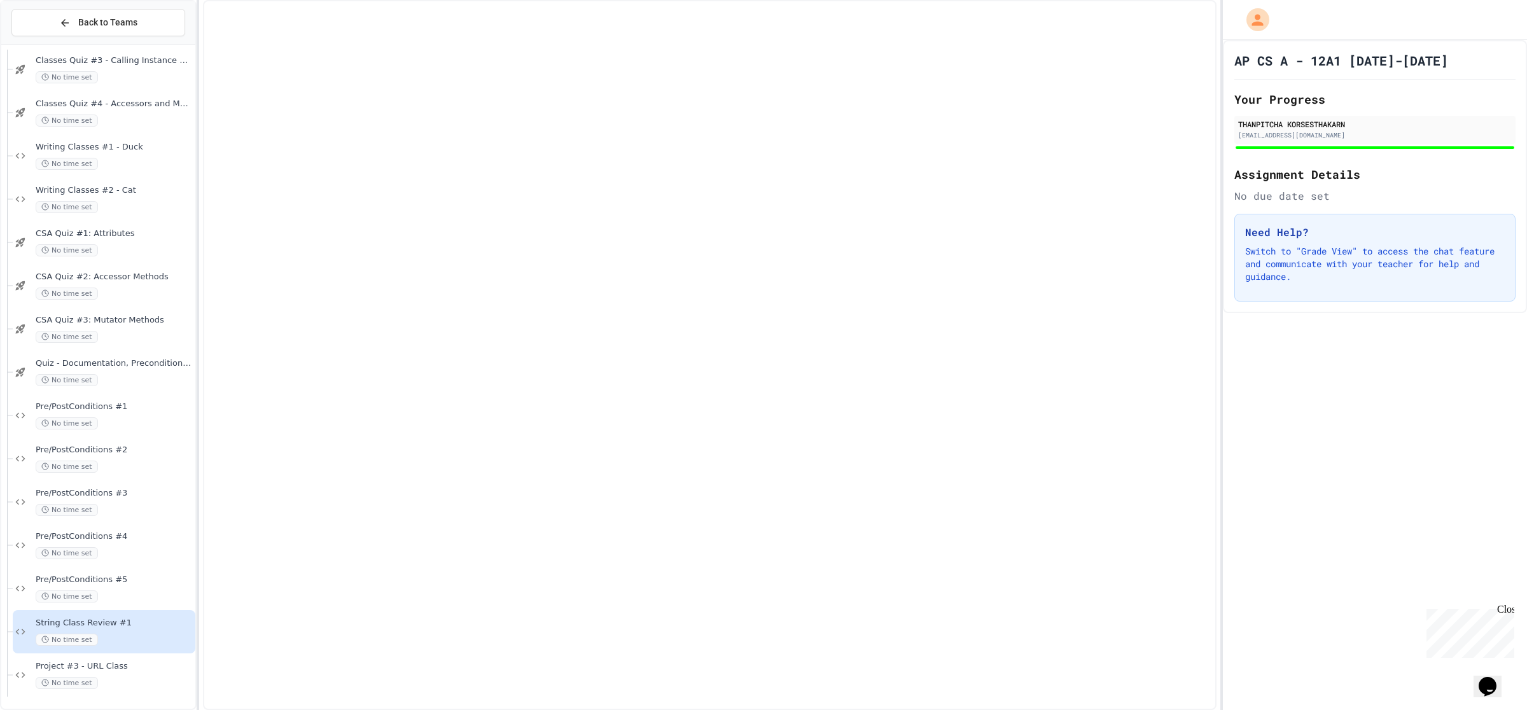
scroll to position [1941, 0]
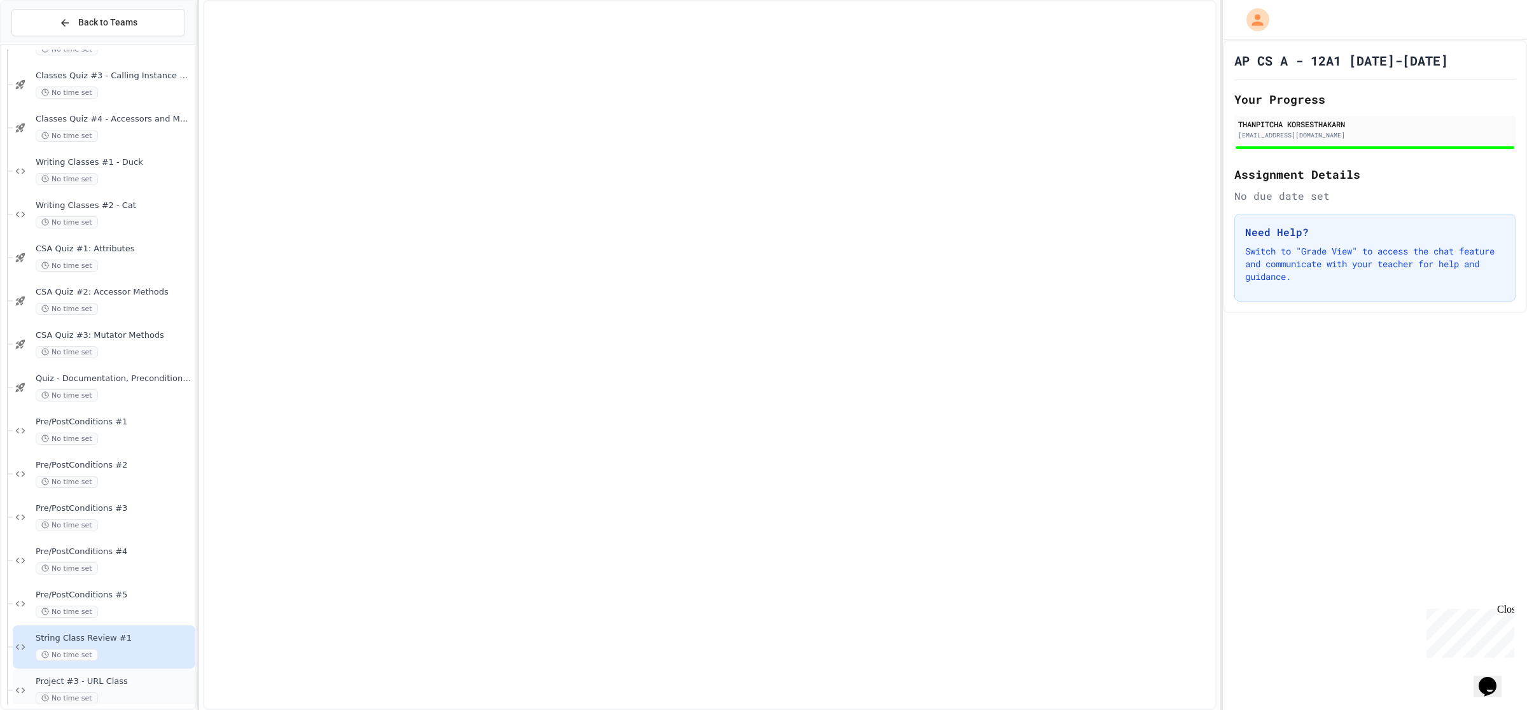
click at [91, 673] on div "Project #3 - URL Class No time set" at bounding box center [104, 690] width 183 height 43
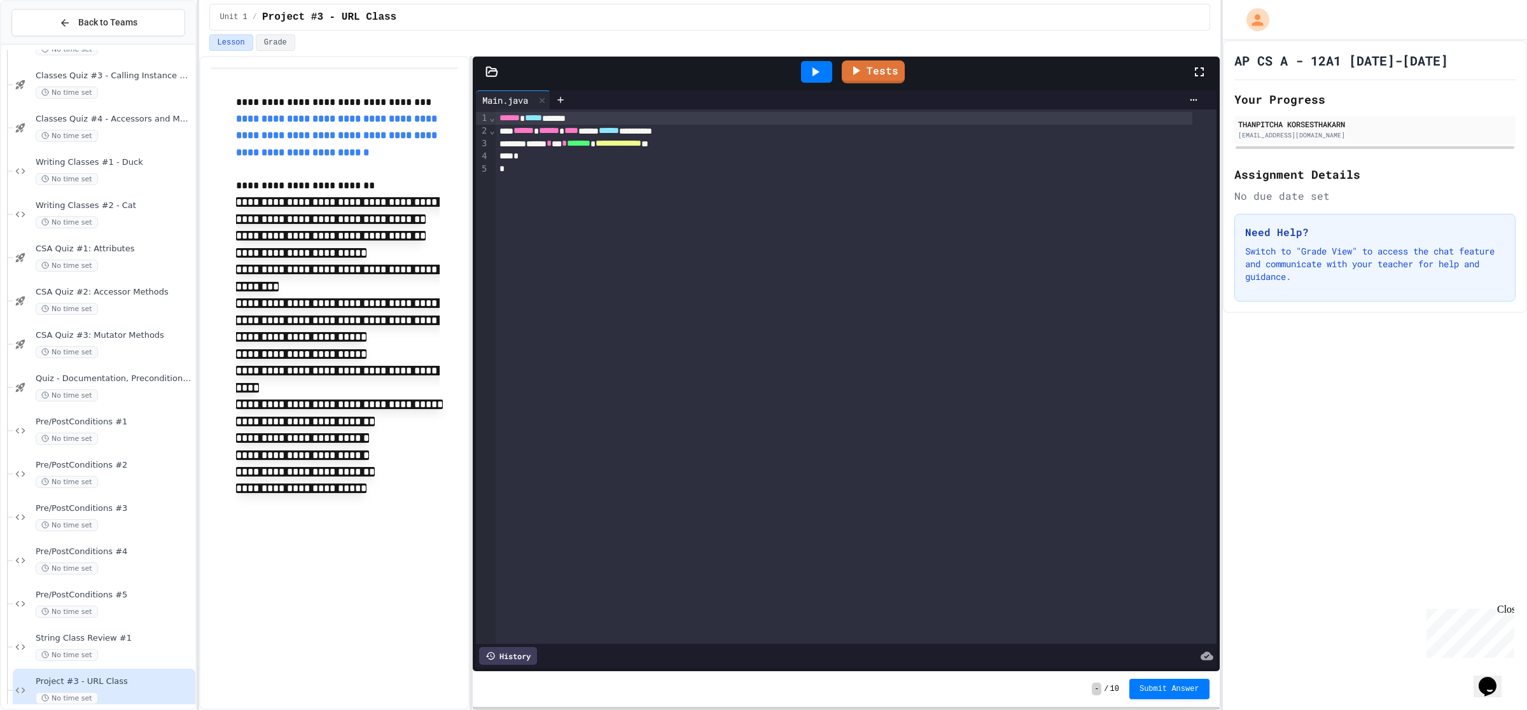
click at [497, 65] on div "Tests" at bounding box center [846, 72] width 746 height 31
click at [497, 67] on icon at bounding box center [491, 72] width 13 height 13
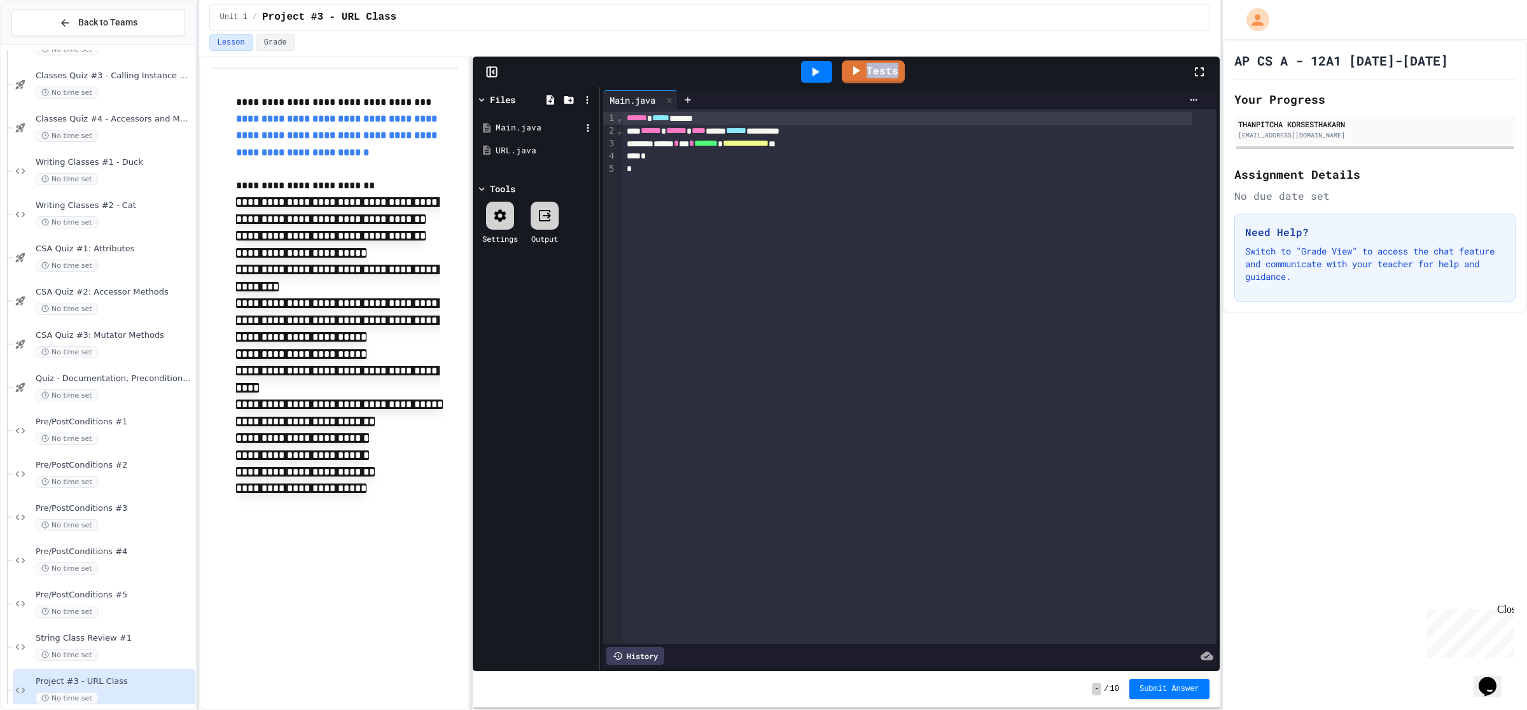
click at [517, 136] on div "Main.java" at bounding box center [536, 127] width 120 height 23
click at [529, 148] on div "URL.java" at bounding box center [538, 150] width 85 height 13
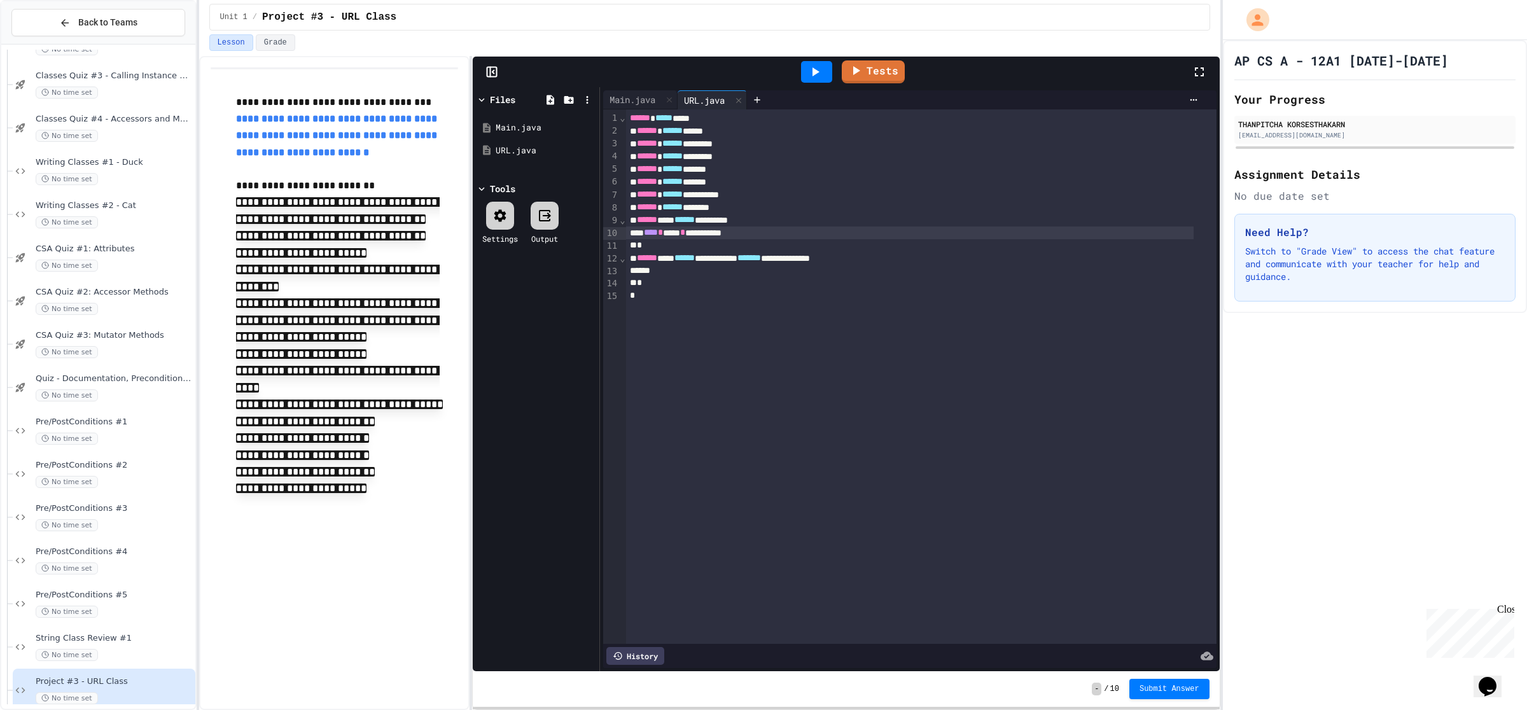
click at [799, 228] on div "**** * **** * ********" at bounding box center [909, 232] width 567 height 13
click at [71, 640] on span "String Class Review #1" at bounding box center [114, 638] width 157 height 11
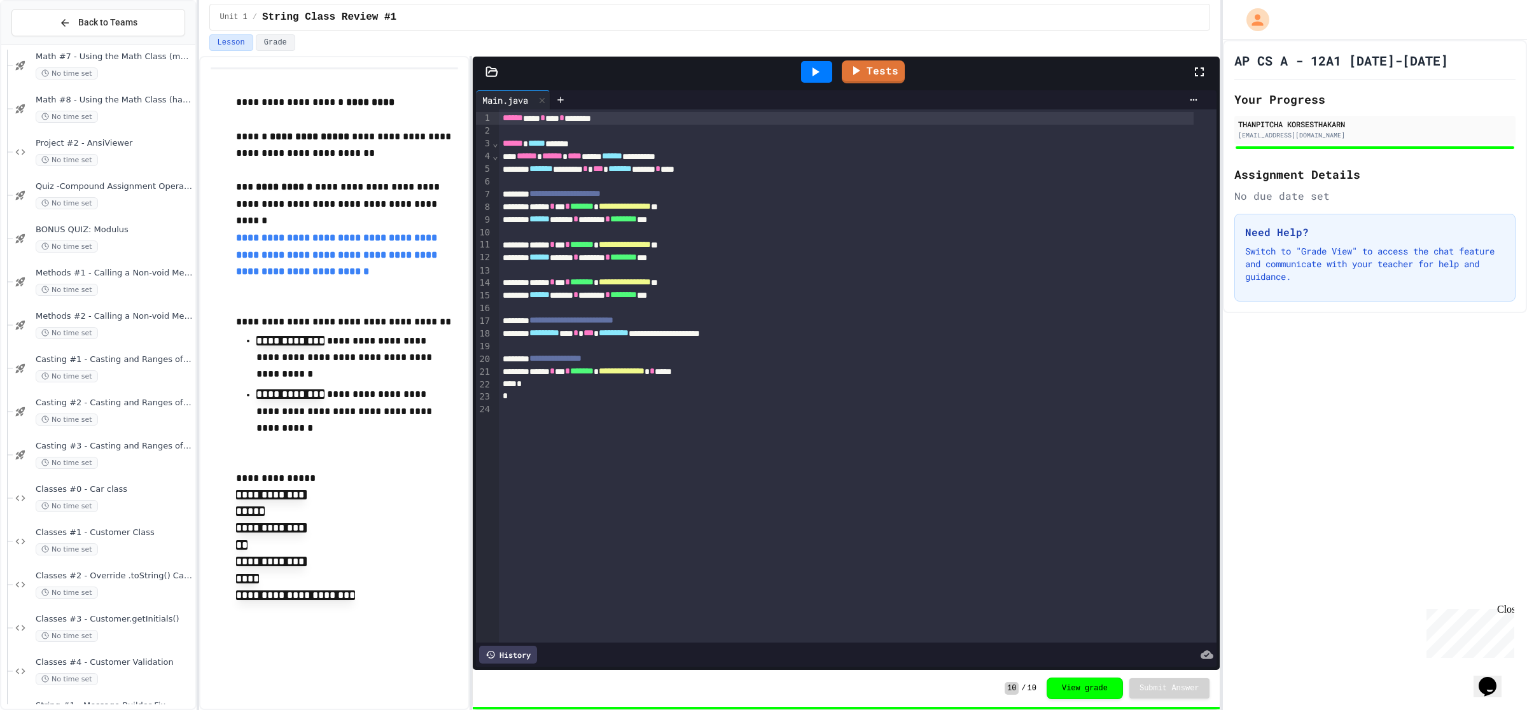
scroll to position [843, 0]
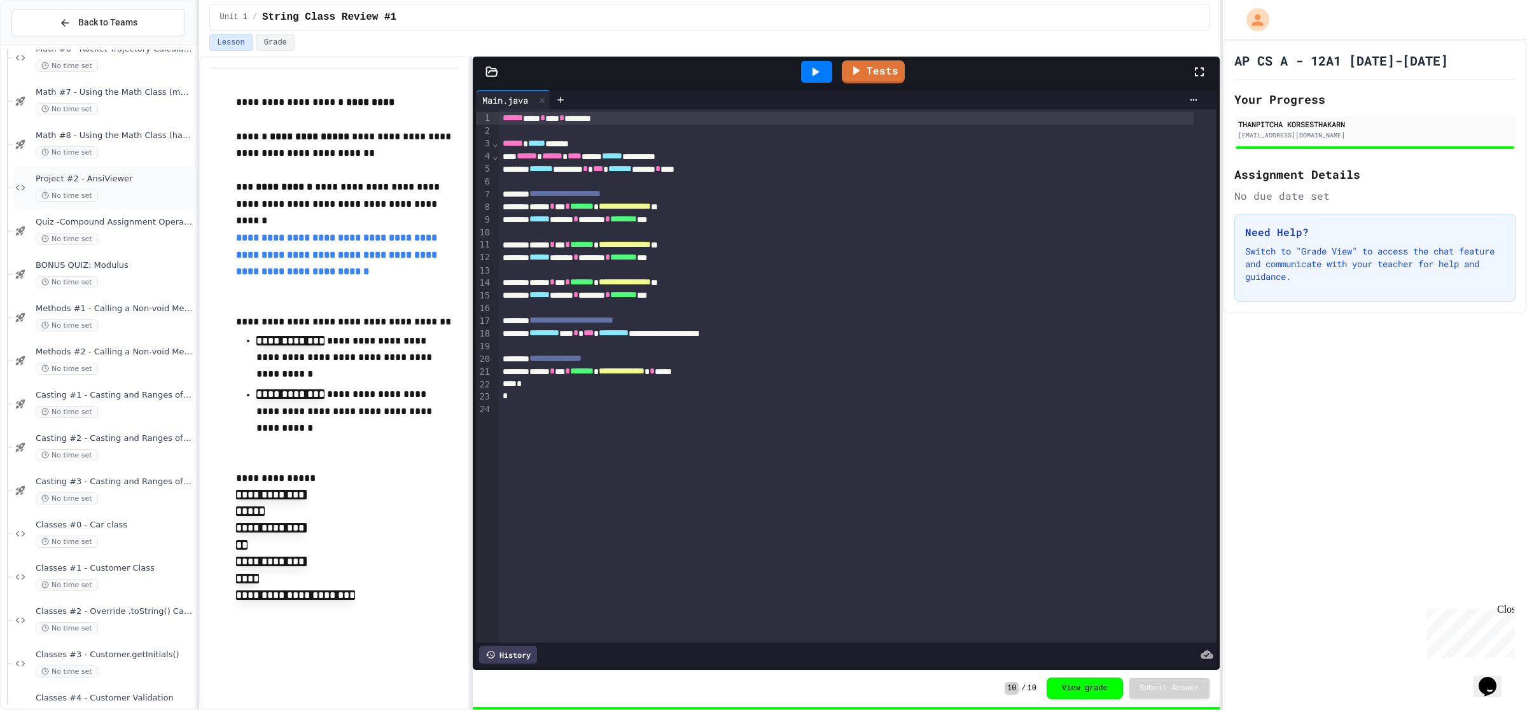
click at [116, 192] on div "No time set" at bounding box center [114, 196] width 157 height 12
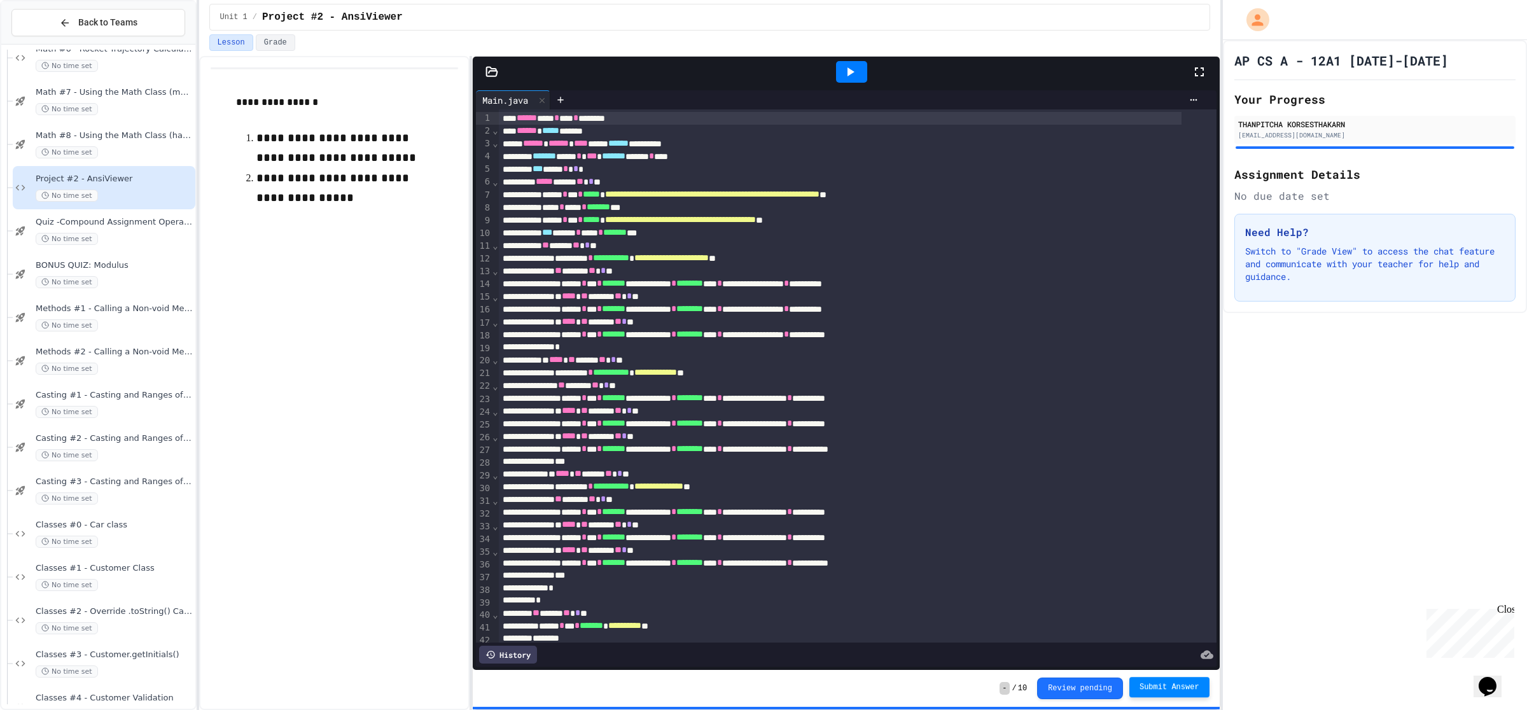
click at [1169, 692] on button "Submit Answer" at bounding box center [1169, 687] width 80 height 20
